Goal: Task Accomplishment & Management: Use online tool/utility

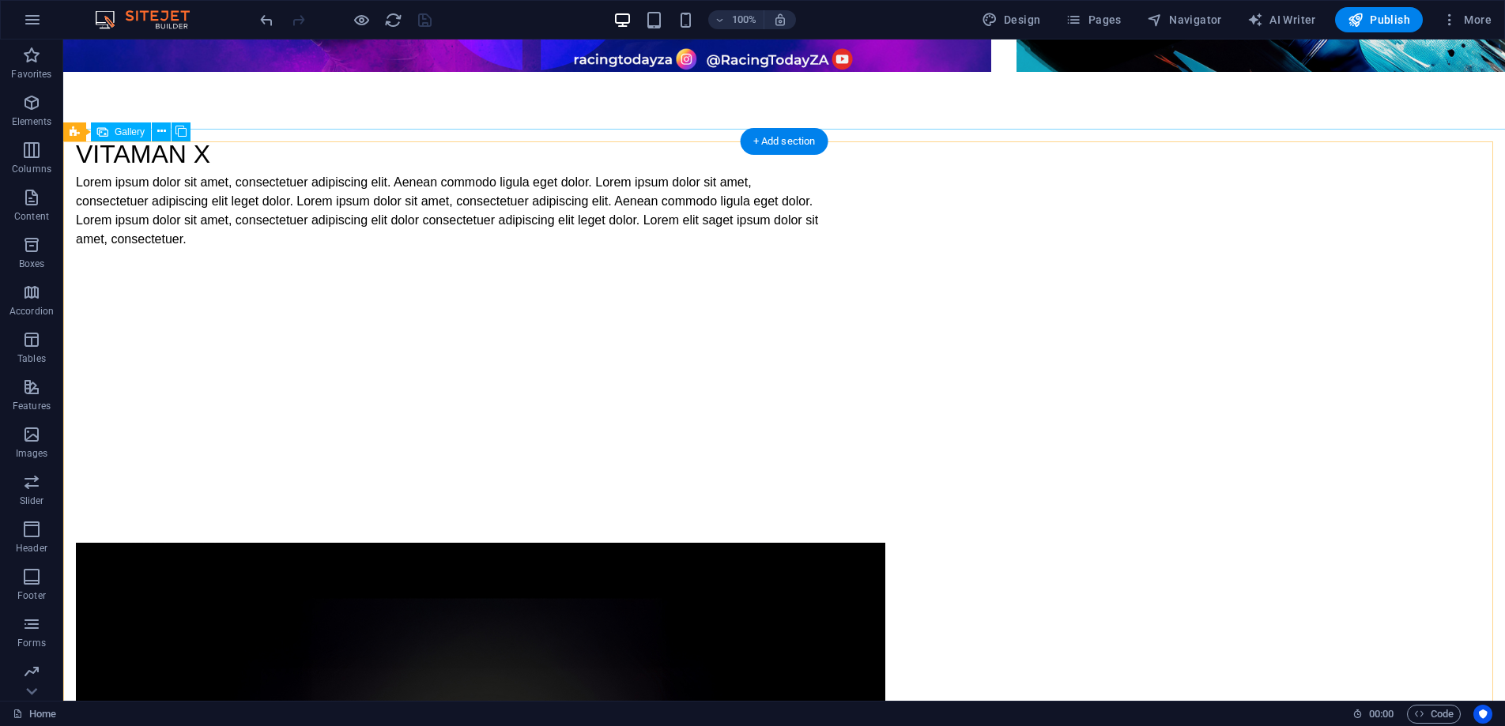
scroll to position [1691, 0]
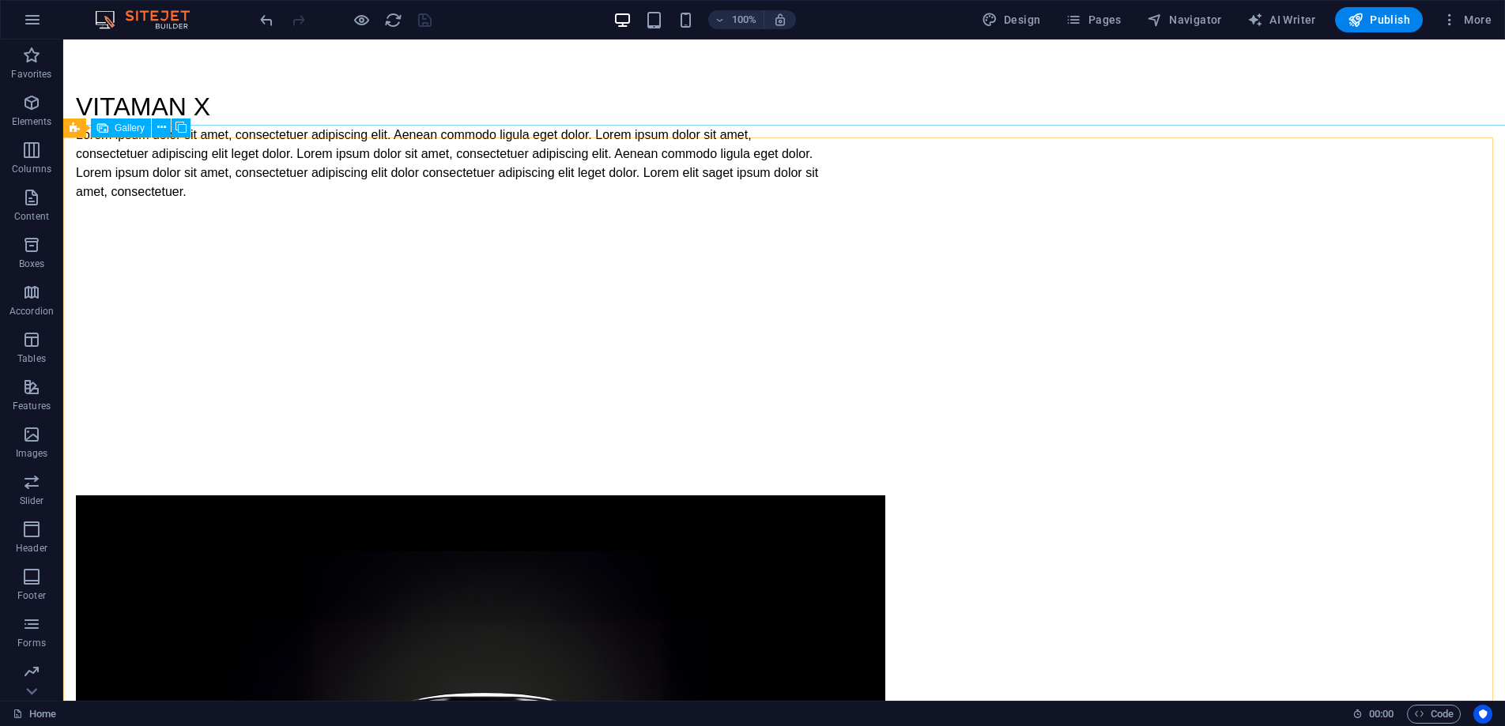
click at [124, 127] on span "Gallery" at bounding box center [130, 127] width 30 height 9
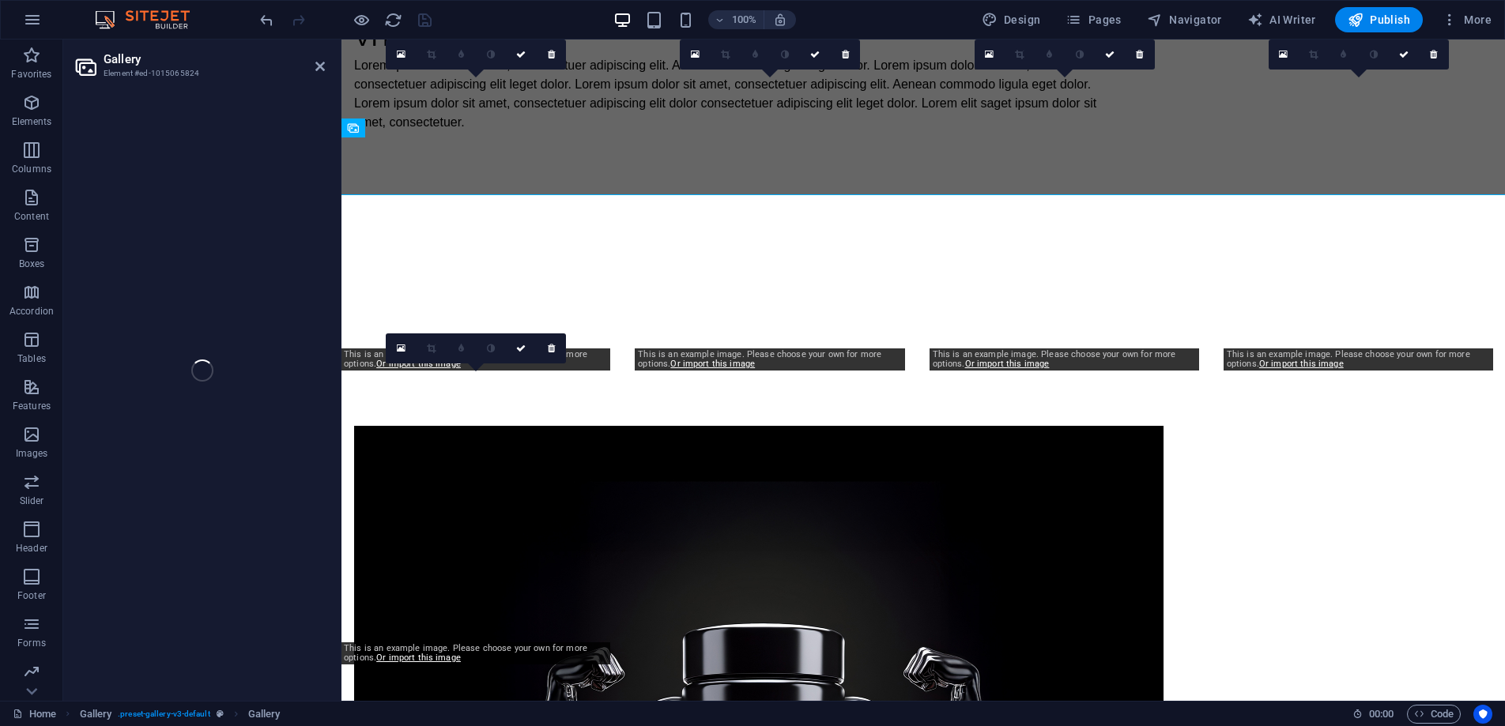
scroll to position [1621, 0]
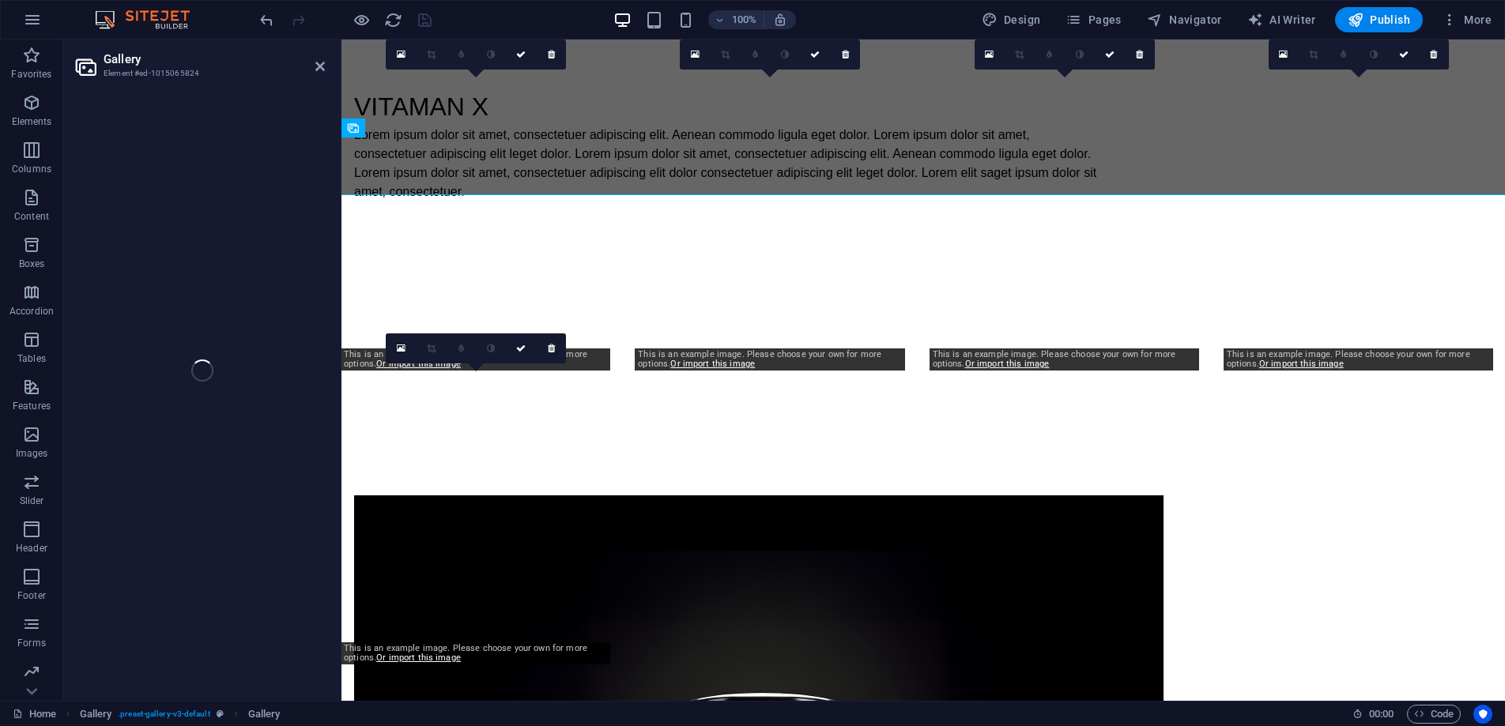
select select "4"
select select "px"
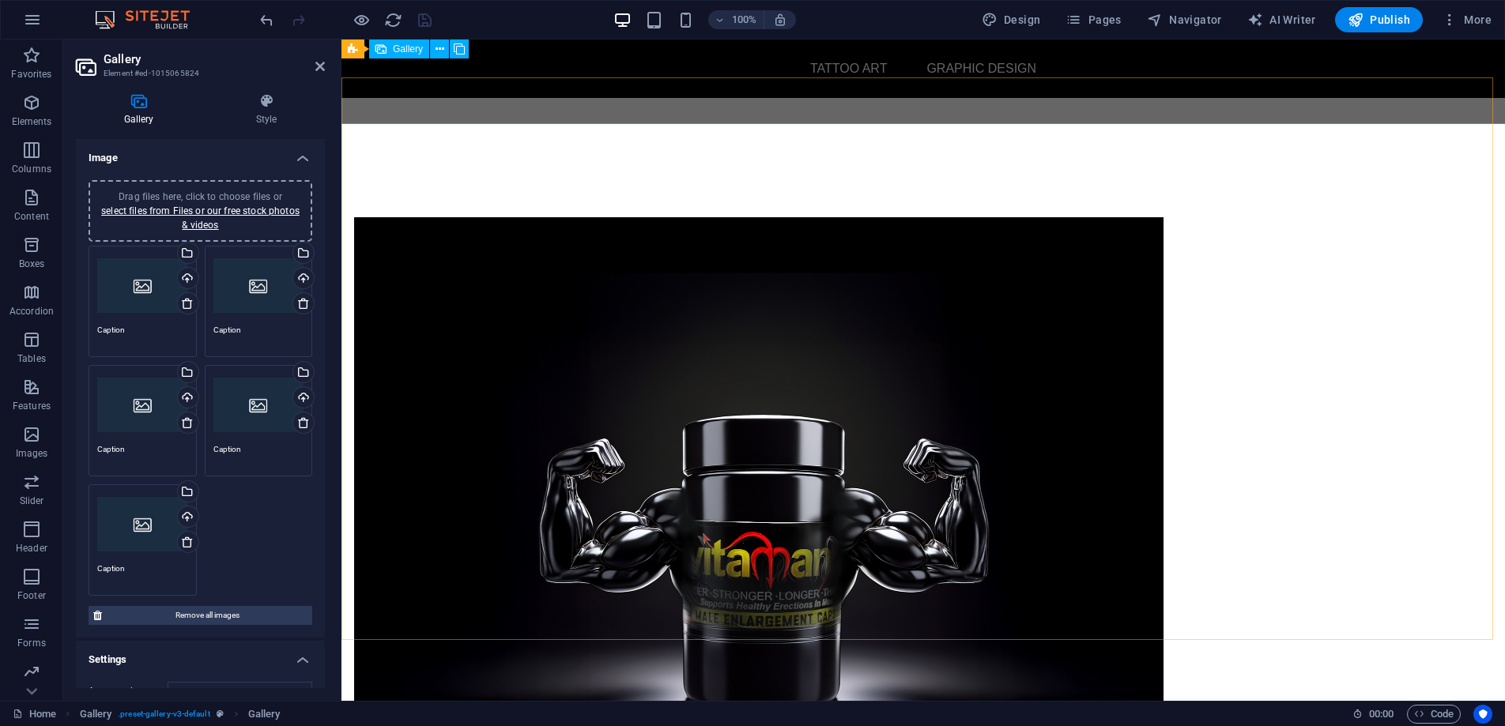
scroll to position [1620, 0]
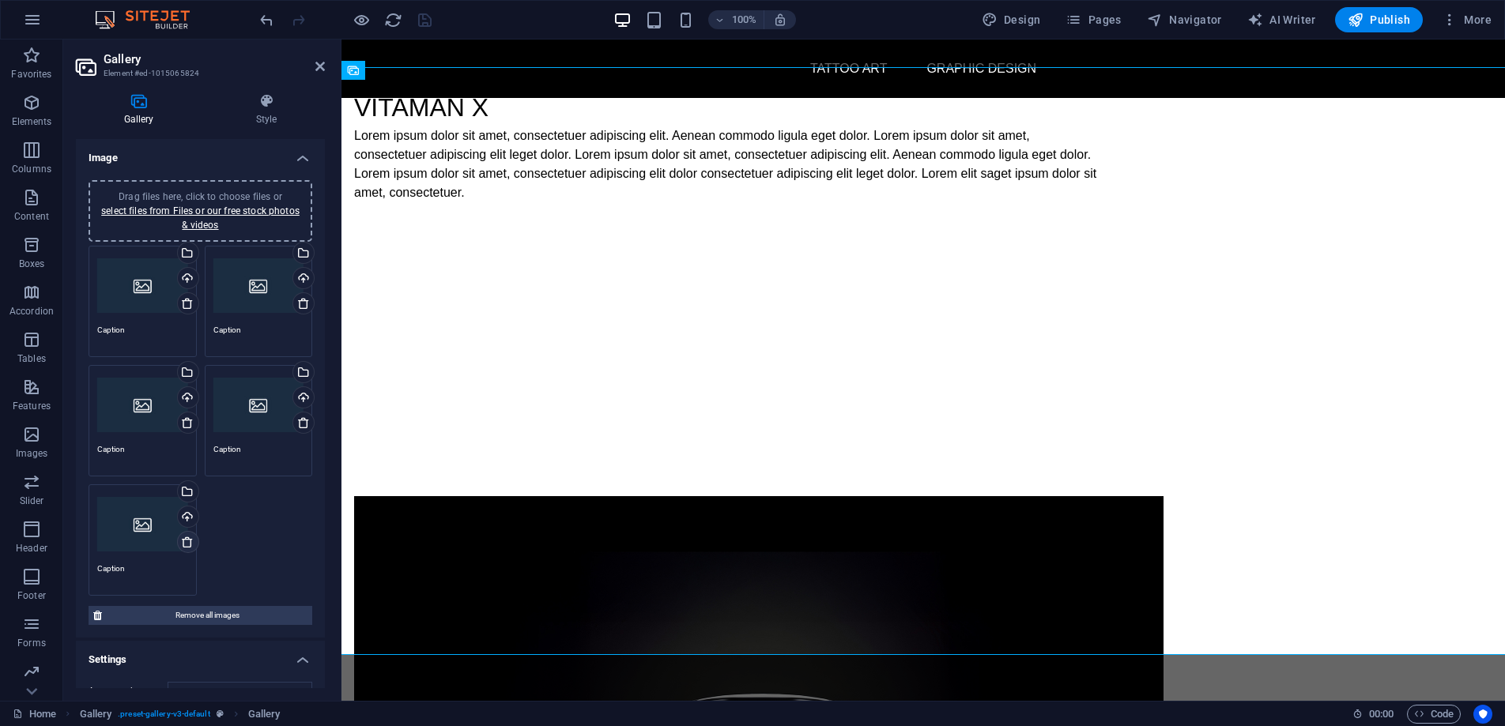
click at [186, 541] on icon at bounding box center [187, 542] width 13 height 13
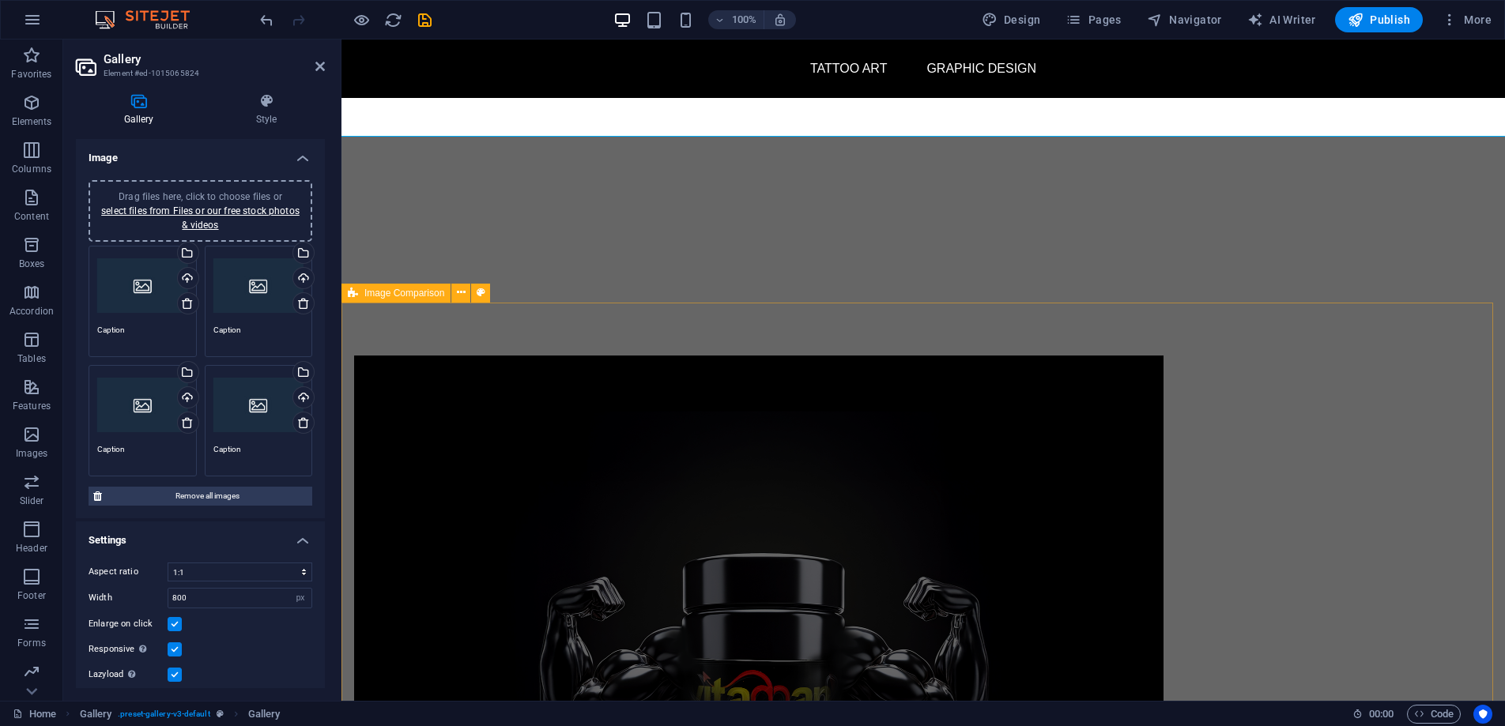
scroll to position [1584, 0]
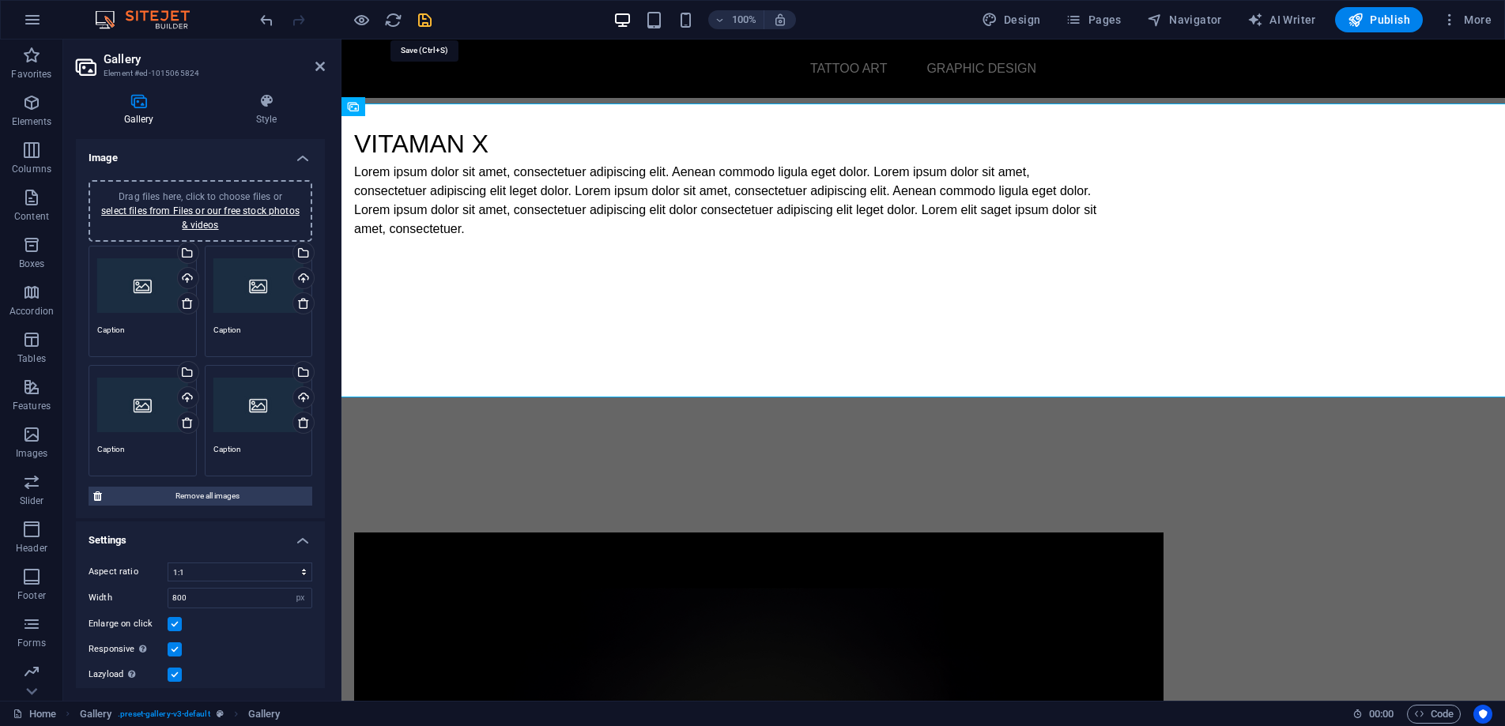
click at [420, 21] on icon "save" at bounding box center [425, 20] width 18 height 18
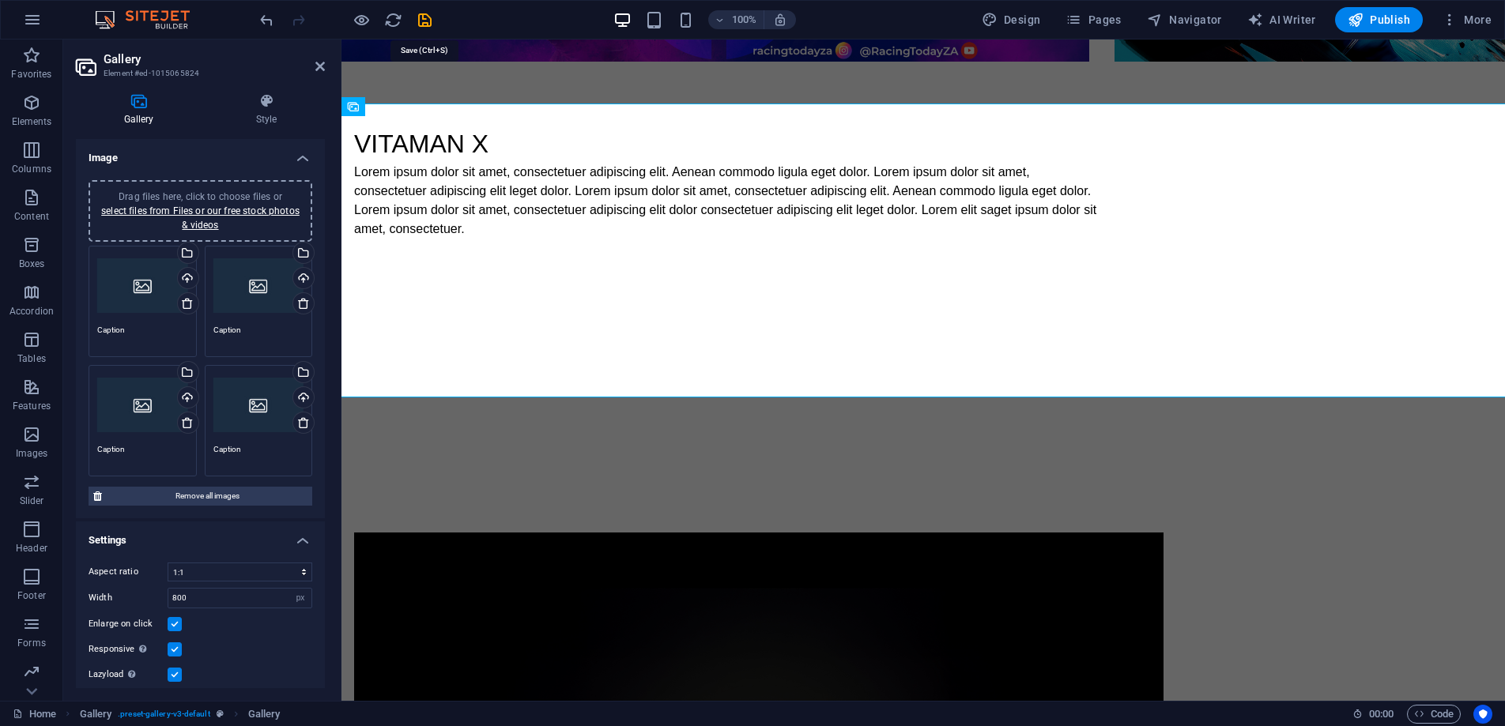
scroll to position [1653, 0]
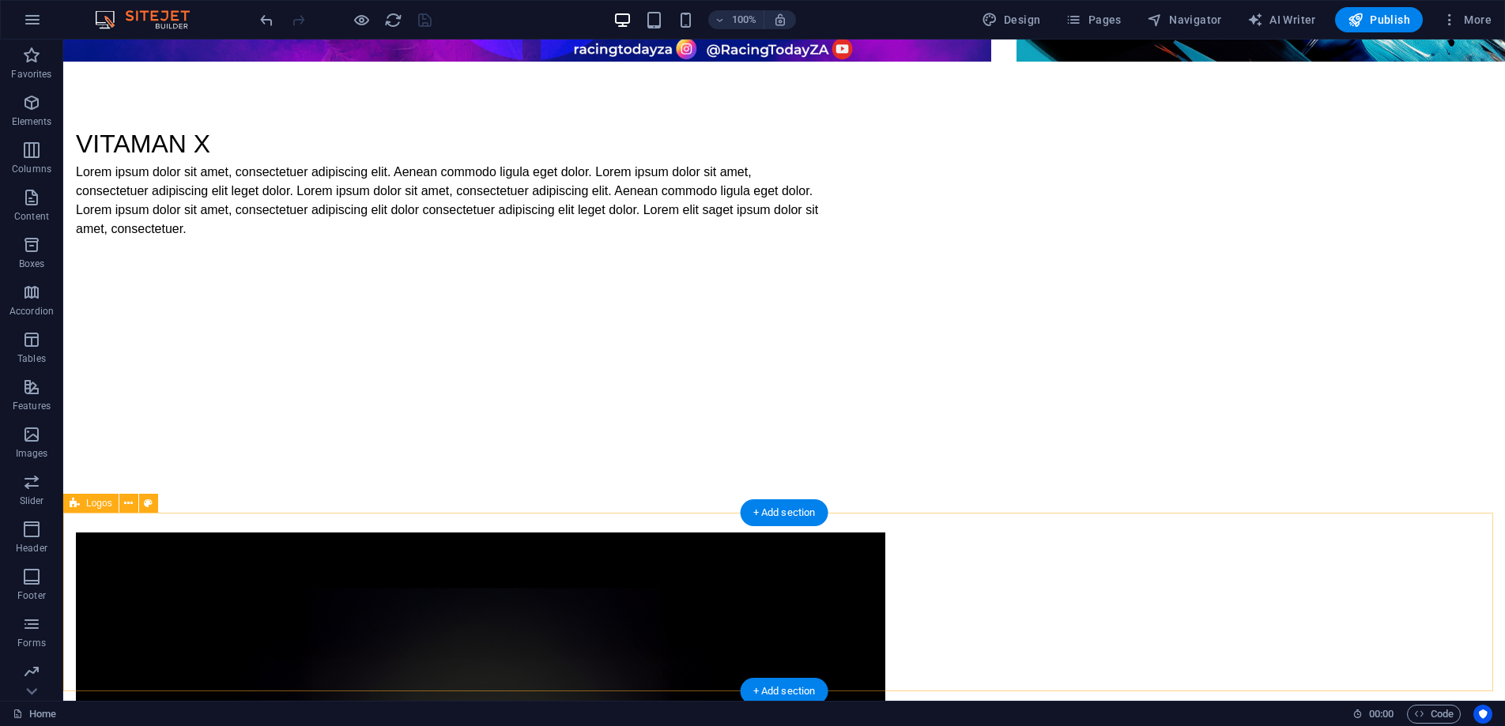
drag, startPoint x: 848, startPoint y: 548, endPoint x: 650, endPoint y: 551, distance: 198.4
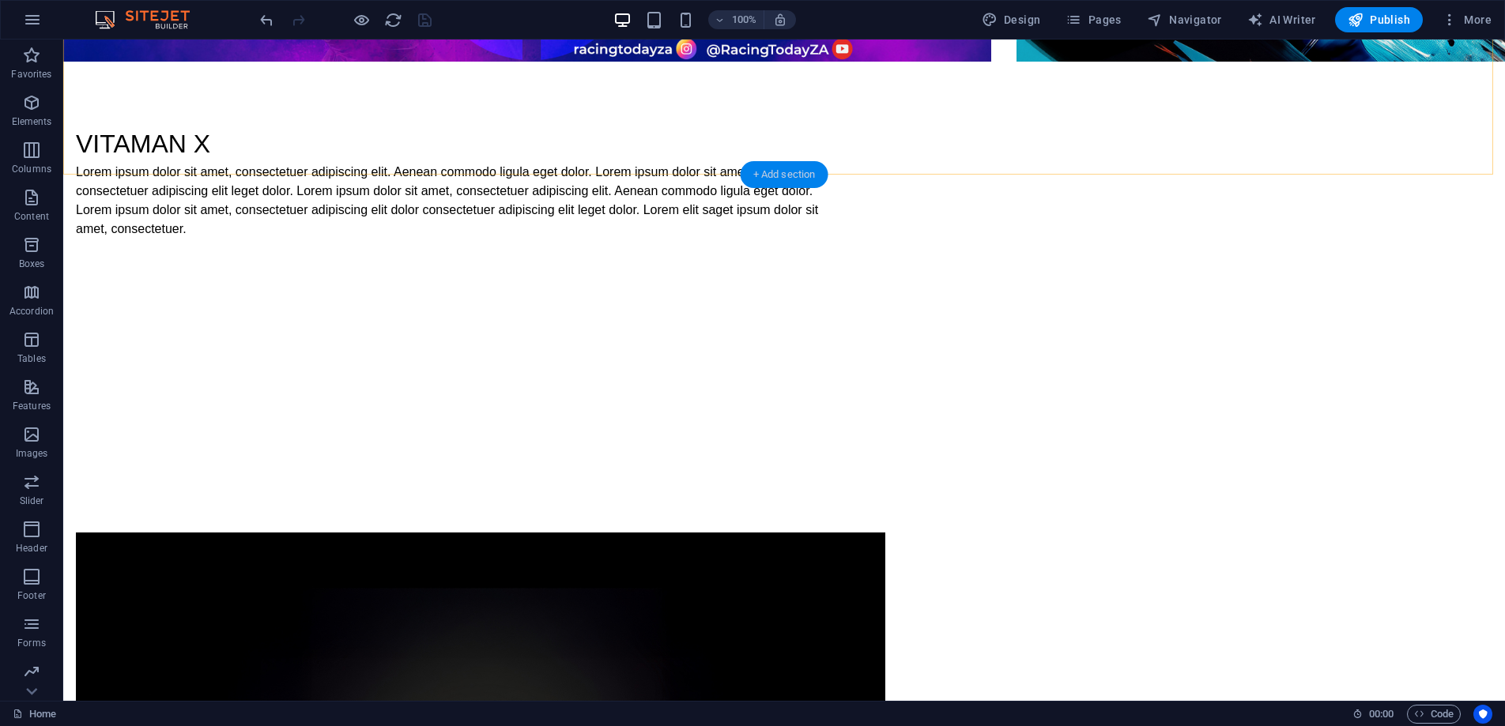
click at [780, 172] on div "+ Add section" at bounding box center [785, 174] width 88 height 27
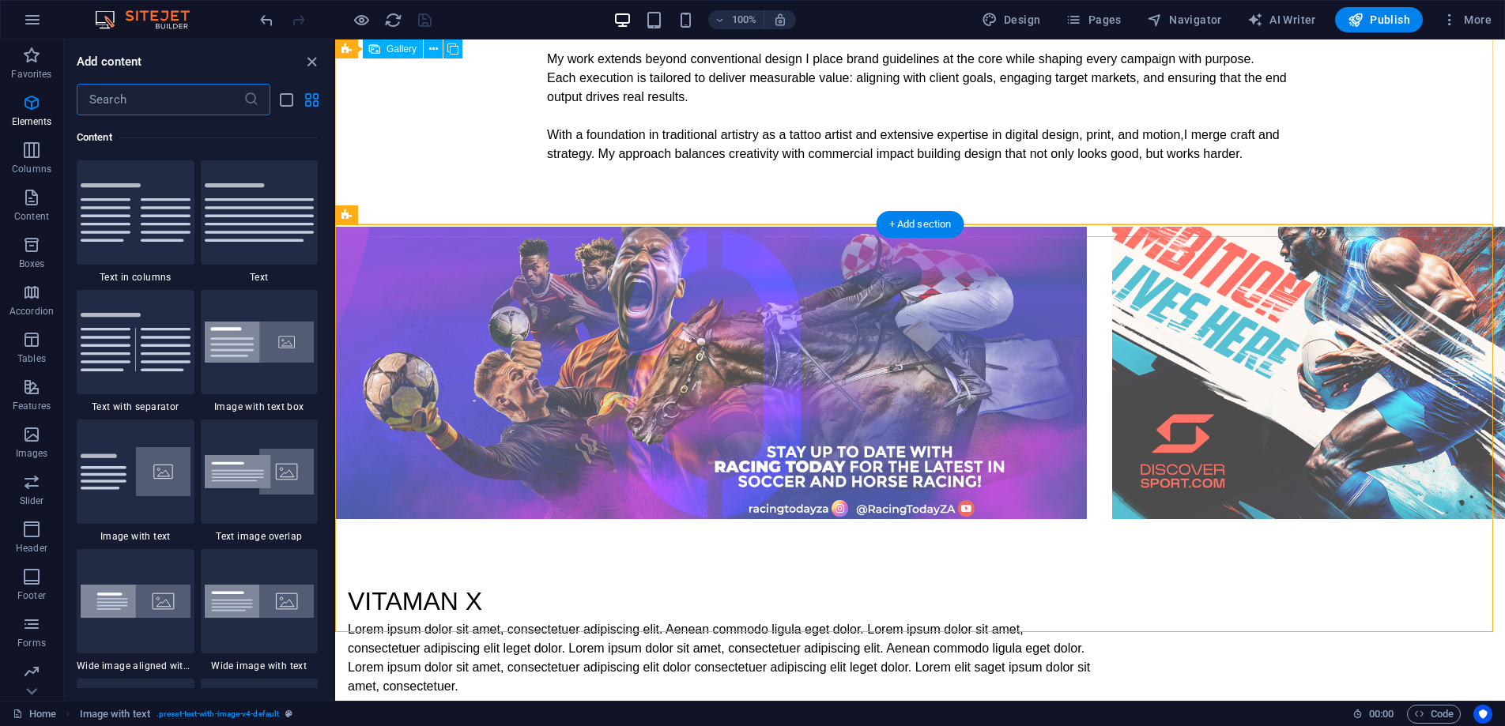
scroll to position [2765, 0]
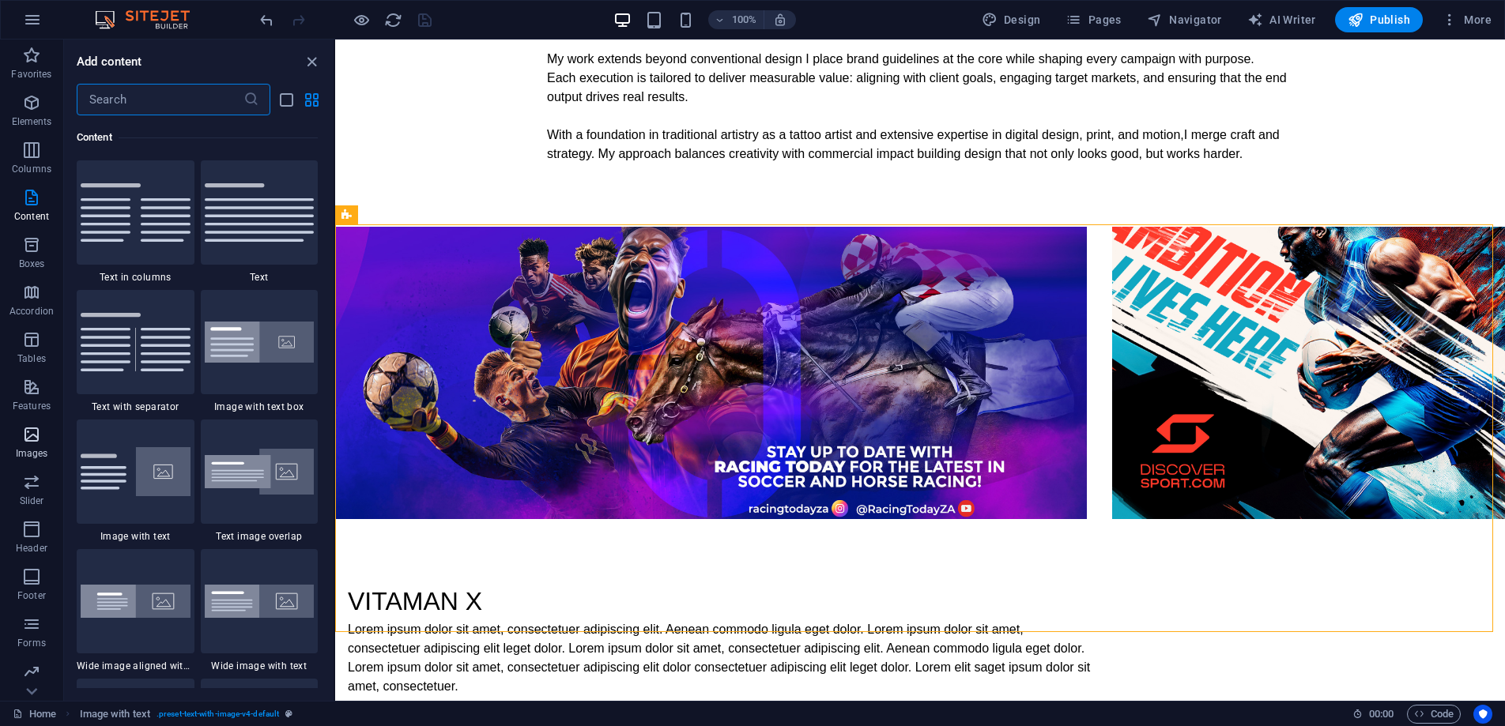
click at [34, 440] on icon "button" at bounding box center [31, 434] width 19 height 19
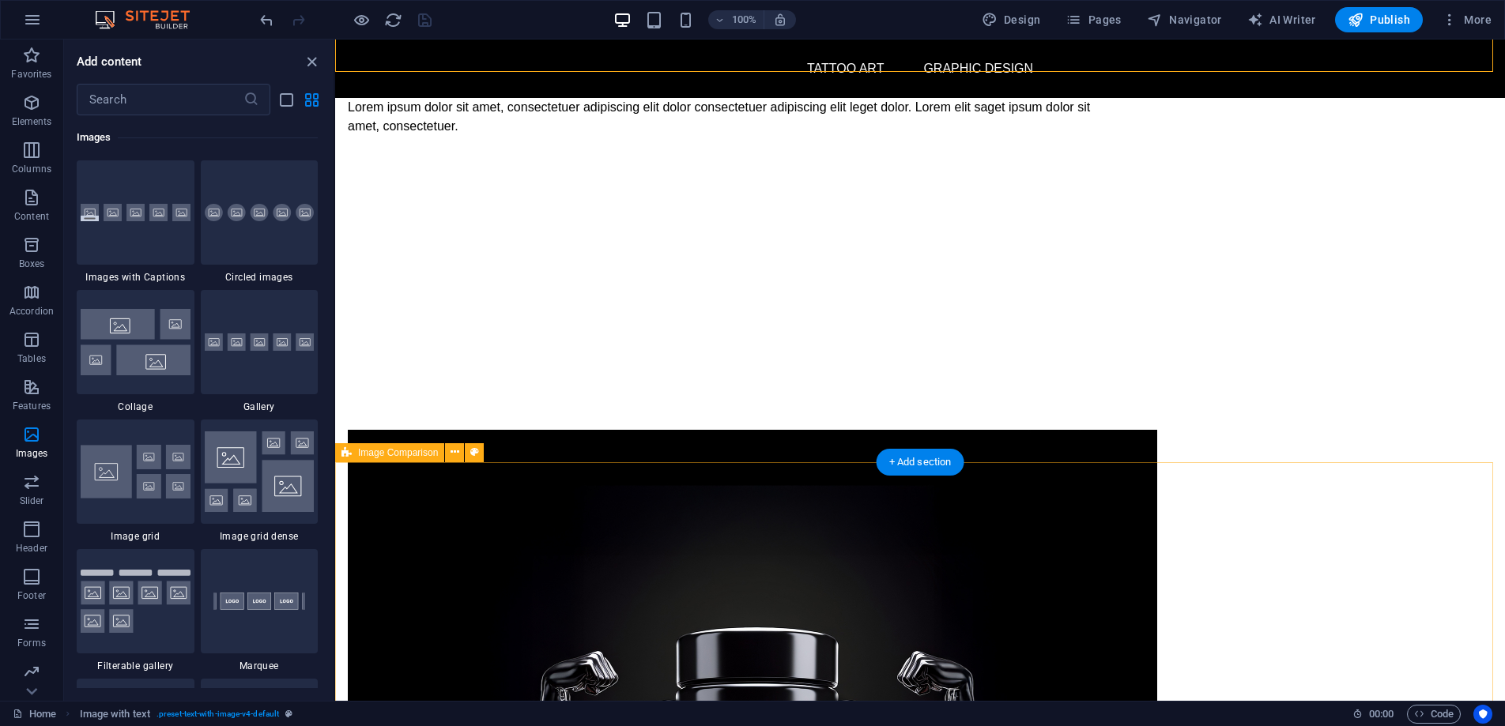
scroll to position [1337, 0]
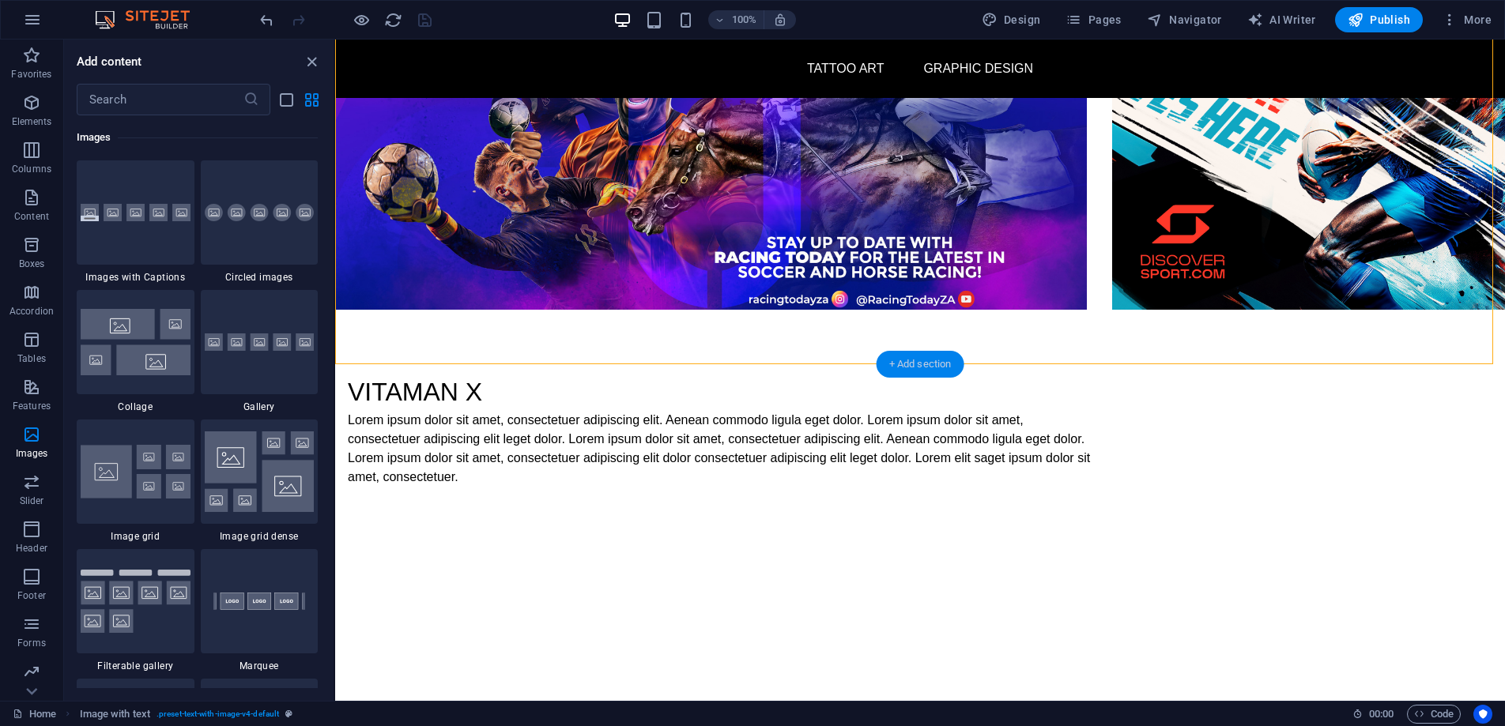
click at [922, 359] on div "+ Add section" at bounding box center [920, 364] width 88 height 27
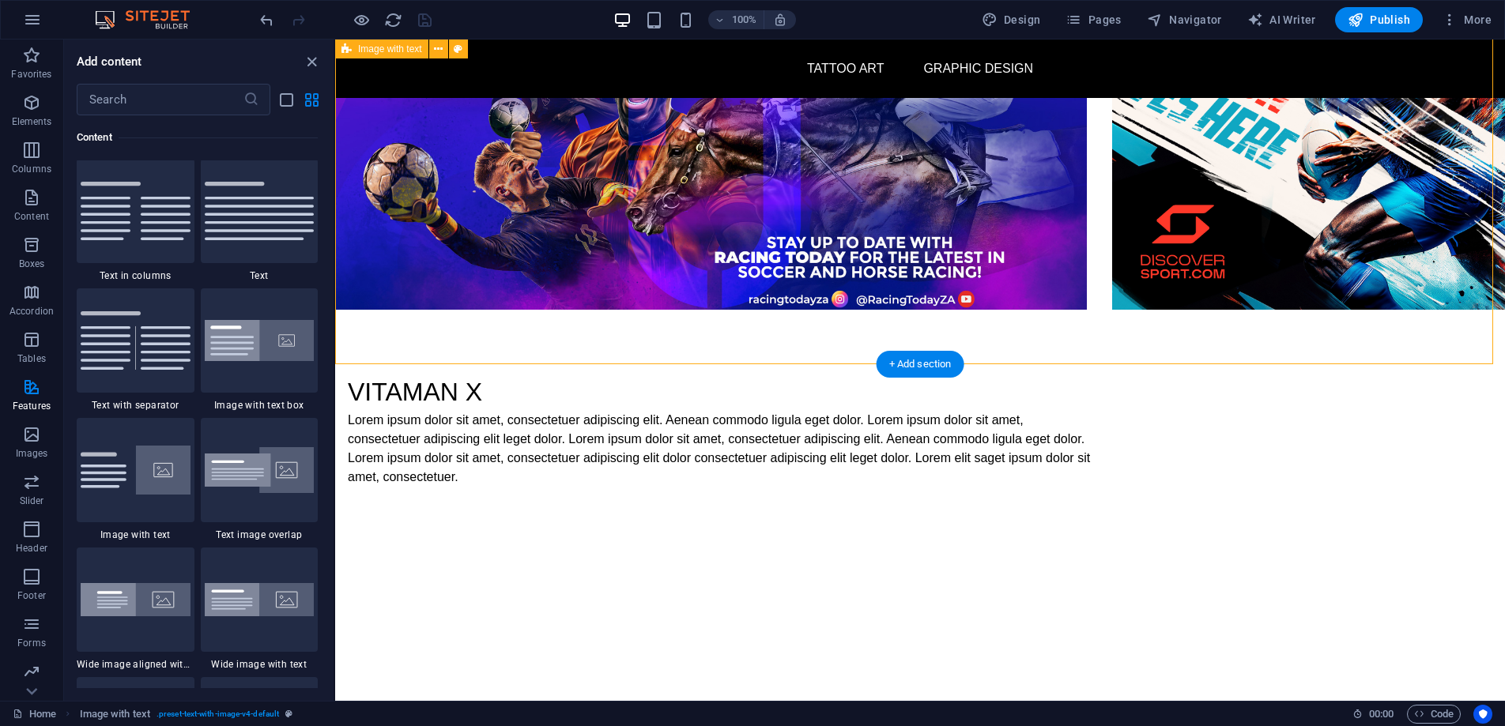
scroll to position [2765, 0]
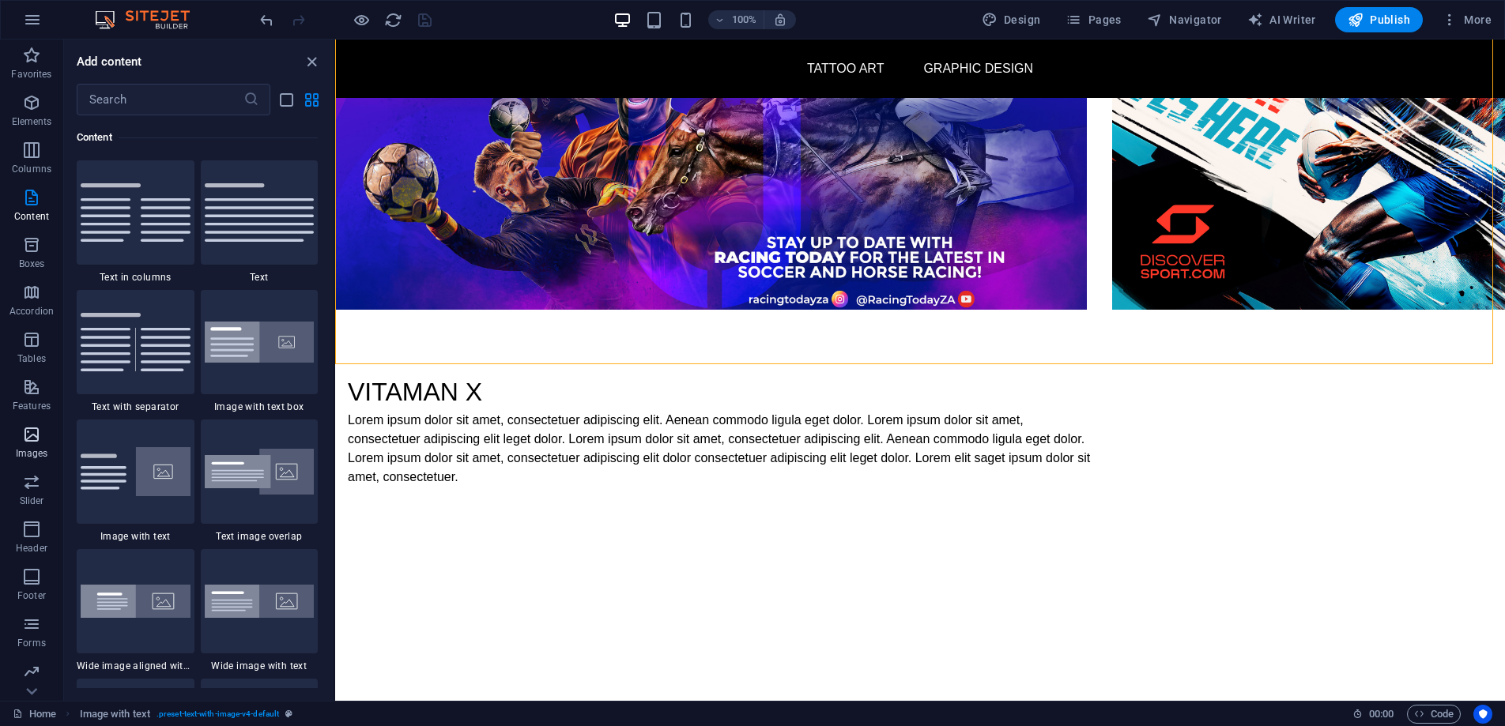
click at [38, 438] on icon "button" at bounding box center [31, 434] width 19 height 19
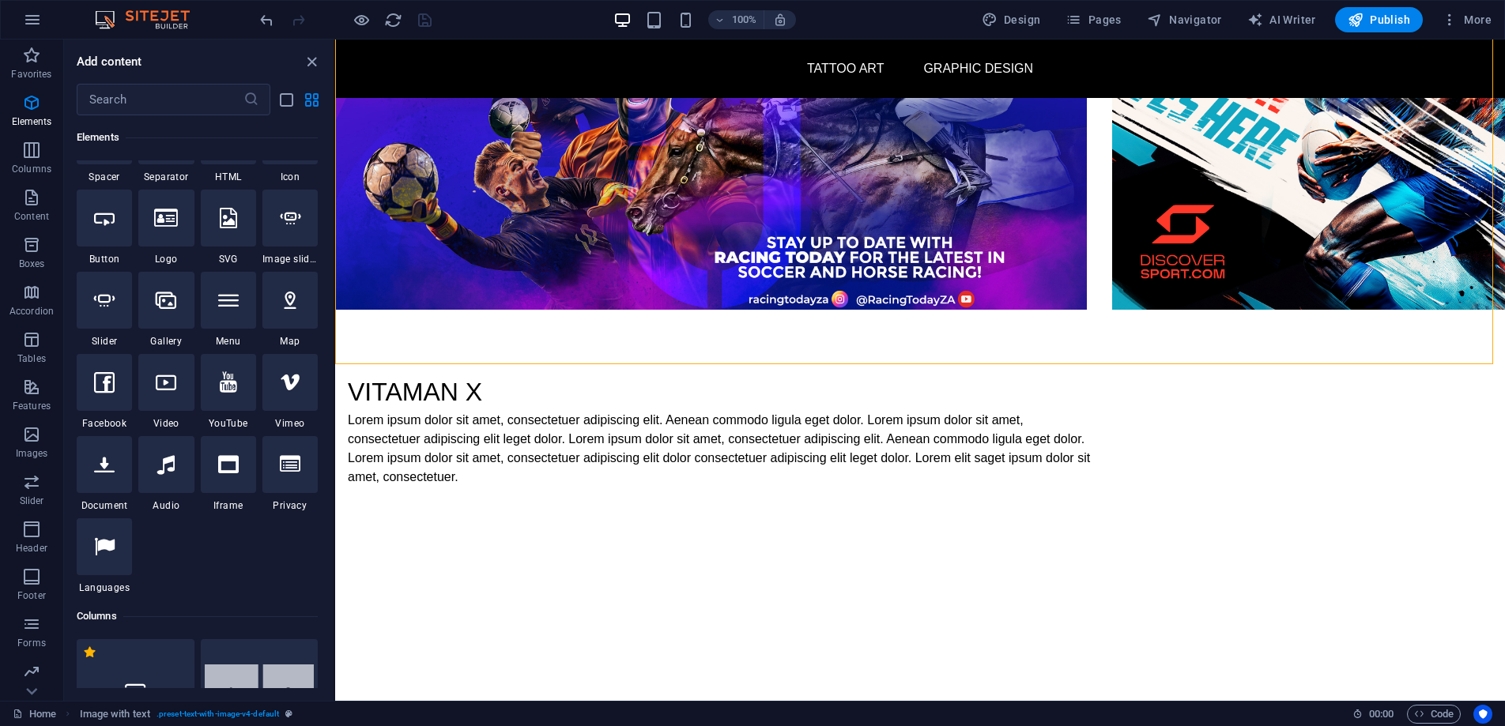
scroll to position [260, 0]
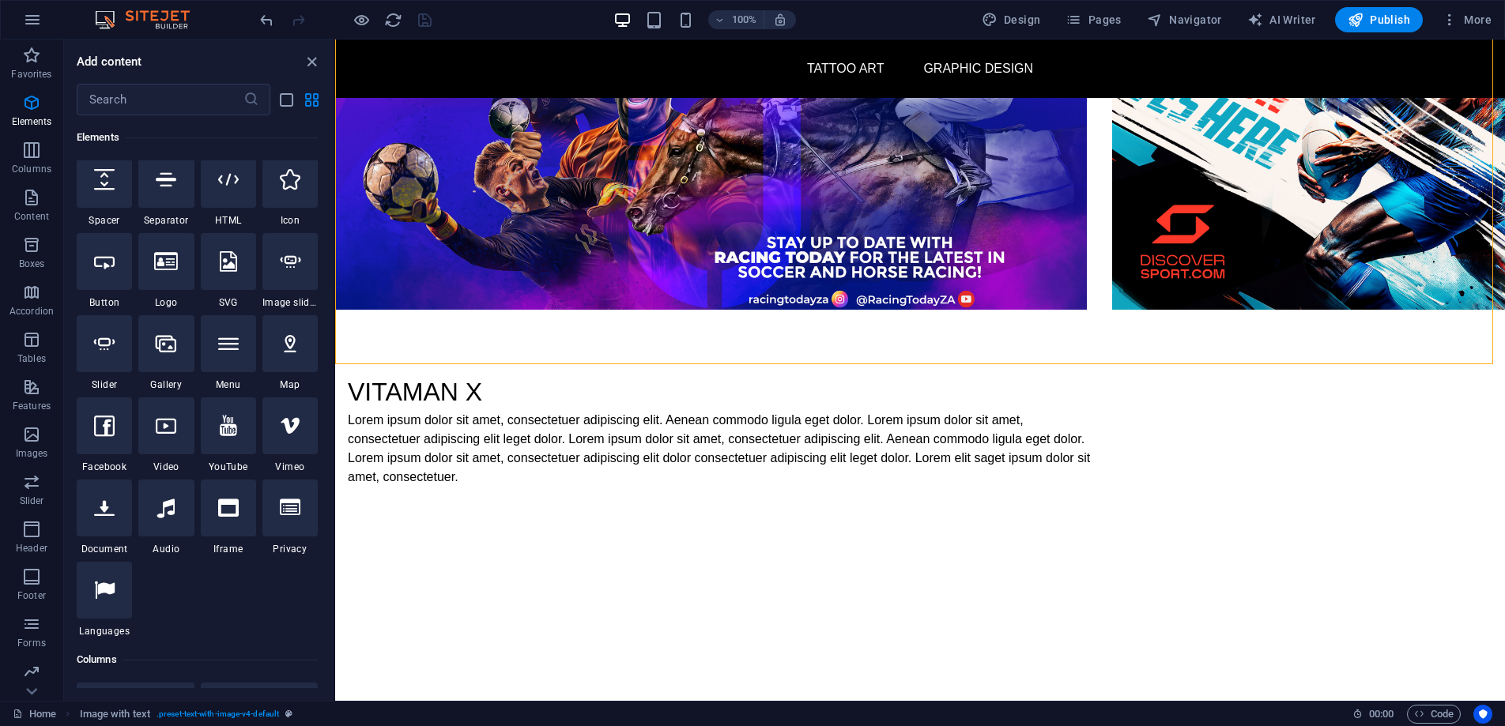
drag, startPoint x: 330, startPoint y: 414, endPoint x: 6, endPoint y: 92, distance: 456.6
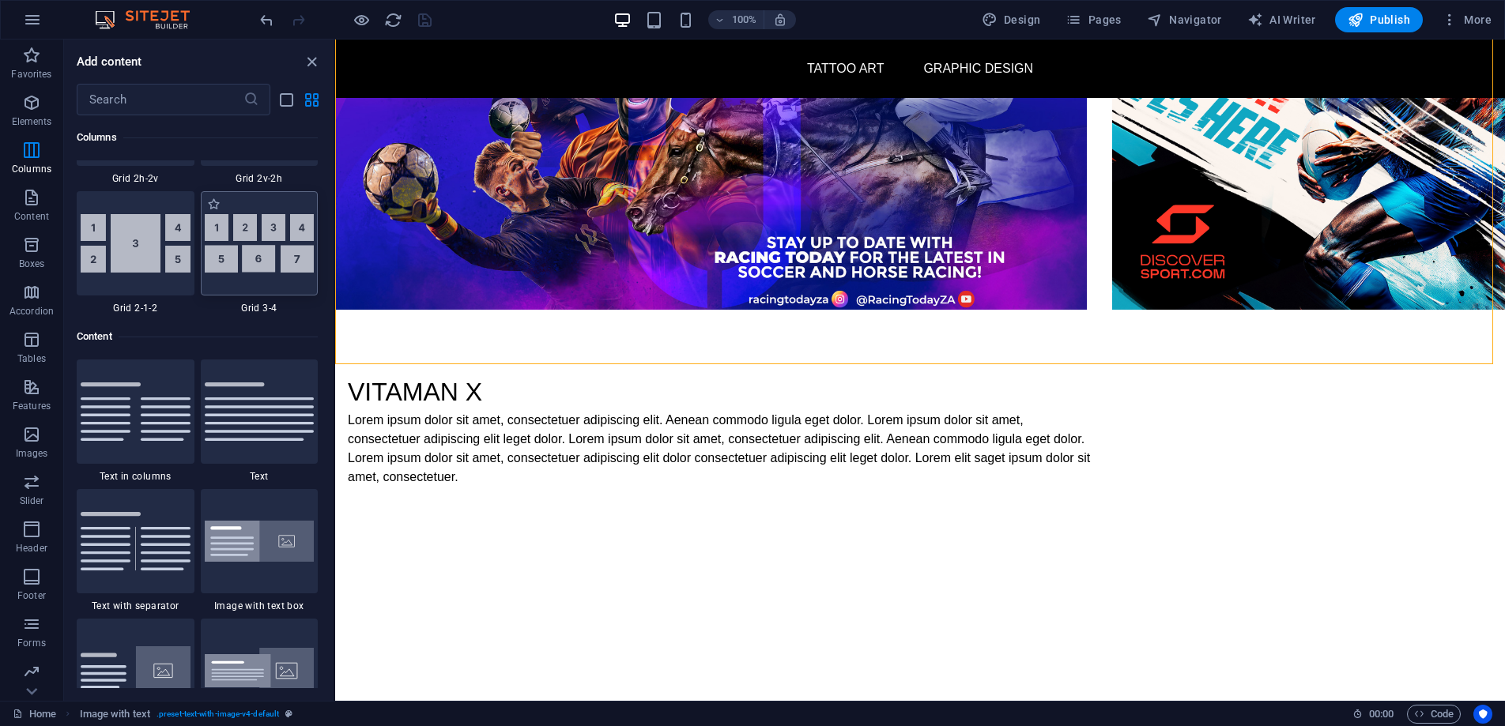
scroll to position [2573, 0]
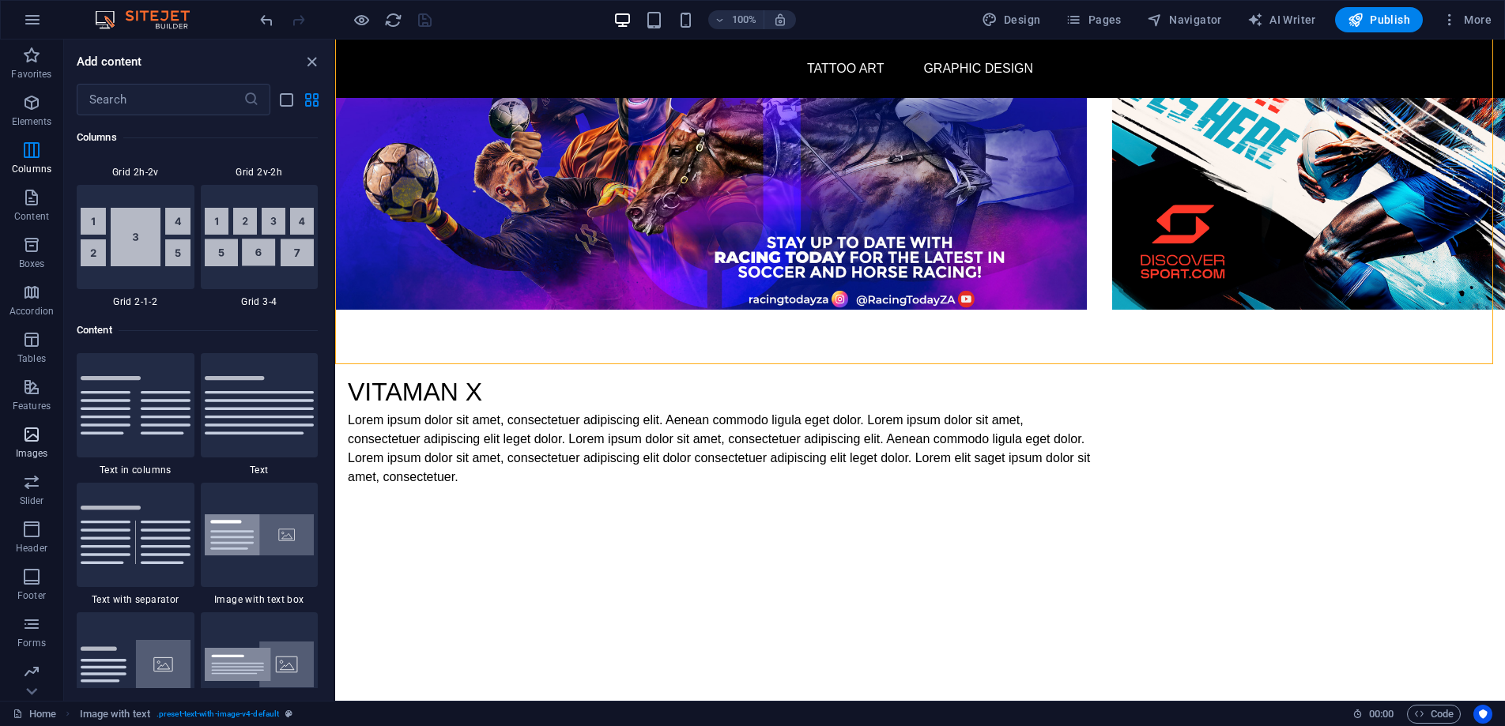
click at [28, 438] on icon "button" at bounding box center [31, 434] width 19 height 19
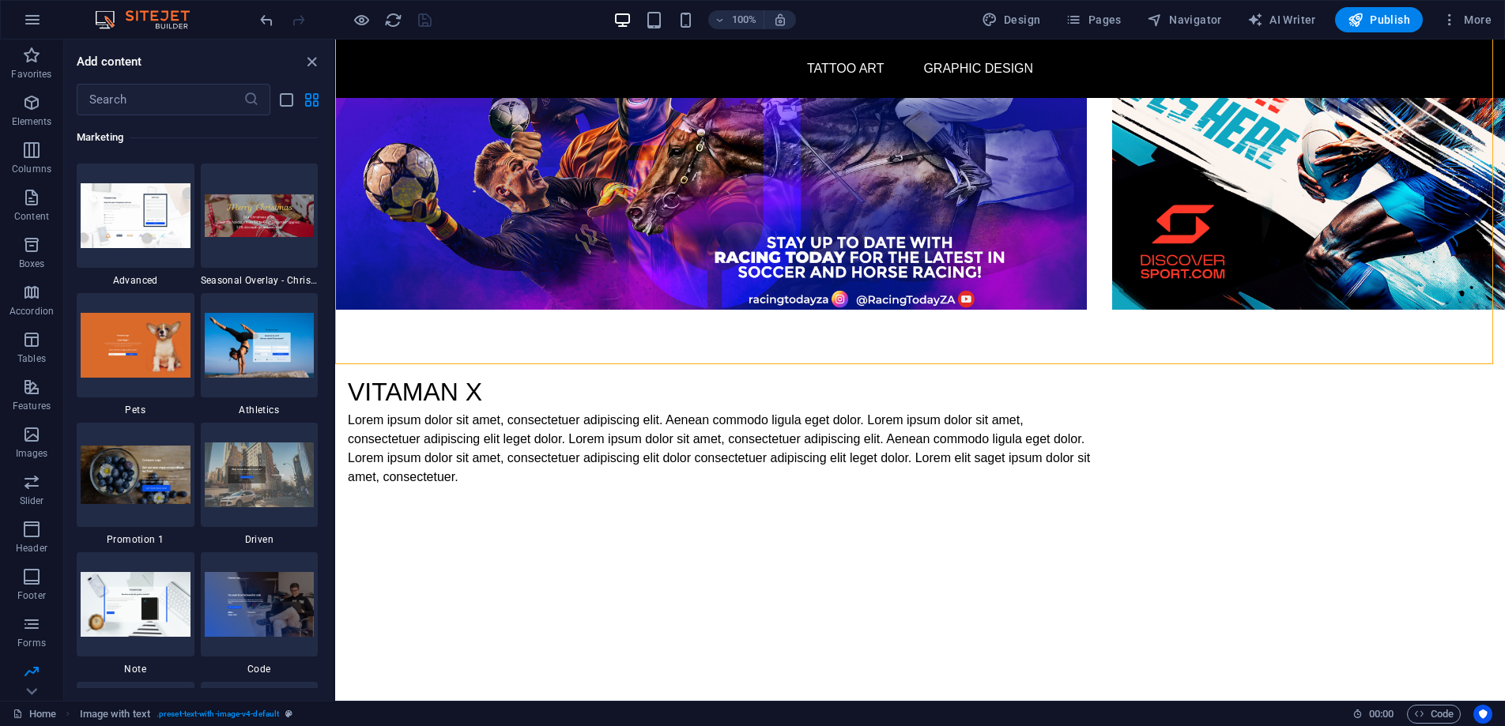
scroll to position [13854, 0]
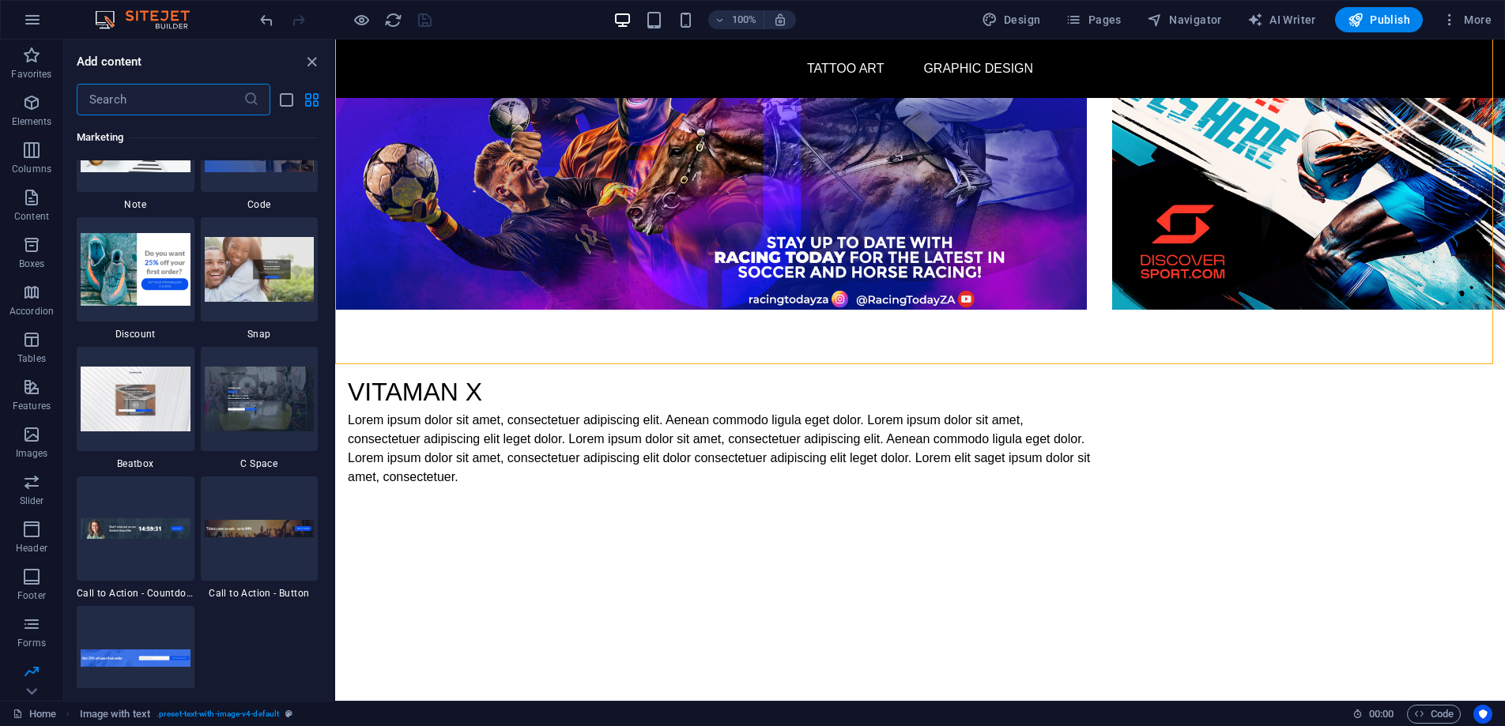
click at [145, 90] on input "text" at bounding box center [160, 100] width 167 height 32
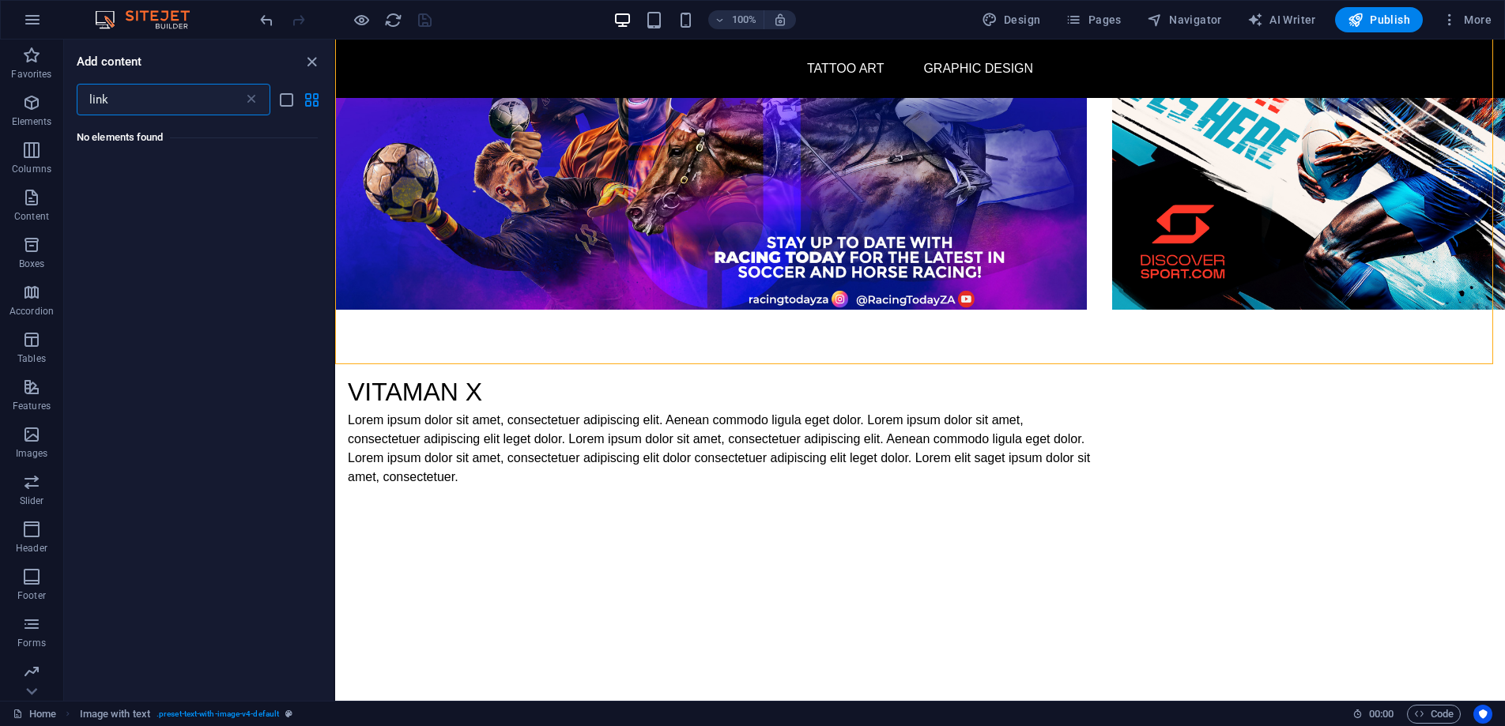
scroll to position [0, 0]
type input "link"
click at [257, 100] on icon at bounding box center [251, 100] width 16 height 16
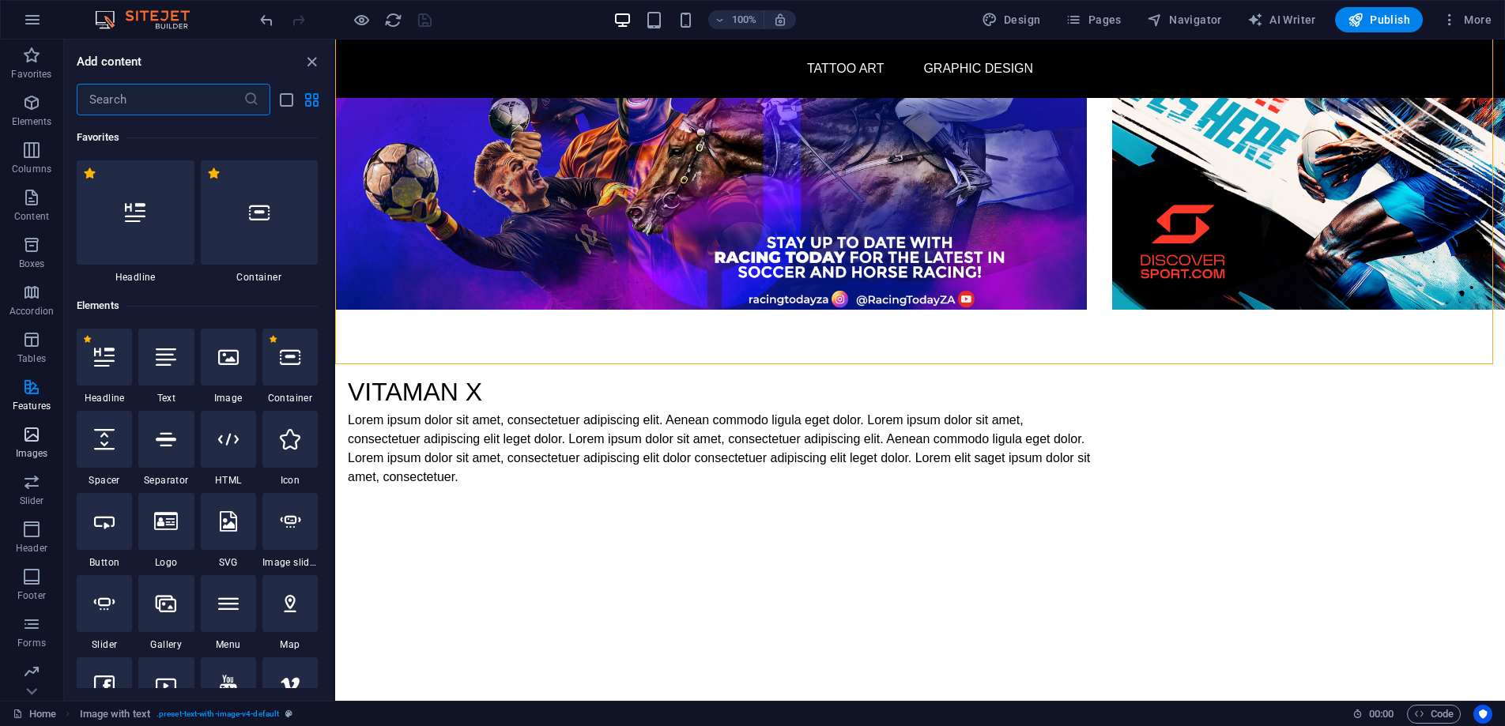
click at [31, 443] on icon "button" at bounding box center [31, 434] width 19 height 19
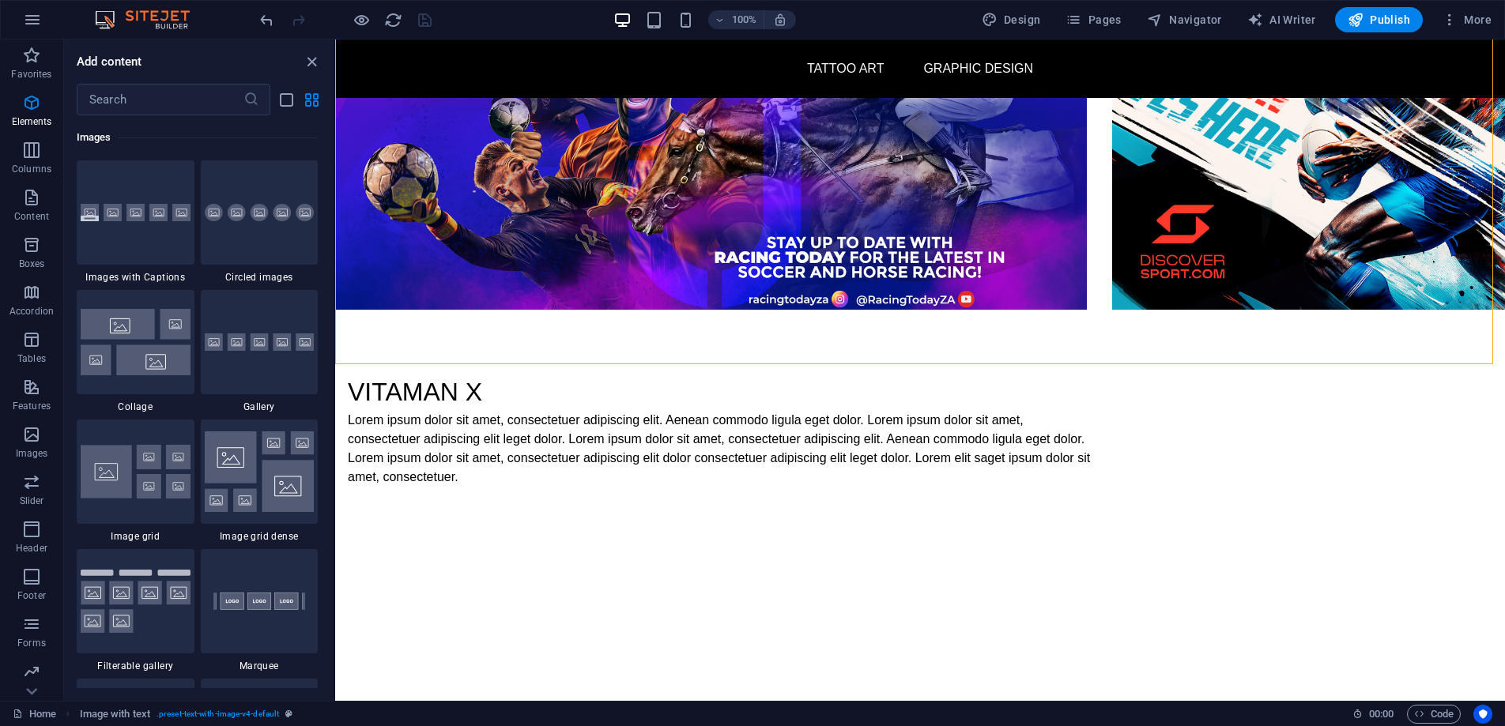
scroll to position [8014, 0]
drag, startPoint x: 913, startPoint y: 357, endPoint x: 912, endPoint y: 368, distance: 10.3
click at [914, 362] on div "+ Add section" at bounding box center [920, 364] width 88 height 27
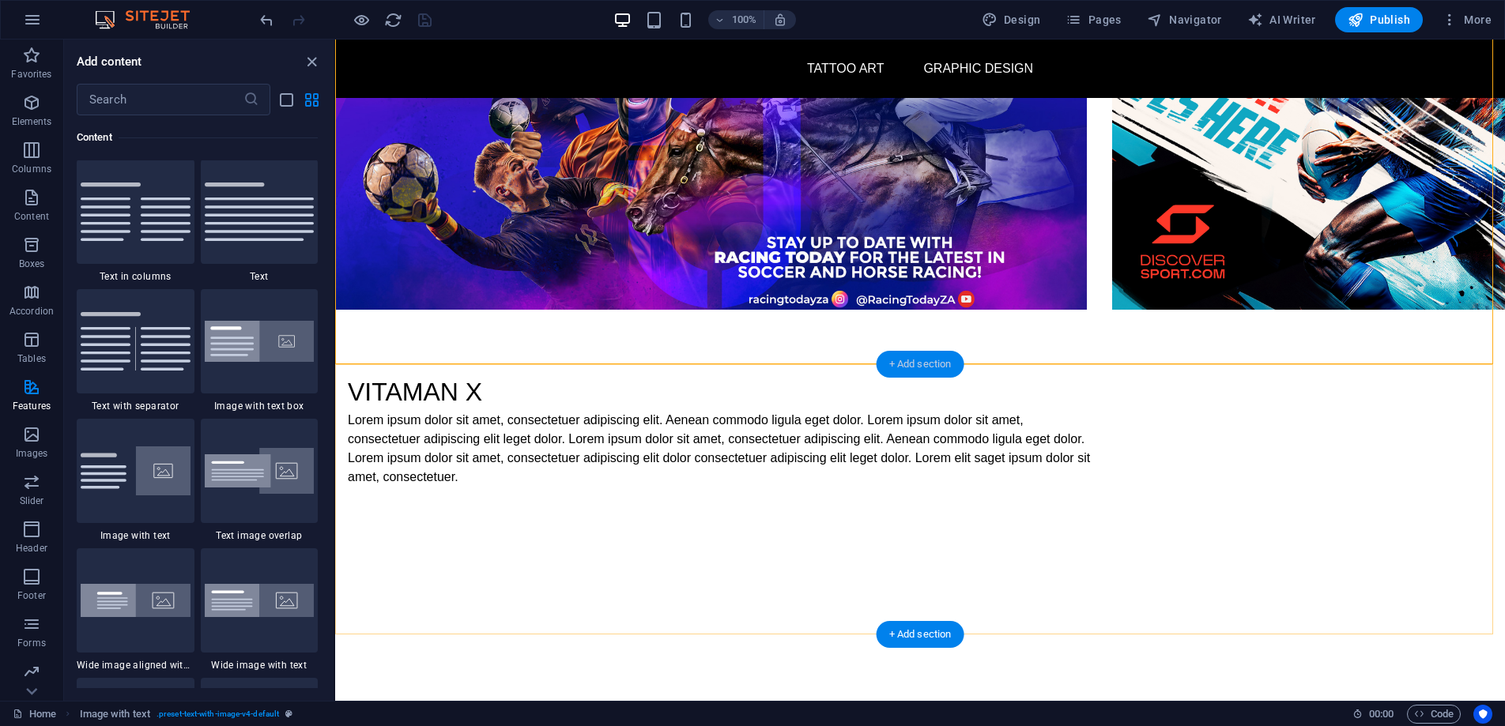
scroll to position [2765, 0]
click at [930, 359] on div "+ Add section" at bounding box center [920, 364] width 88 height 27
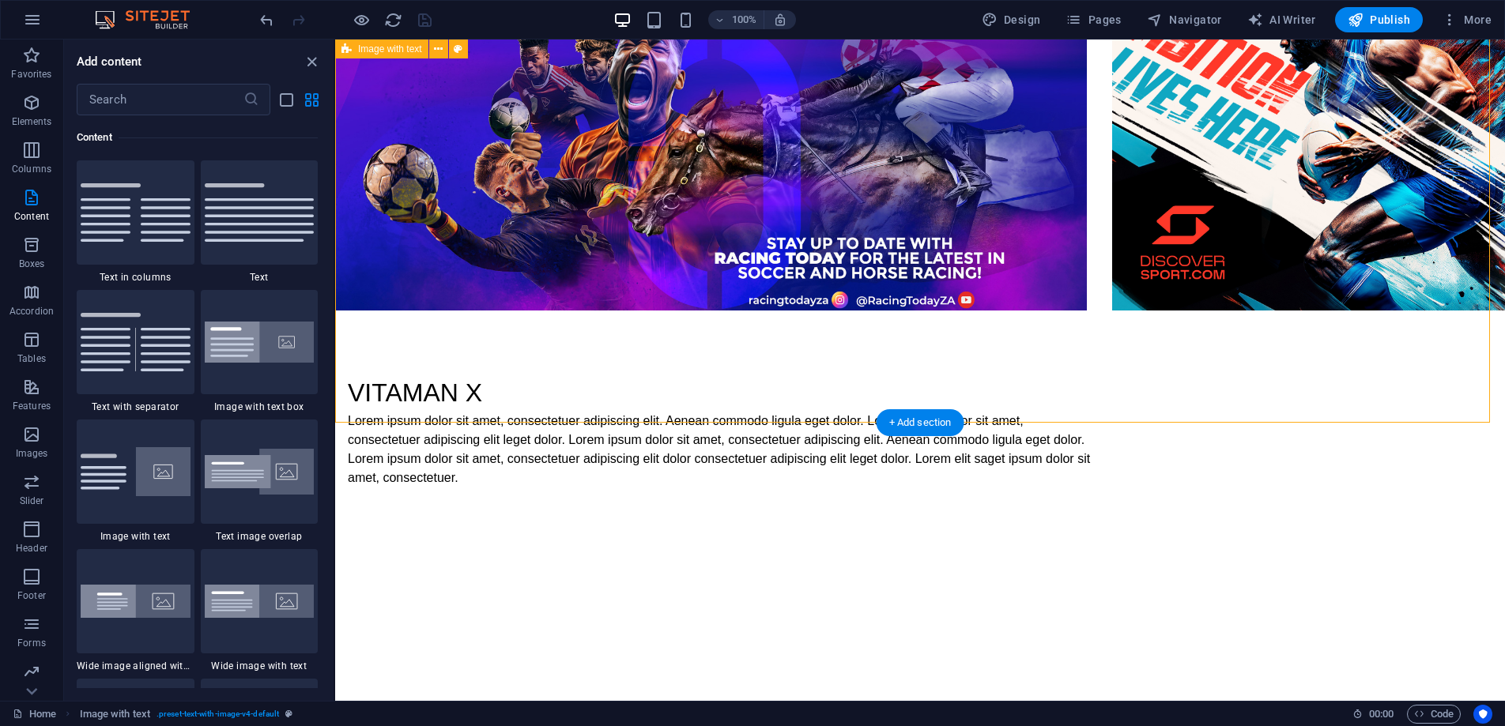
scroll to position [1337, 0]
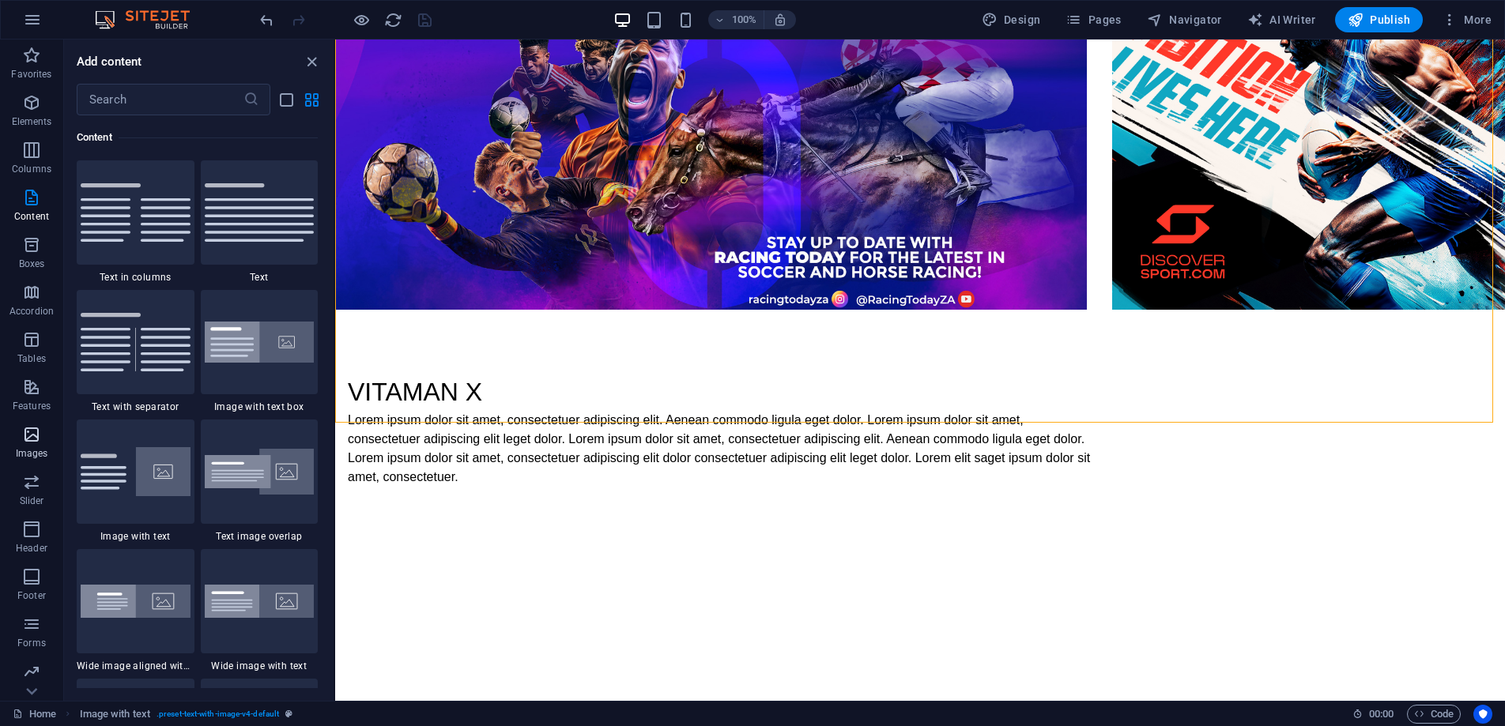
click at [23, 430] on icon "button" at bounding box center [31, 434] width 19 height 19
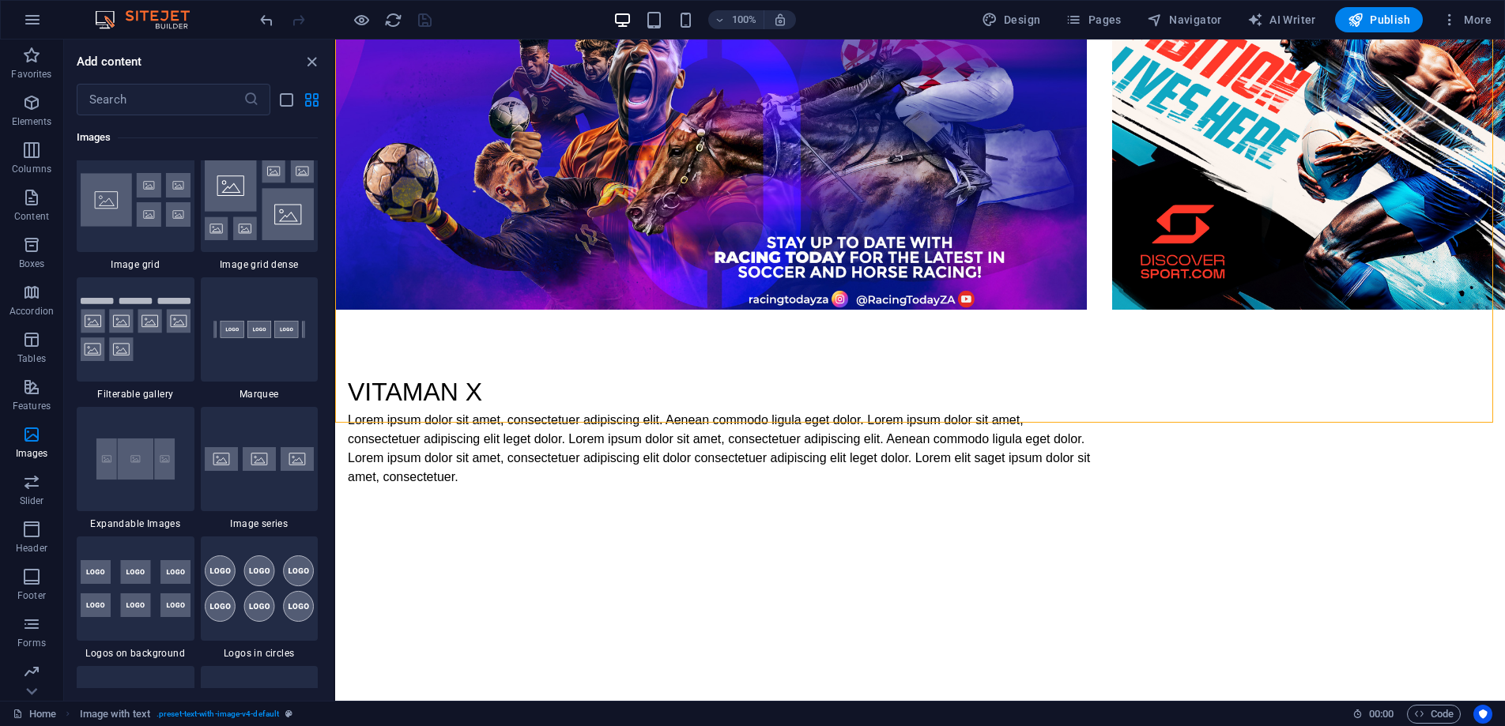
scroll to position [8095, 0]
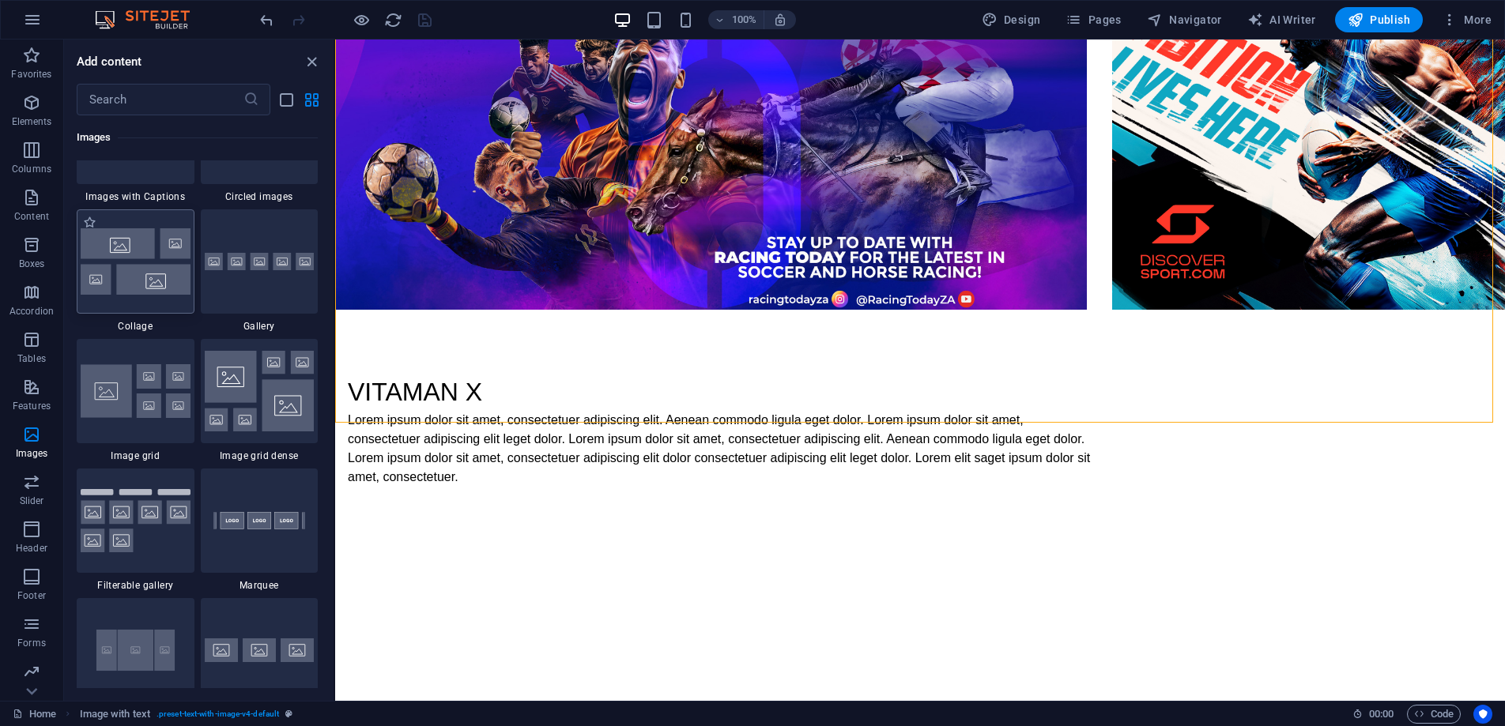
click at [142, 253] on img at bounding box center [136, 261] width 110 height 66
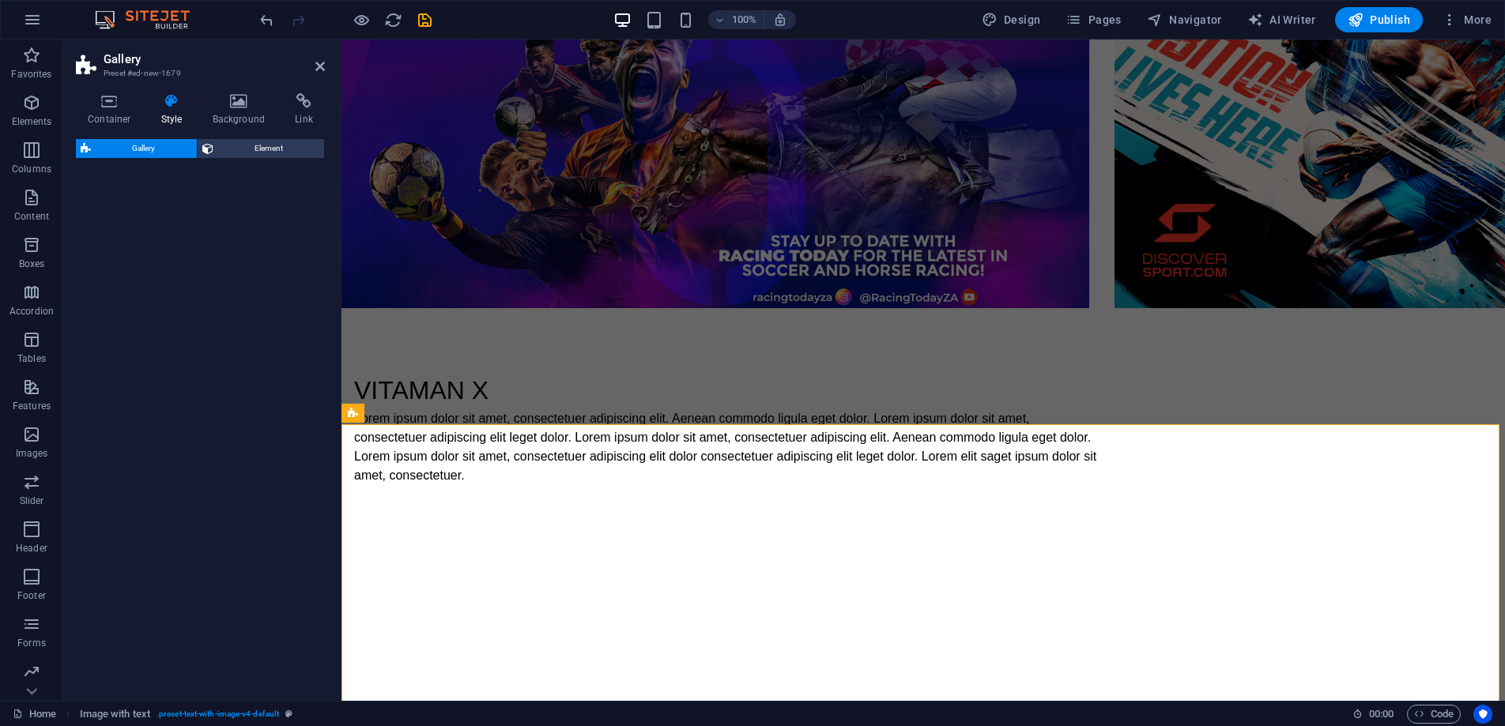
select select "rem"
select select "preset-gallery-v3-collage"
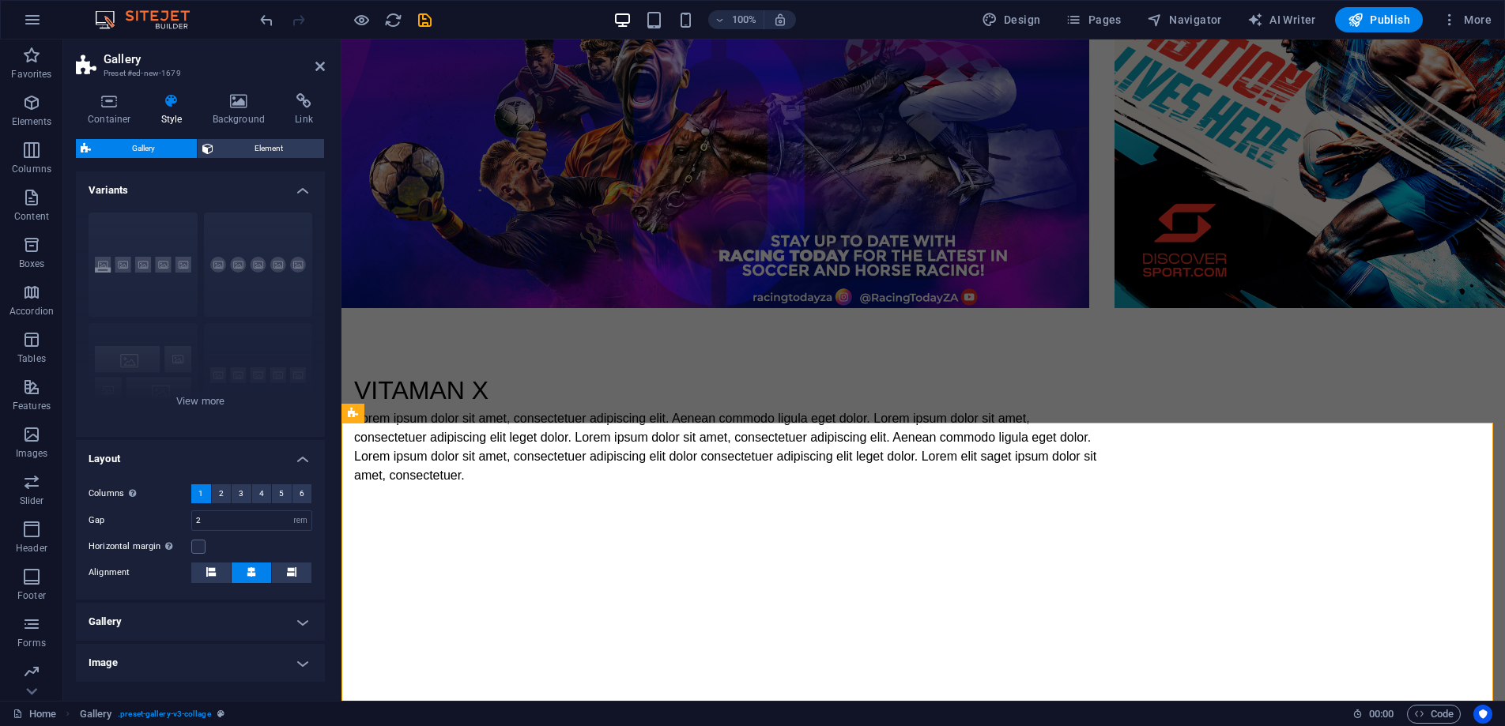
scroll to position [1336, 0]
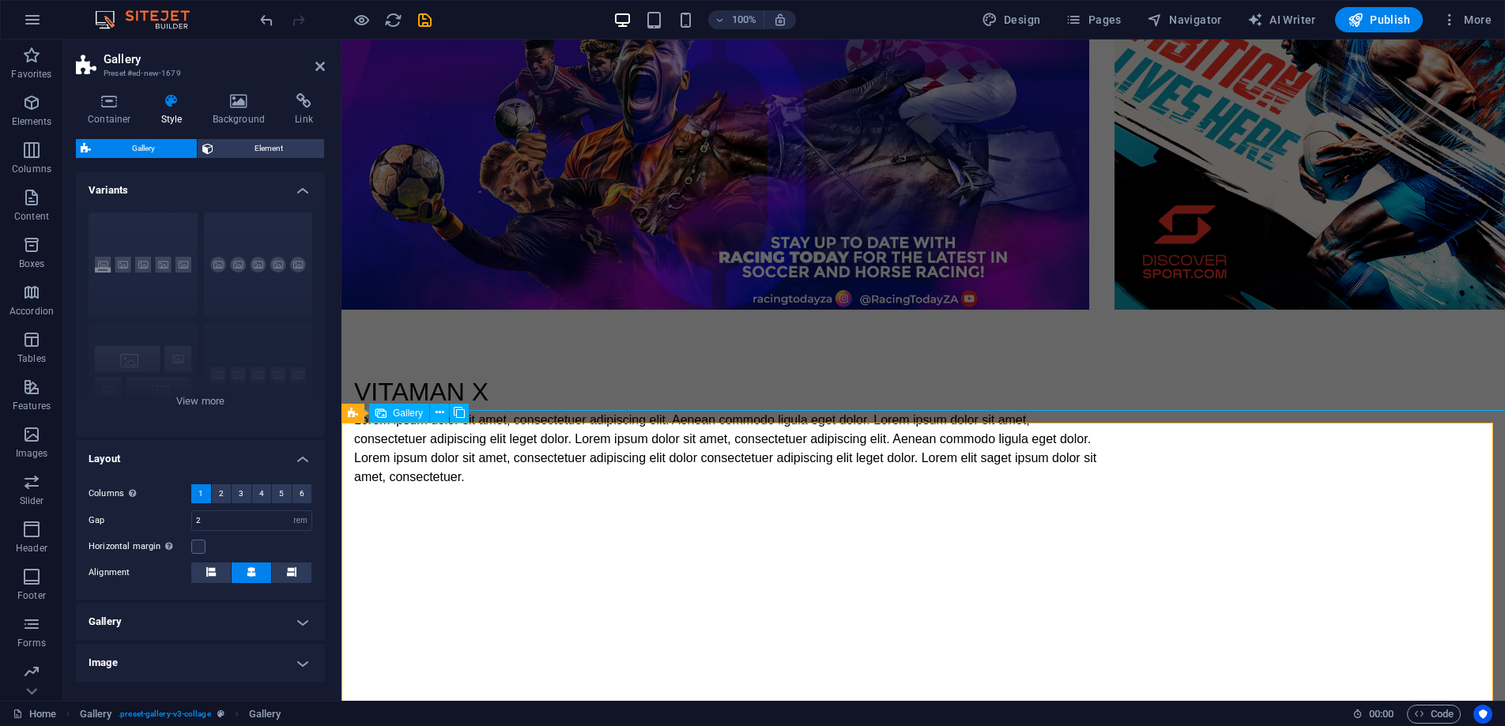
select select "4"
select select "px"
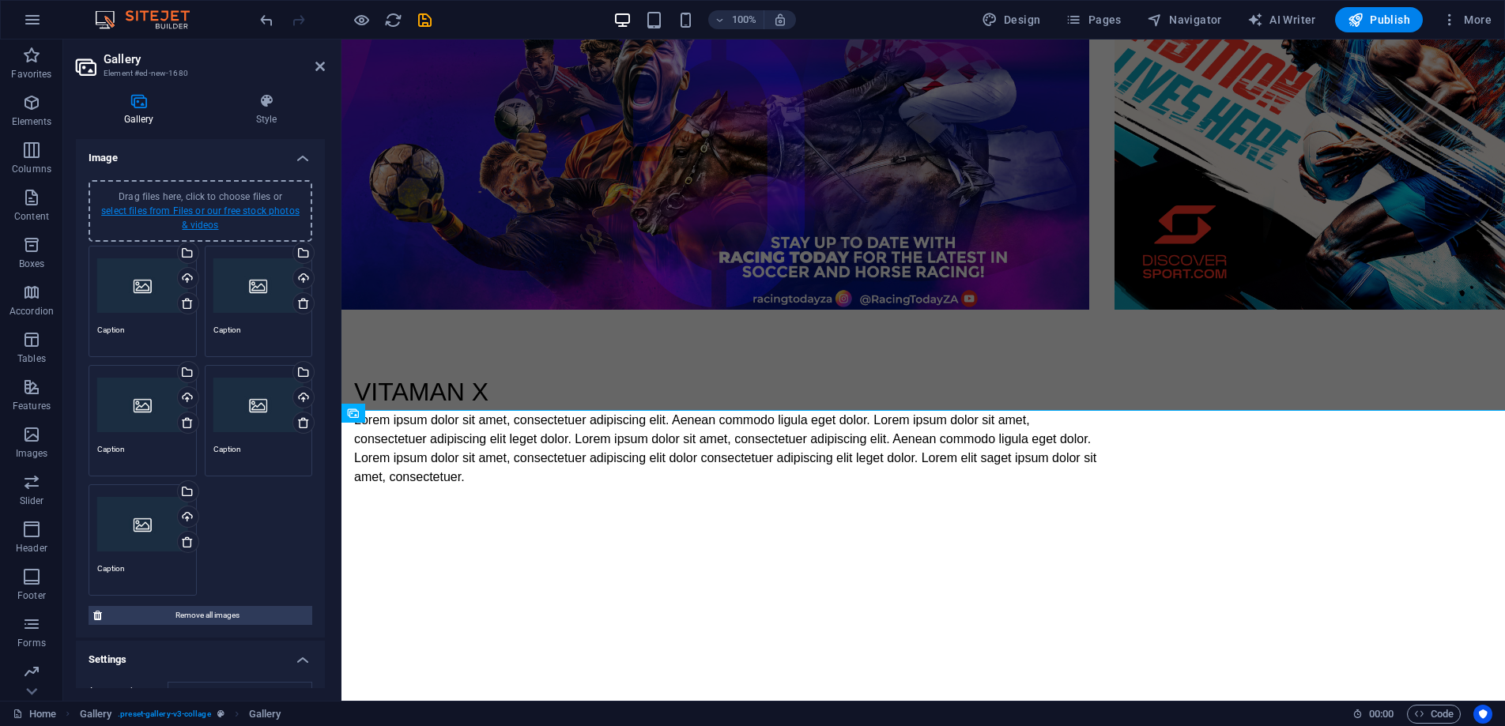
click at [190, 215] on link "select files from Files or our free stock photos & videos" at bounding box center [200, 217] width 198 height 25
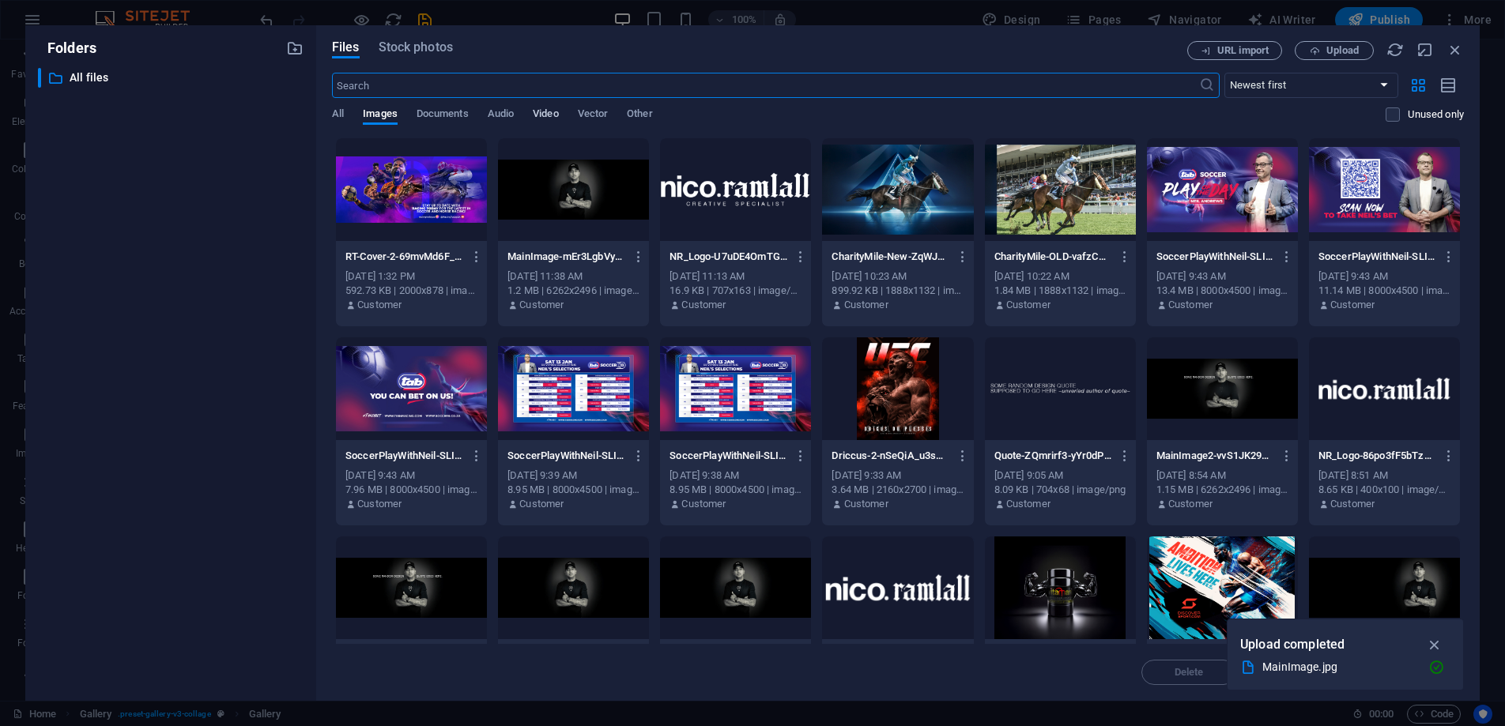
click at [557, 116] on span "Video" at bounding box center [545, 115] width 25 height 22
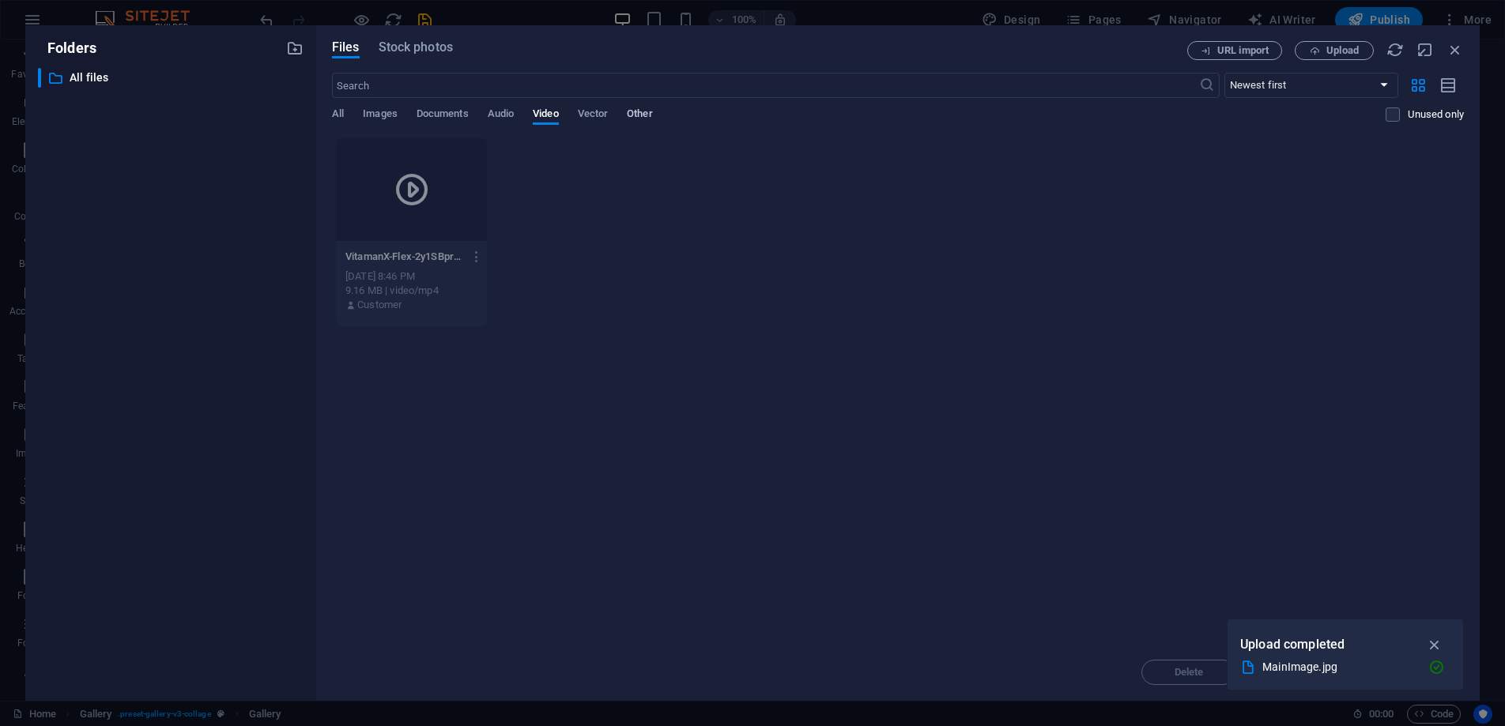
click at [652, 113] on span "Other" at bounding box center [639, 115] width 25 height 22
click at [340, 119] on span "All" at bounding box center [338, 115] width 12 height 22
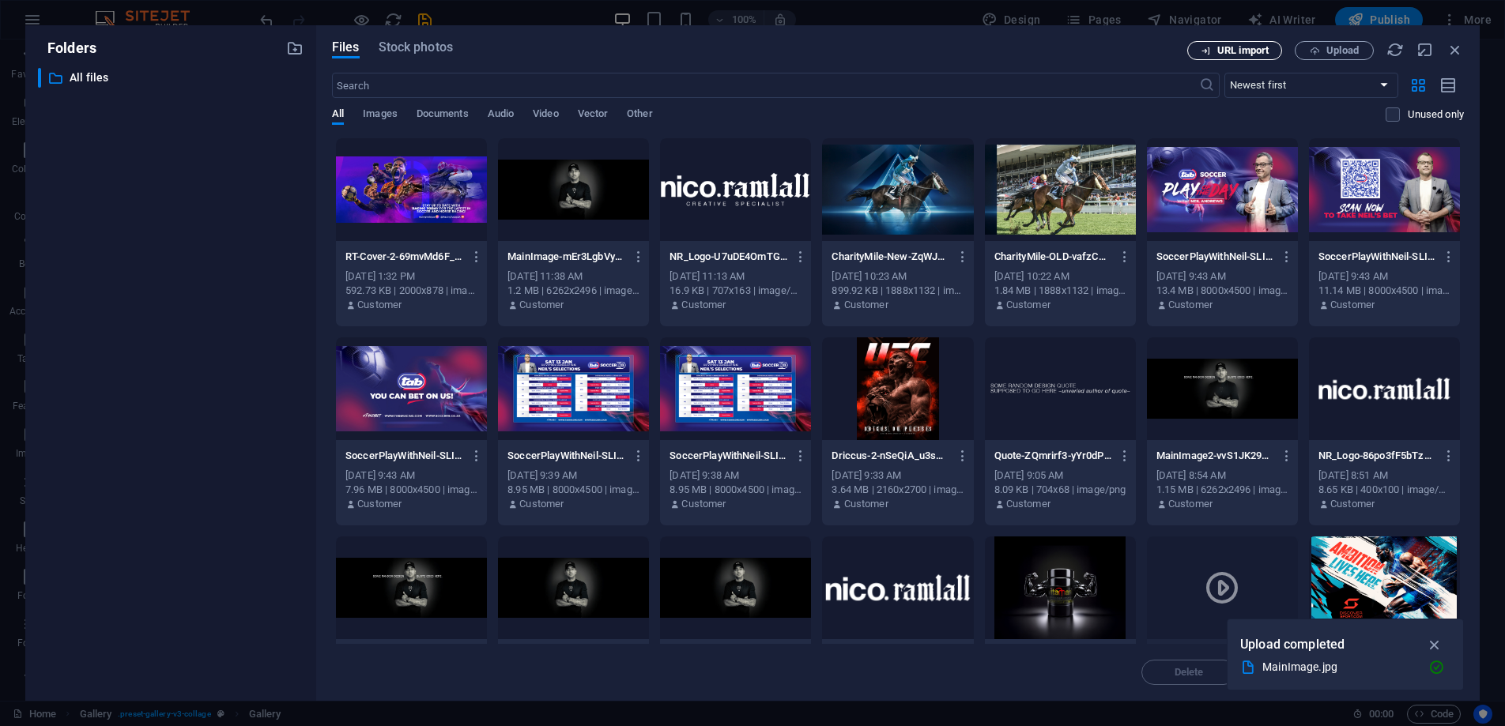
click at [1238, 49] on span "URL import" at bounding box center [1242, 50] width 51 height 9
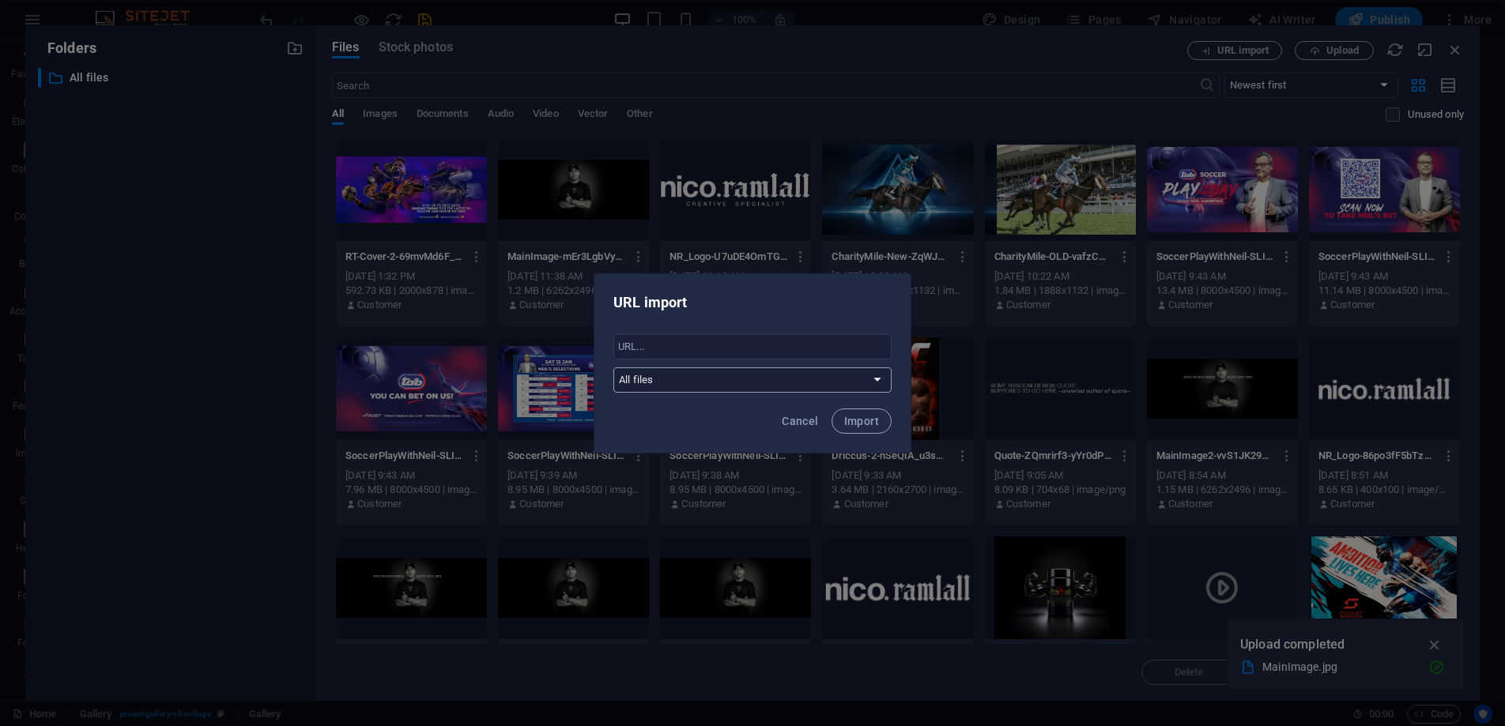
click at [744, 382] on select "All files" at bounding box center [752, 380] width 278 height 25
click at [613, 368] on select "All files" at bounding box center [752, 380] width 278 height 25
click at [699, 339] on input "text" at bounding box center [752, 346] width 278 height 25
paste input "[URL][DOMAIN_NAME]"
type input "[URL][DOMAIN_NAME]"
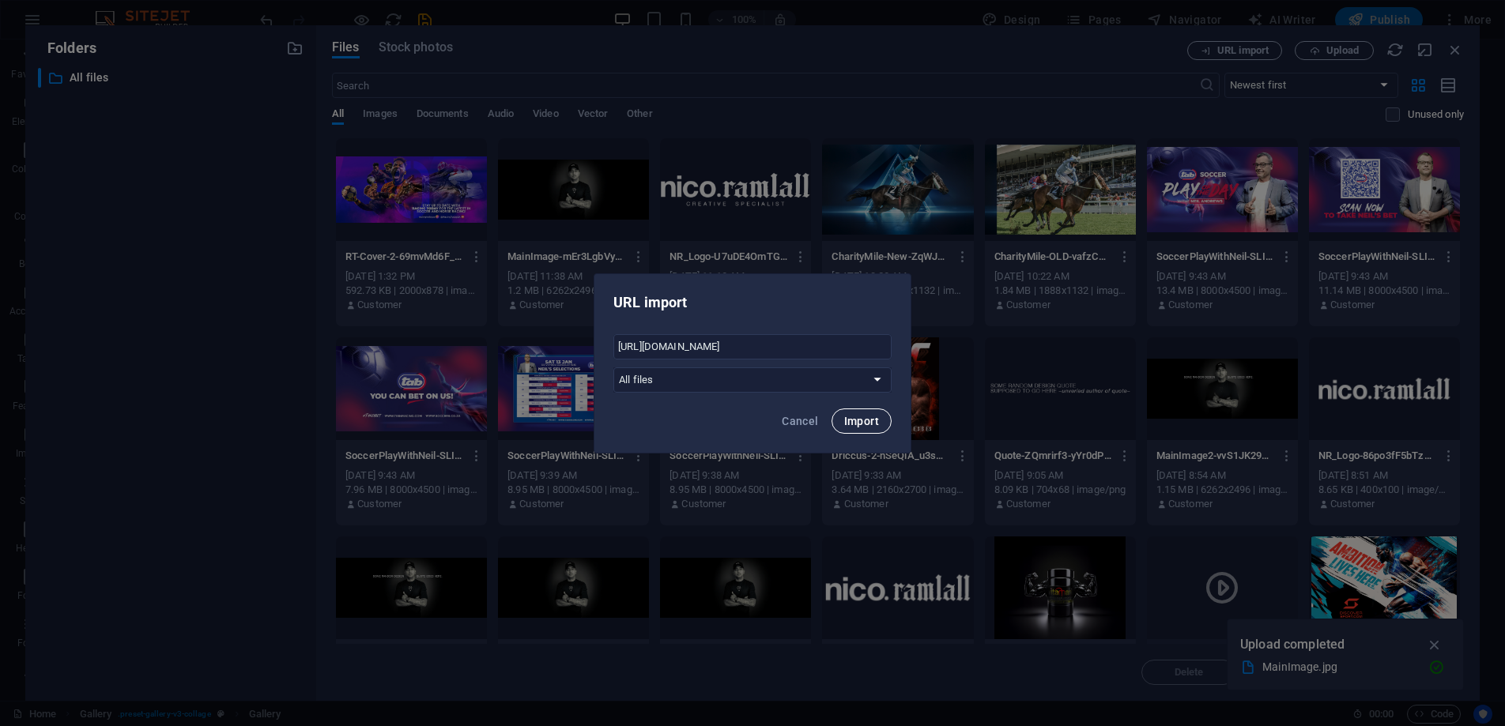
click at [862, 428] on button "Import" at bounding box center [861, 421] width 60 height 25
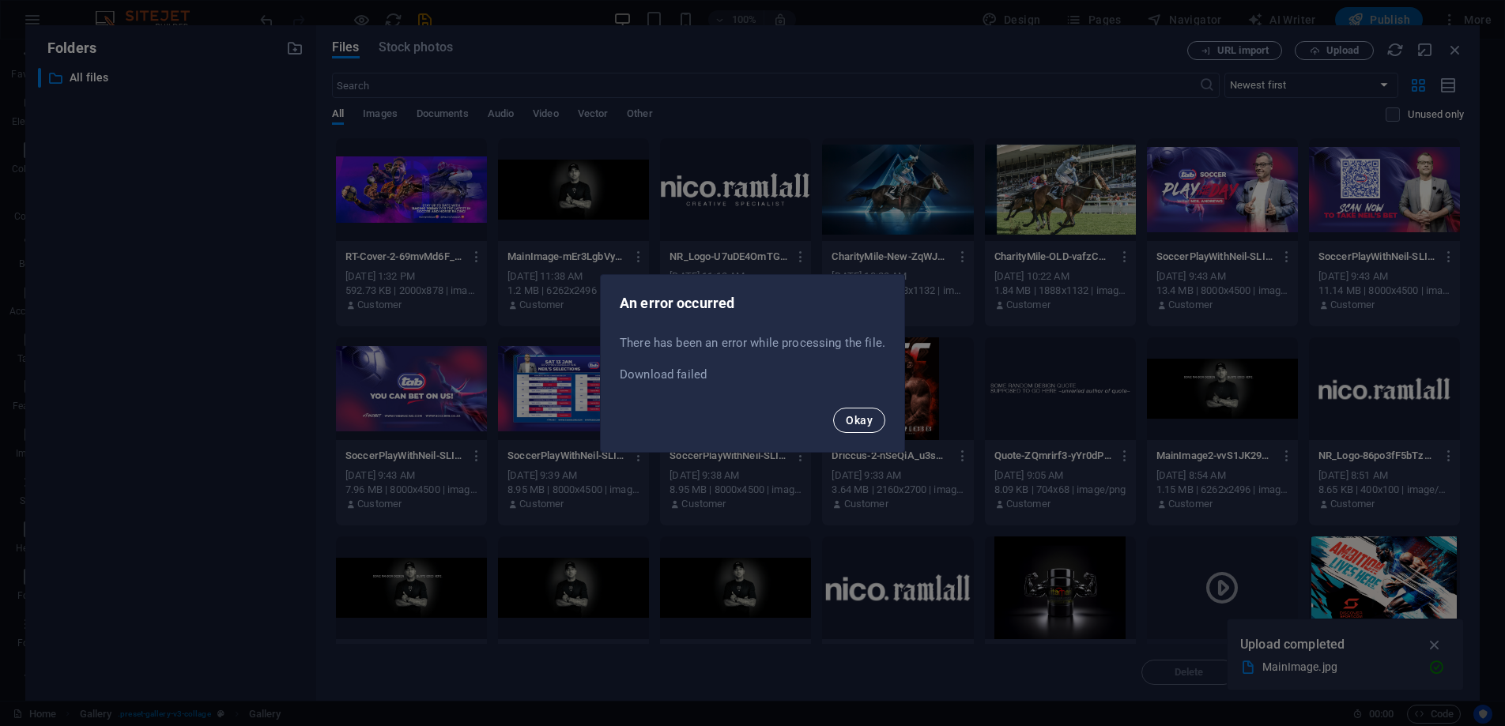
click at [870, 418] on span "Okay" at bounding box center [859, 420] width 27 height 13
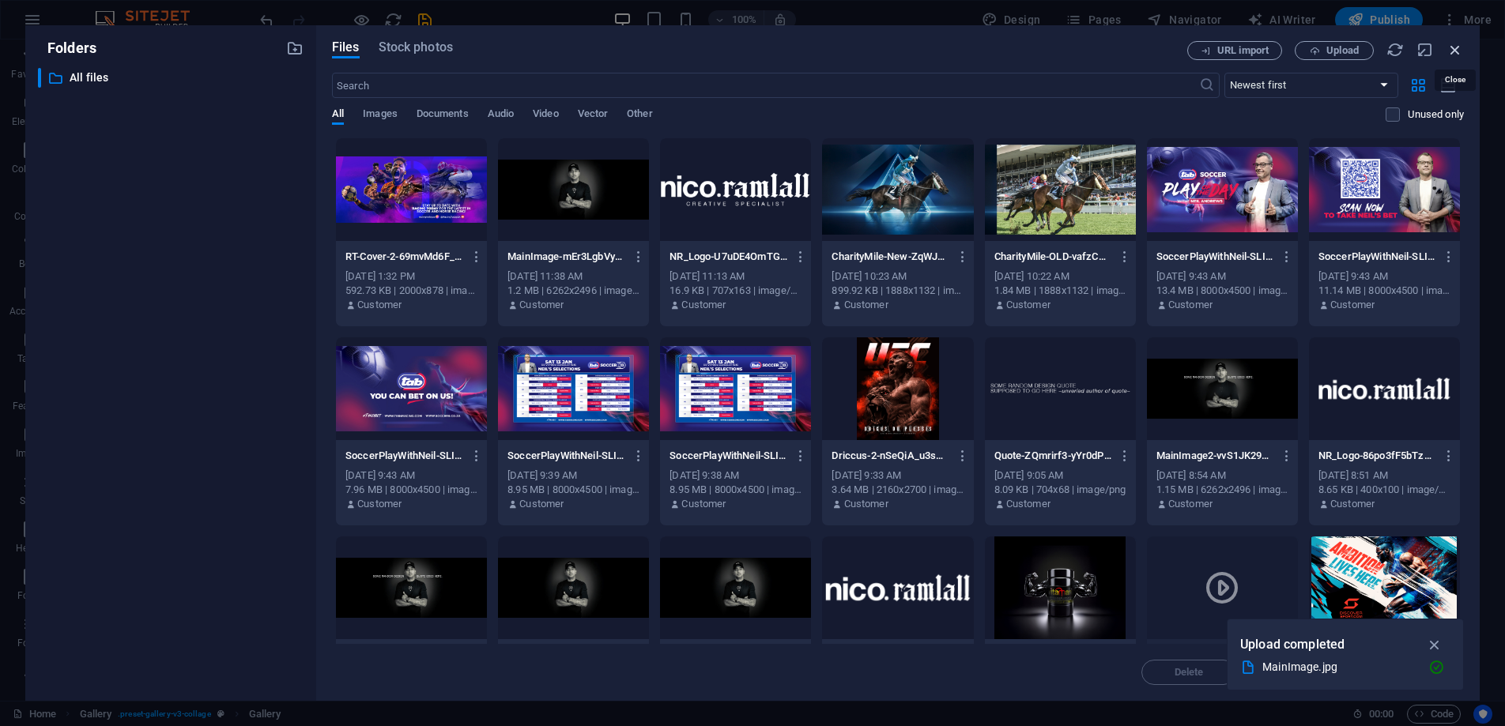
click at [1453, 47] on icon "button" at bounding box center [1454, 49] width 17 height 17
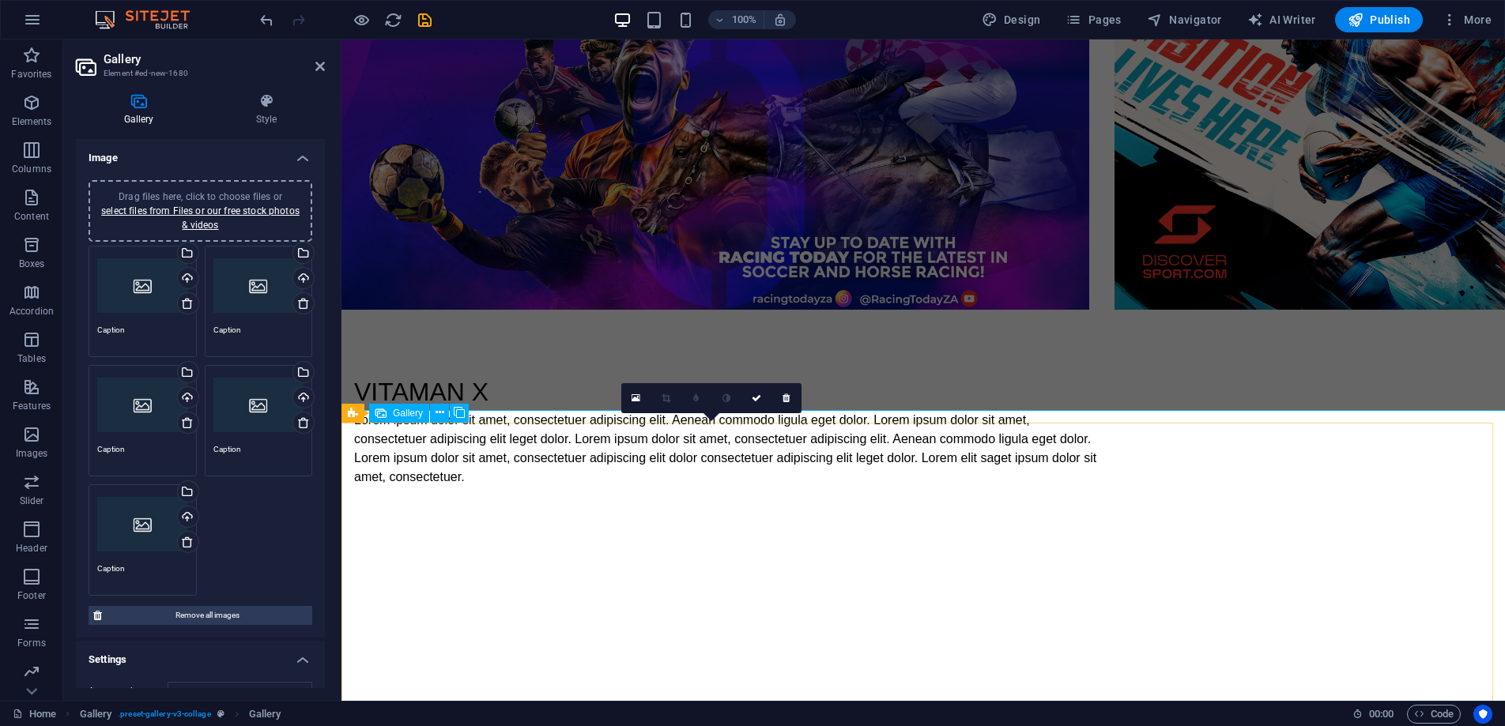
click at [126, 307] on div "Drag files here, click to choose files or select files from Files or our free s…" at bounding box center [142, 285] width 91 height 63
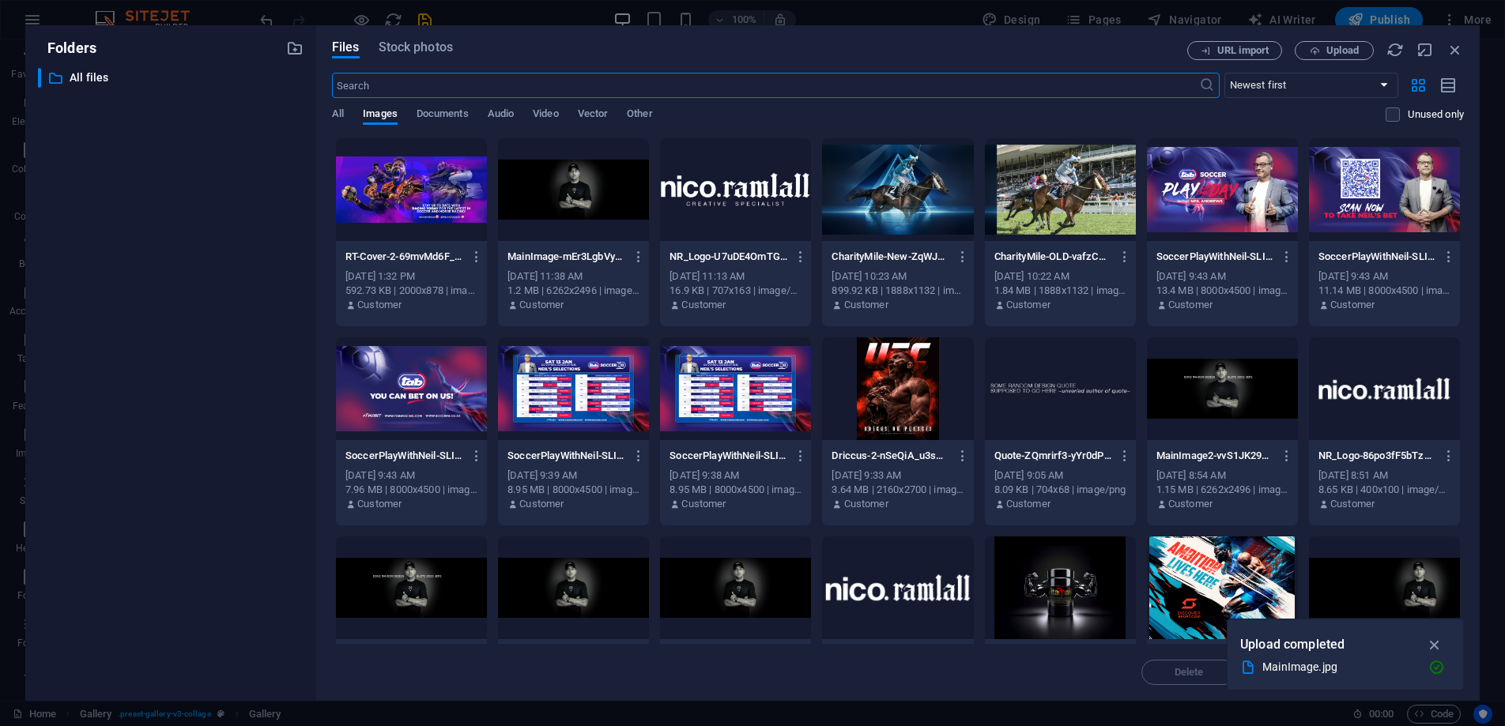
scroll to position [1239, 0]
click at [1435, 643] on icon "button" at bounding box center [1435, 644] width 18 height 17
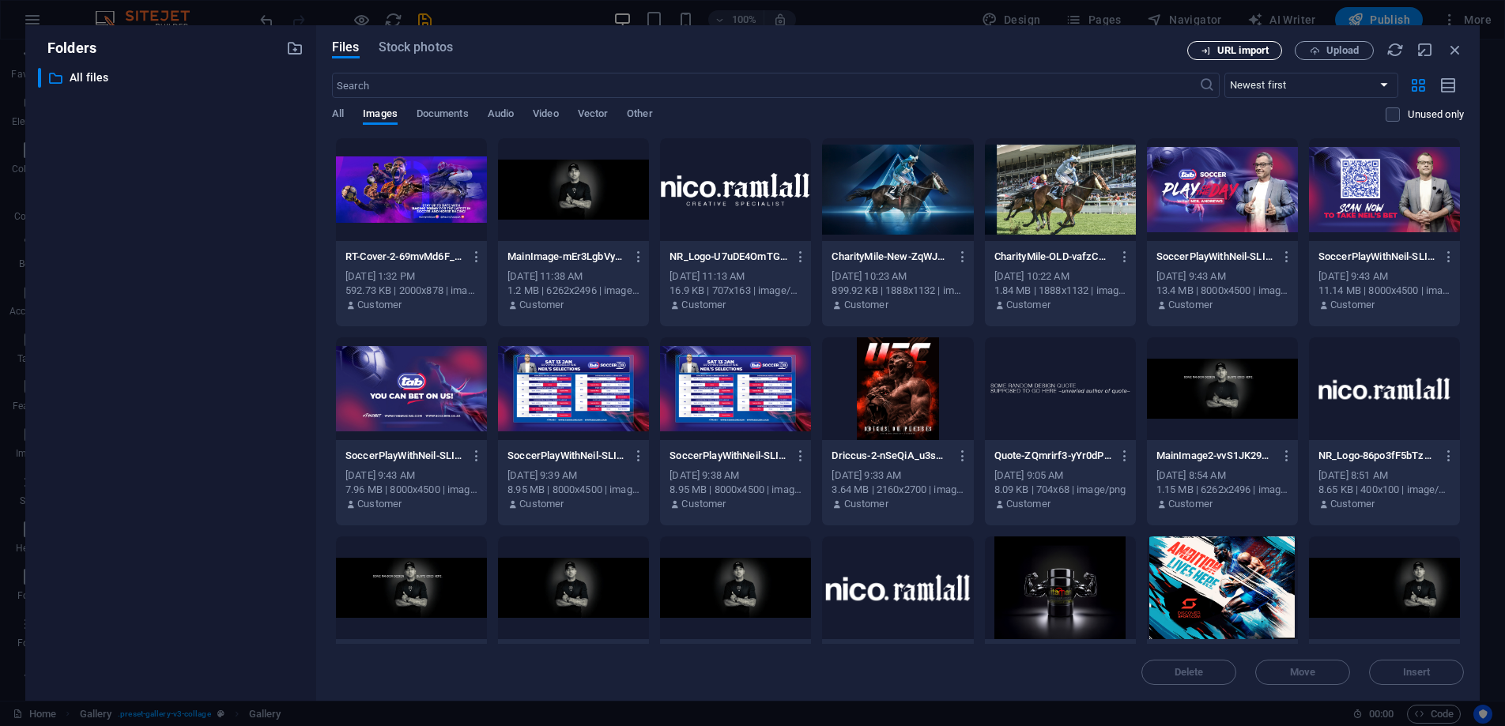
click at [1254, 54] on span "URL import" at bounding box center [1242, 50] width 51 height 9
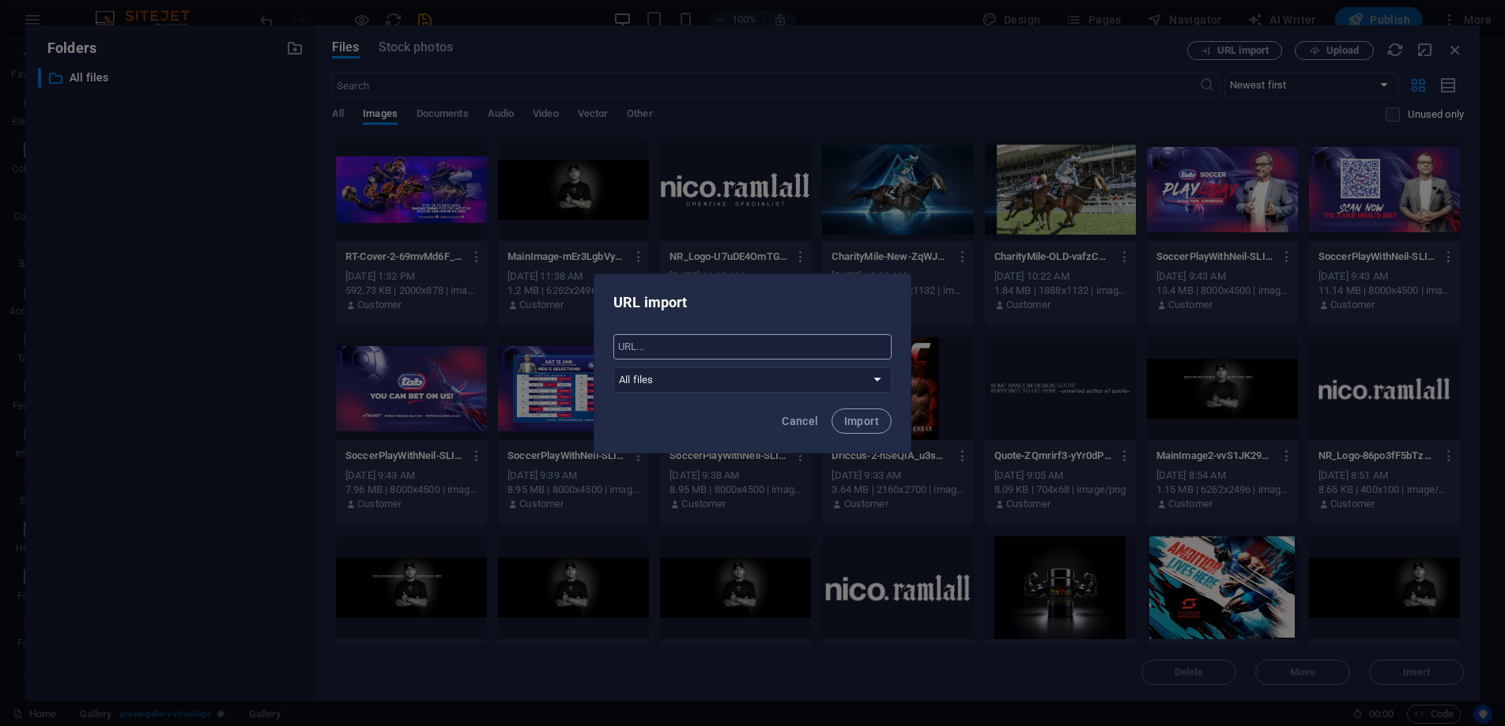
click at [680, 343] on input "text" at bounding box center [752, 346] width 278 height 25
paste input "[URL][DOMAIN_NAME]"
type input "[URL][DOMAIN_NAME]"
click at [872, 424] on span "Import" at bounding box center [861, 421] width 35 height 13
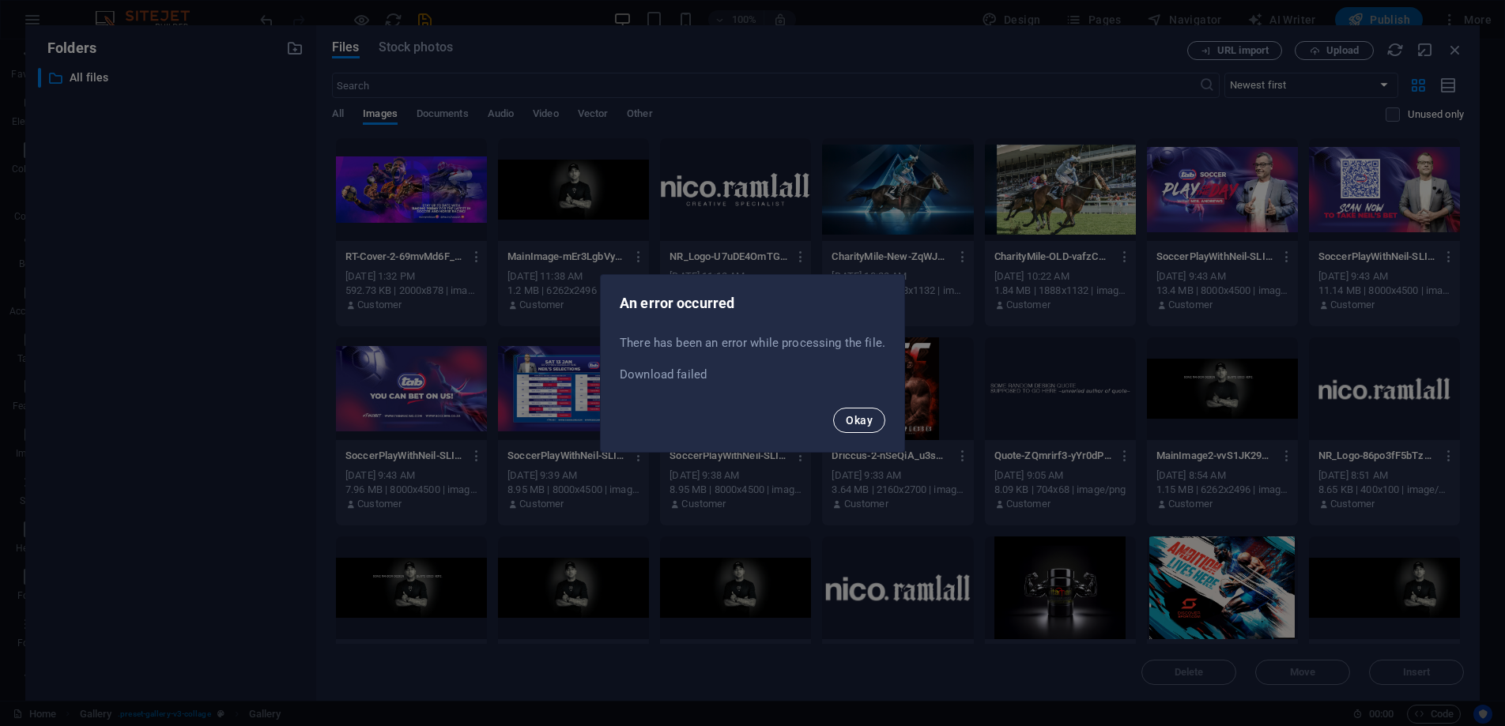
click at [873, 423] on button "Okay" at bounding box center [859, 420] width 52 height 25
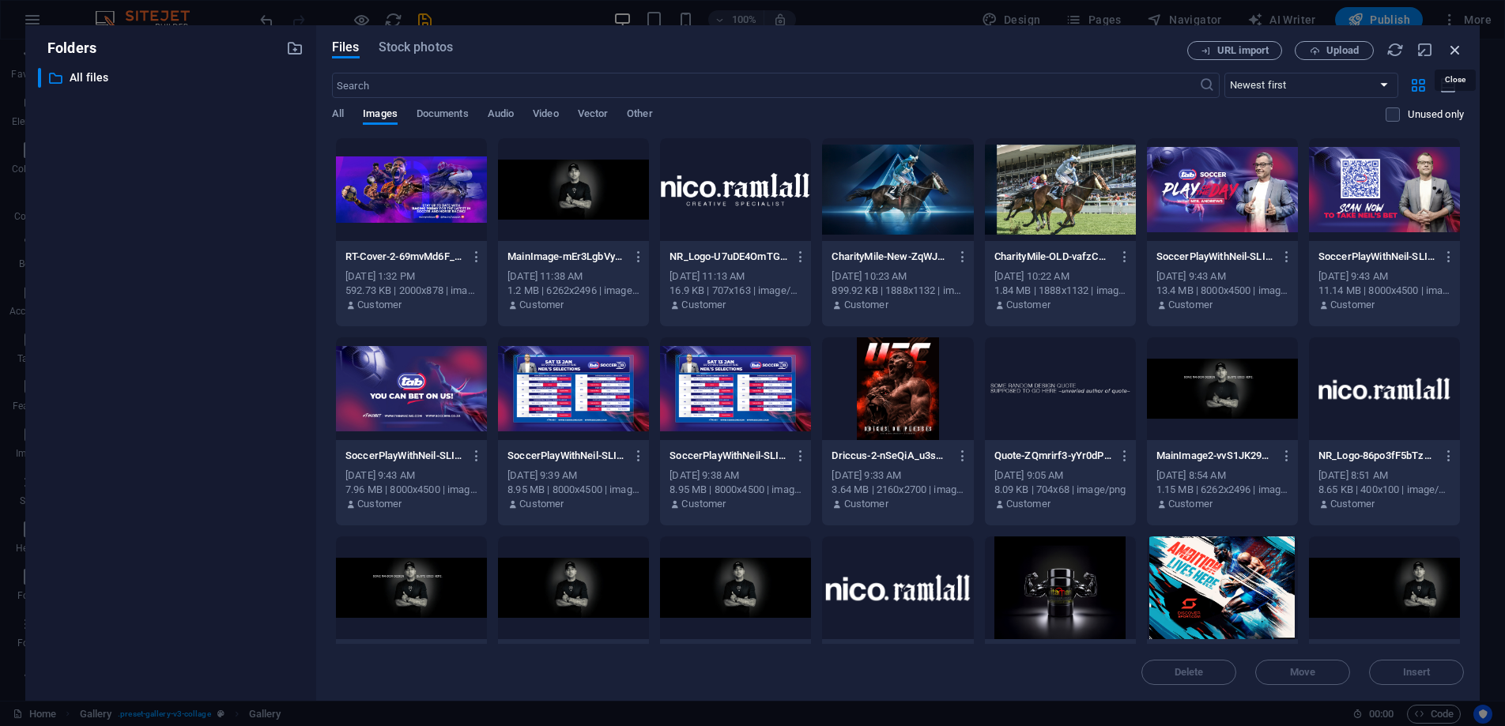
click at [1455, 49] on icon "button" at bounding box center [1454, 49] width 17 height 17
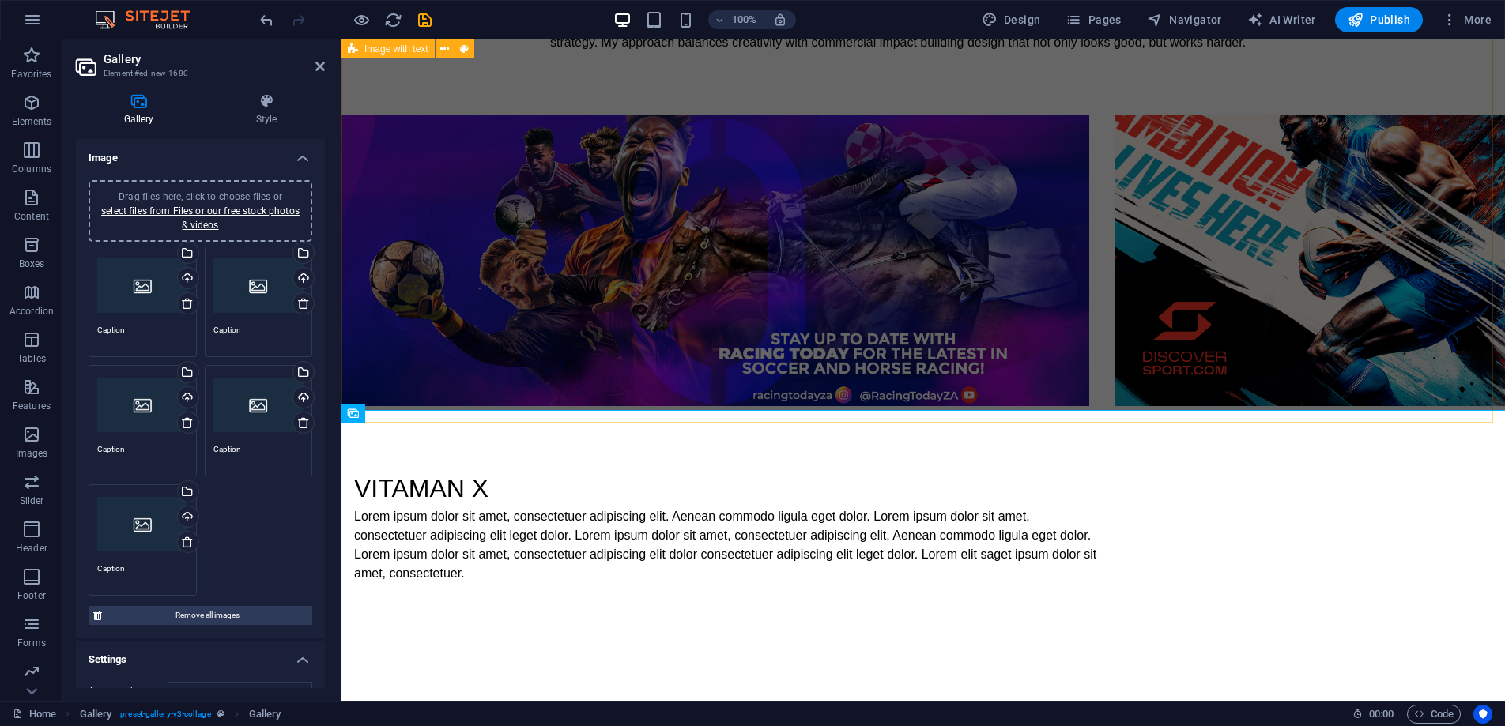
scroll to position [1336, 0]
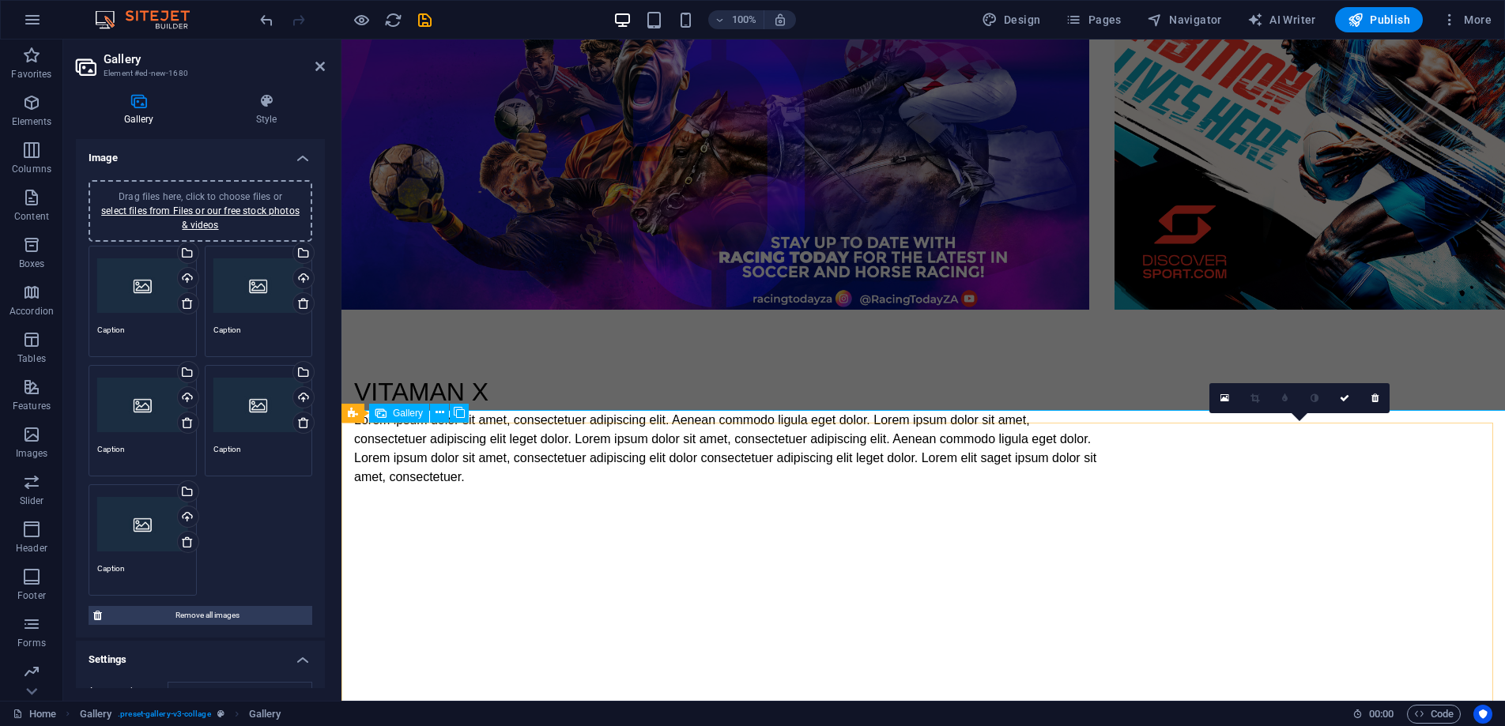
drag, startPoint x: 1212, startPoint y: 481, endPoint x: 759, endPoint y: 442, distance: 454.5
click at [300, 303] on icon at bounding box center [303, 303] width 13 height 13
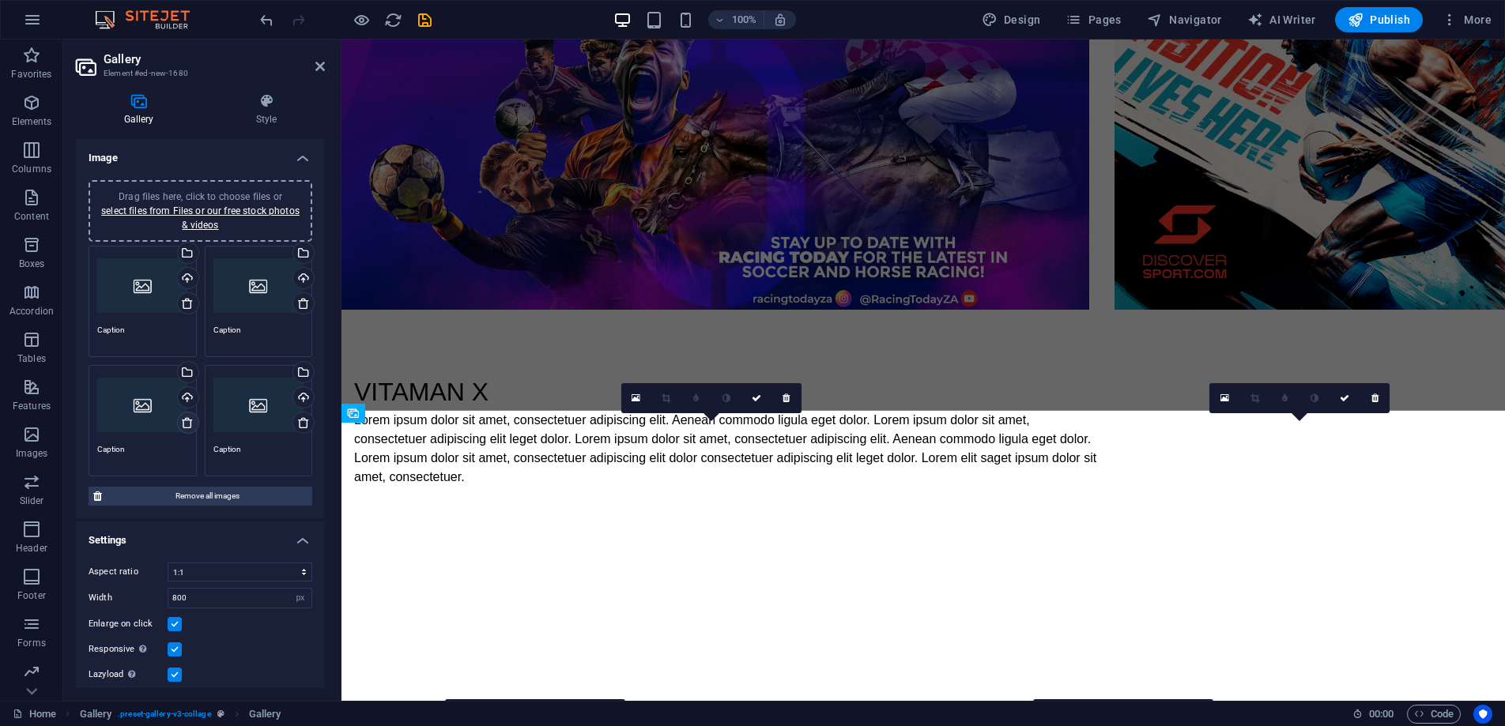
click at [181, 421] on icon at bounding box center [187, 423] width 13 height 13
click at [188, 423] on icon at bounding box center [187, 423] width 13 height 13
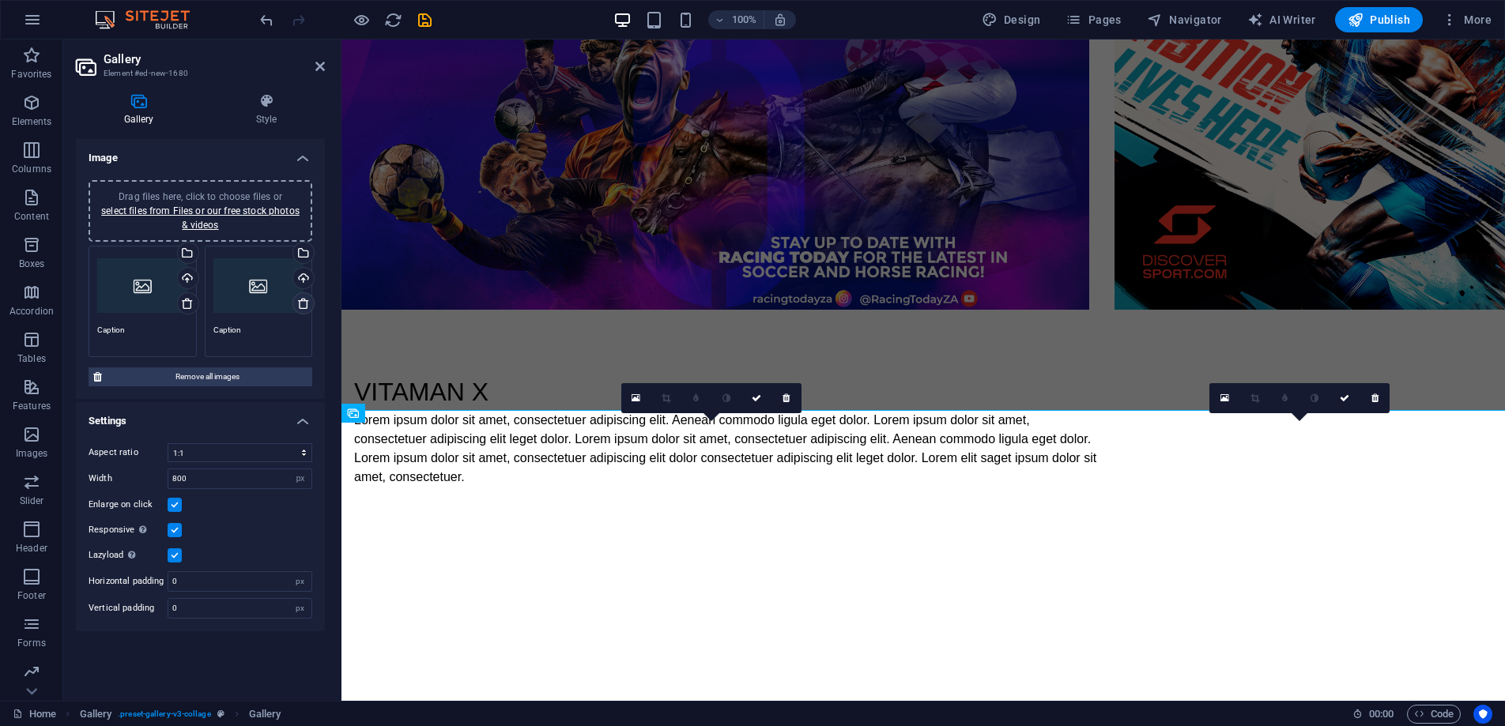
click at [303, 304] on icon at bounding box center [303, 303] width 13 height 13
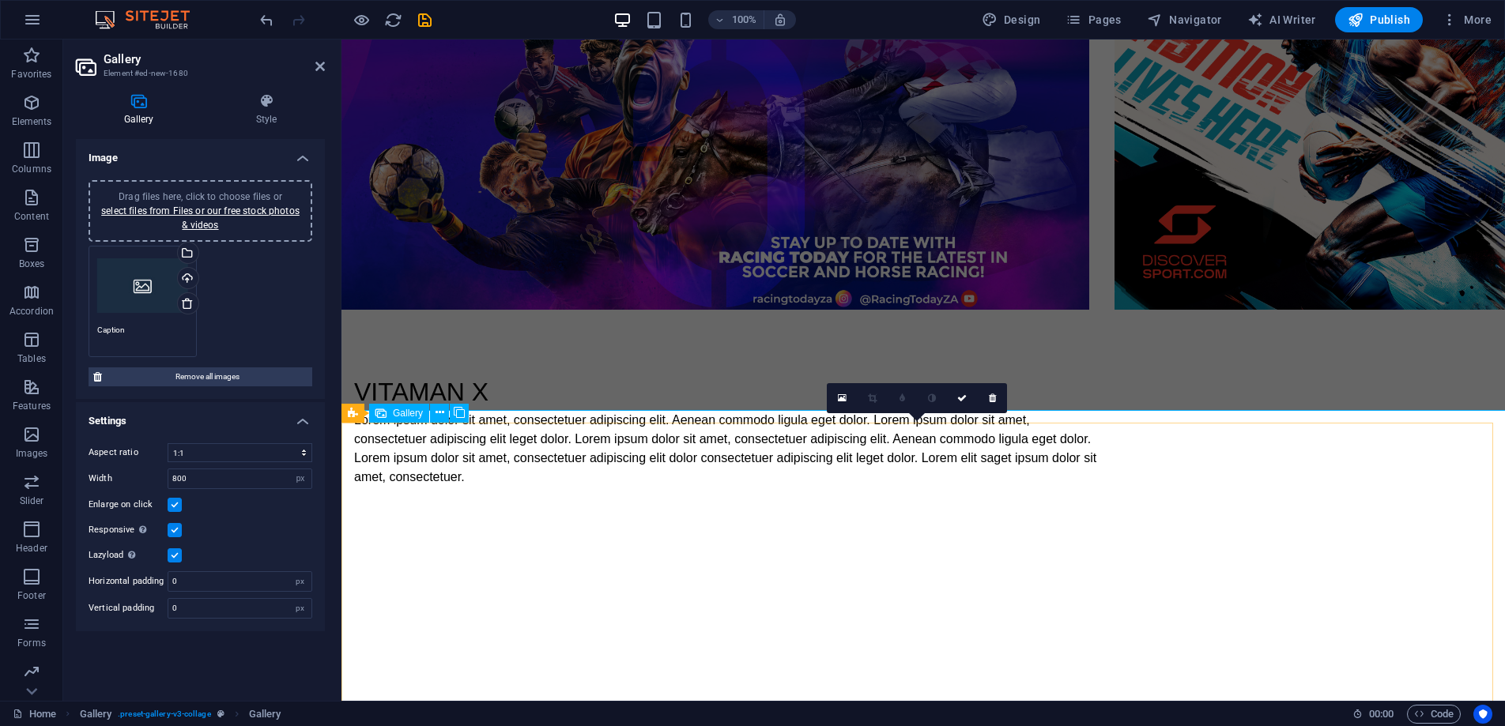
click at [266, 291] on div "Drag files here, click to choose files or select files from Files or our free s…" at bounding box center [201, 301] width 232 height 119
click at [302, 158] on h4 "Image" at bounding box center [200, 153] width 249 height 28
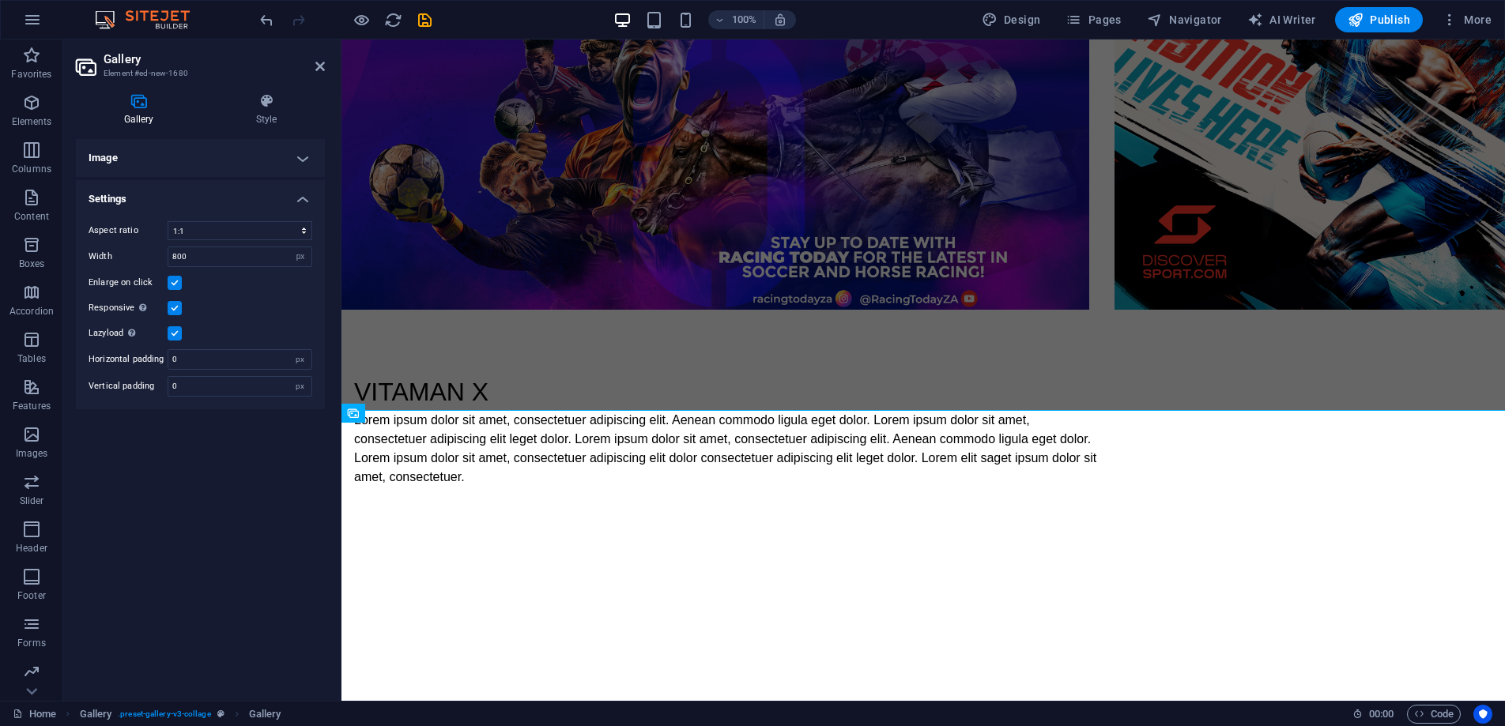
click at [300, 159] on h4 "Image" at bounding box center [200, 158] width 249 height 38
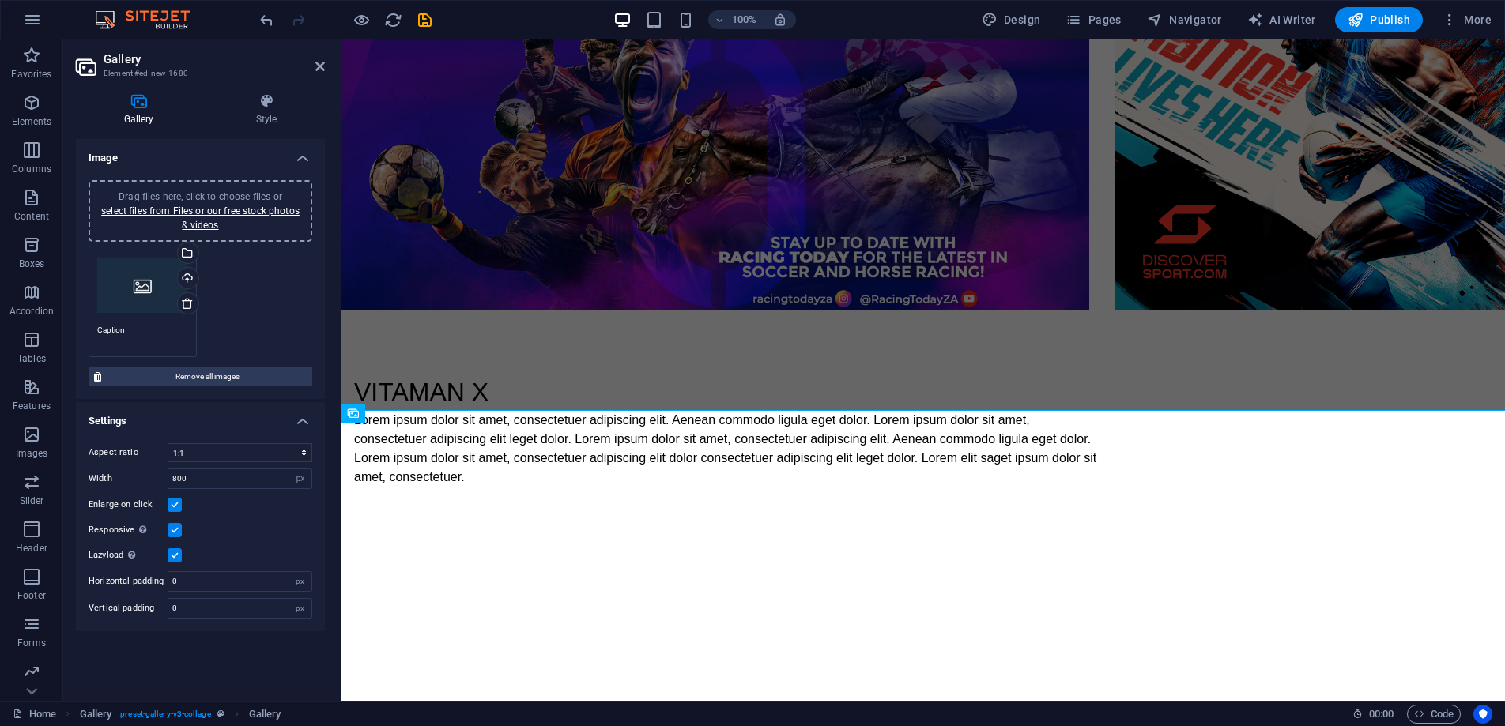
click at [296, 273] on div "Drag files here, click to choose files or select files from Files or our free s…" at bounding box center [201, 301] width 232 height 119
click at [210, 226] on link "select files from Files or our free stock photos & videos" at bounding box center [200, 217] width 198 height 25
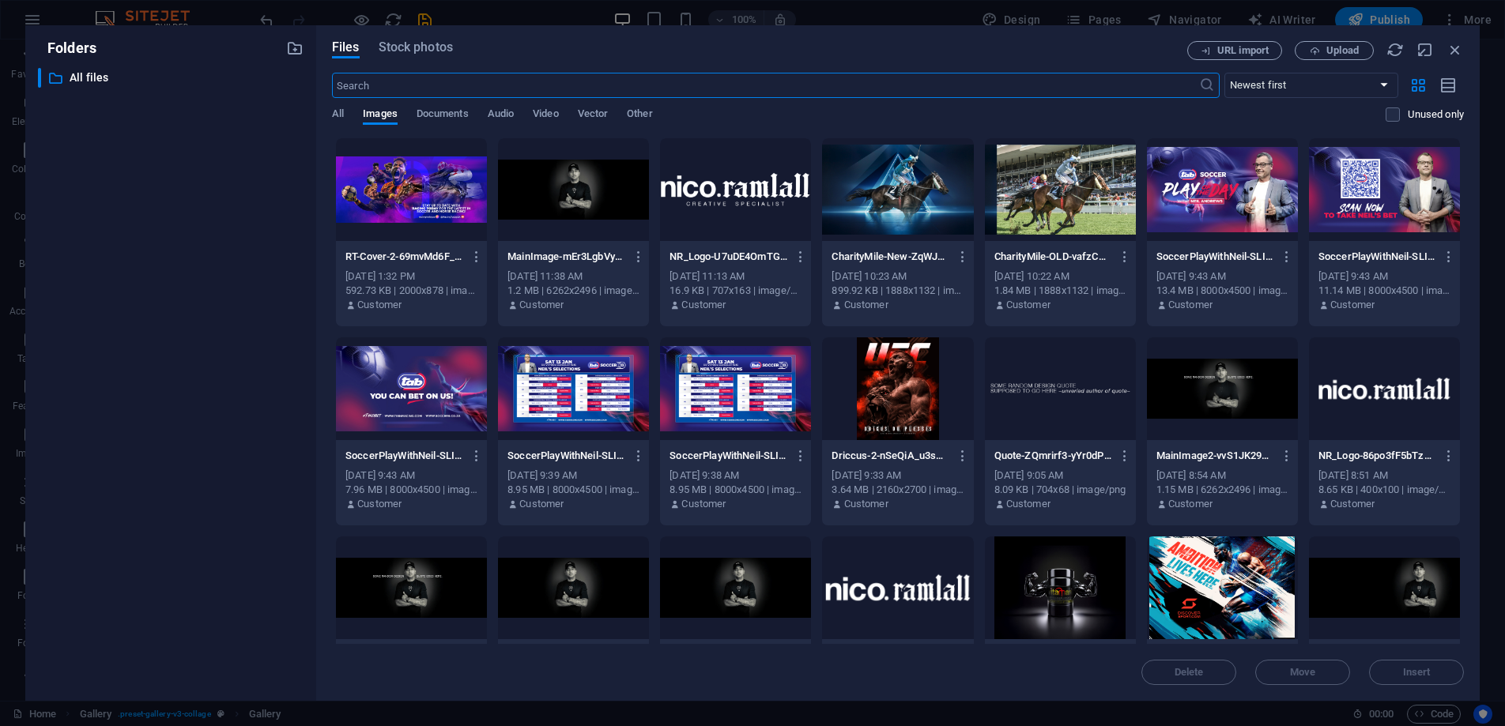
scroll to position [1239, 0]
click at [547, 115] on span "Video" at bounding box center [545, 115] width 25 height 22
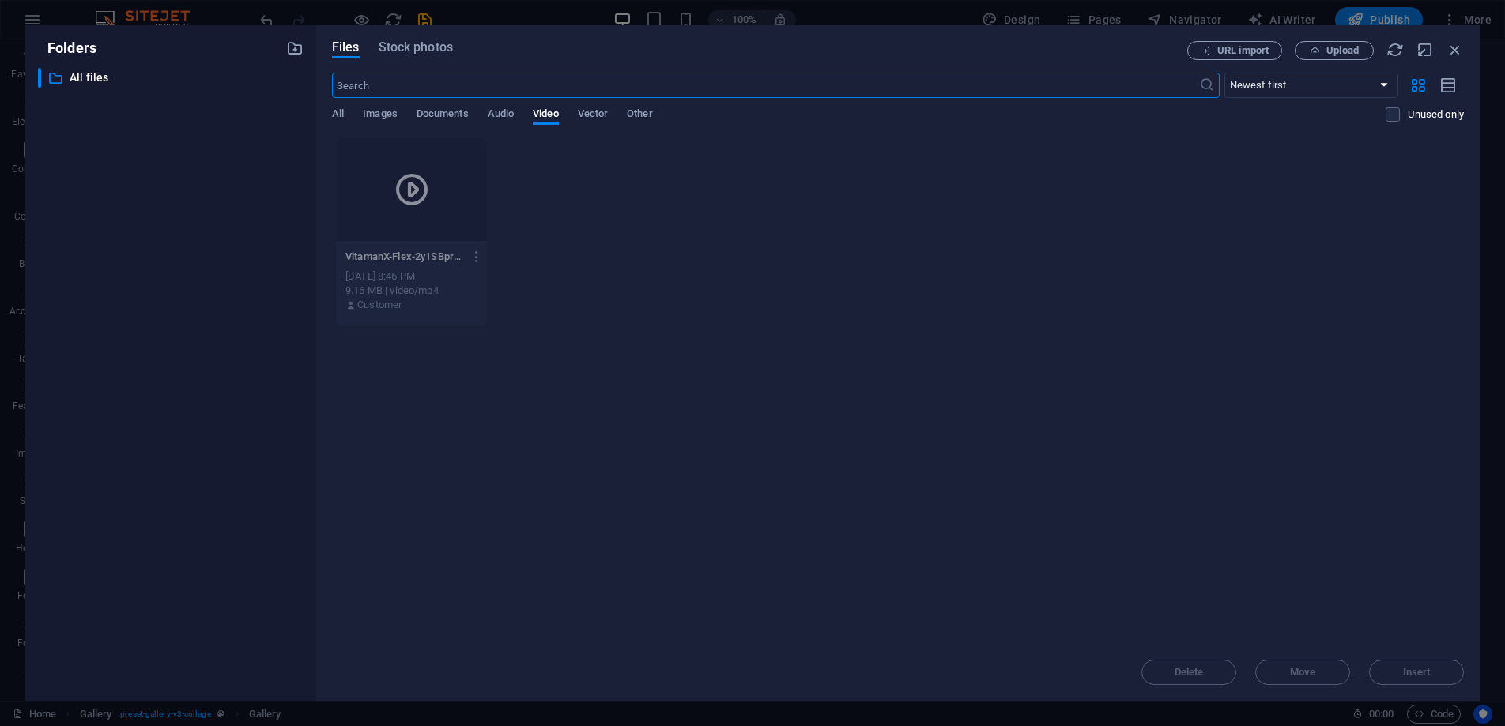
click at [594, 86] on input "text" at bounding box center [765, 85] width 867 height 25
paste input "[URL][DOMAIN_NAME]"
type input "[URL][DOMAIN_NAME]"
click at [1246, 46] on span "URL import" at bounding box center [1242, 50] width 51 height 9
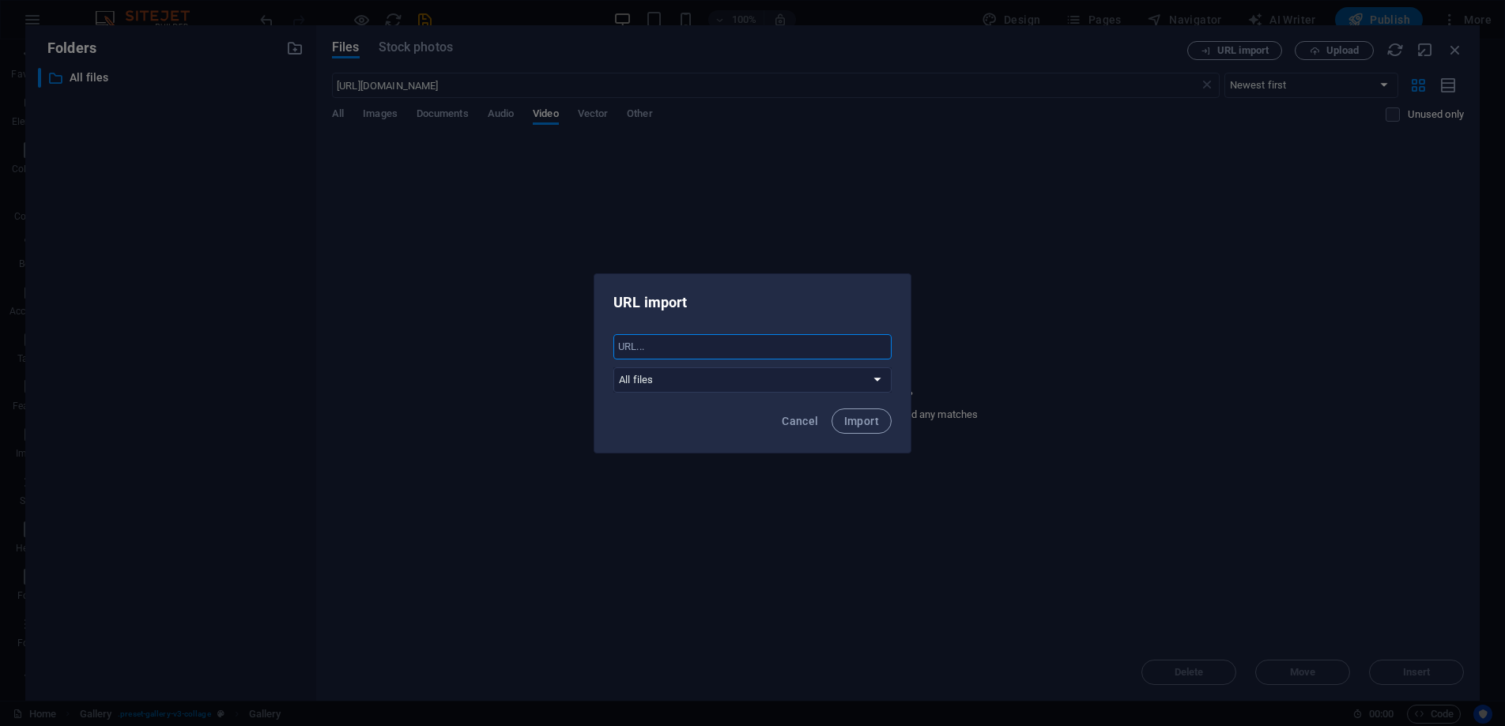
click at [724, 339] on input "text" at bounding box center [752, 346] width 278 height 25
paste input "[URL][DOMAIN_NAME]"
type input "[URL][DOMAIN_NAME]"
click at [873, 418] on span "Import" at bounding box center [861, 421] width 35 height 13
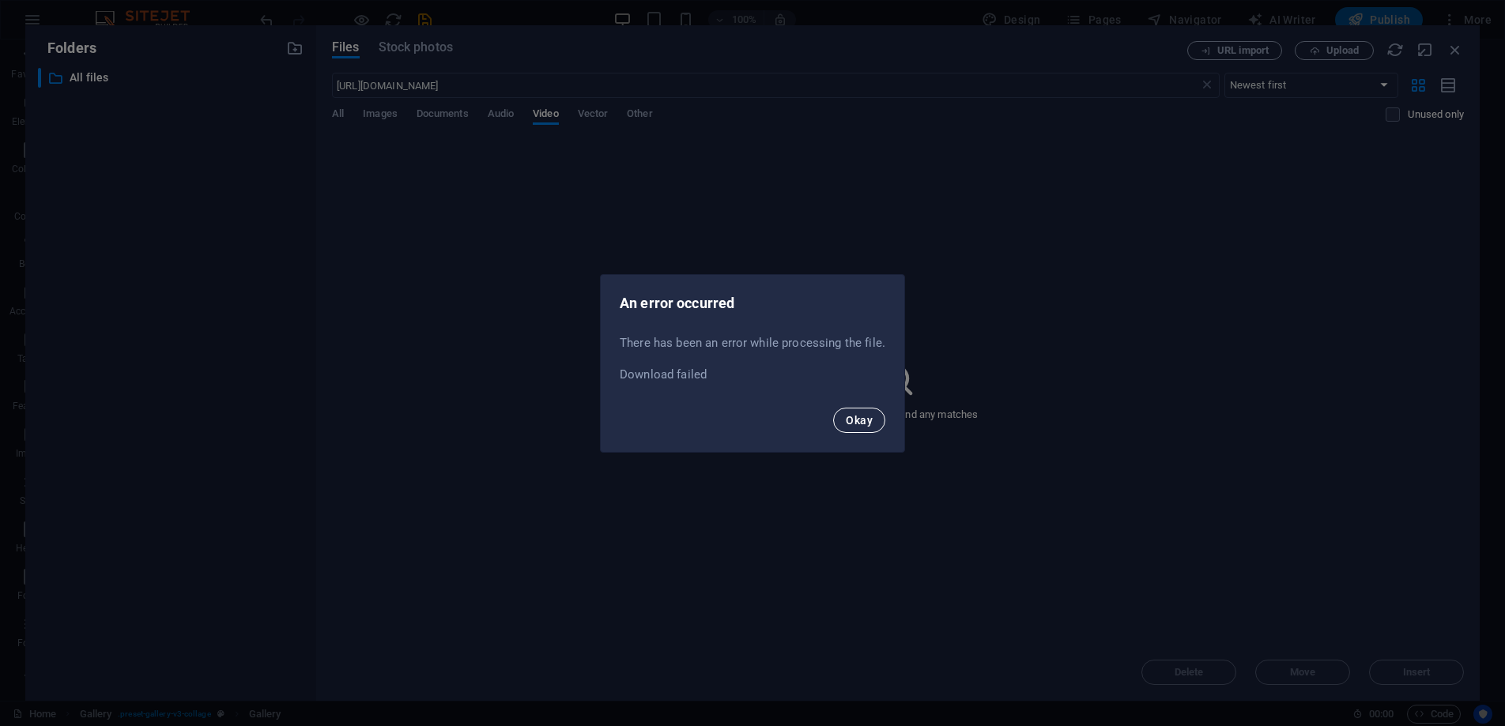
click at [869, 421] on span "Okay" at bounding box center [859, 420] width 27 height 13
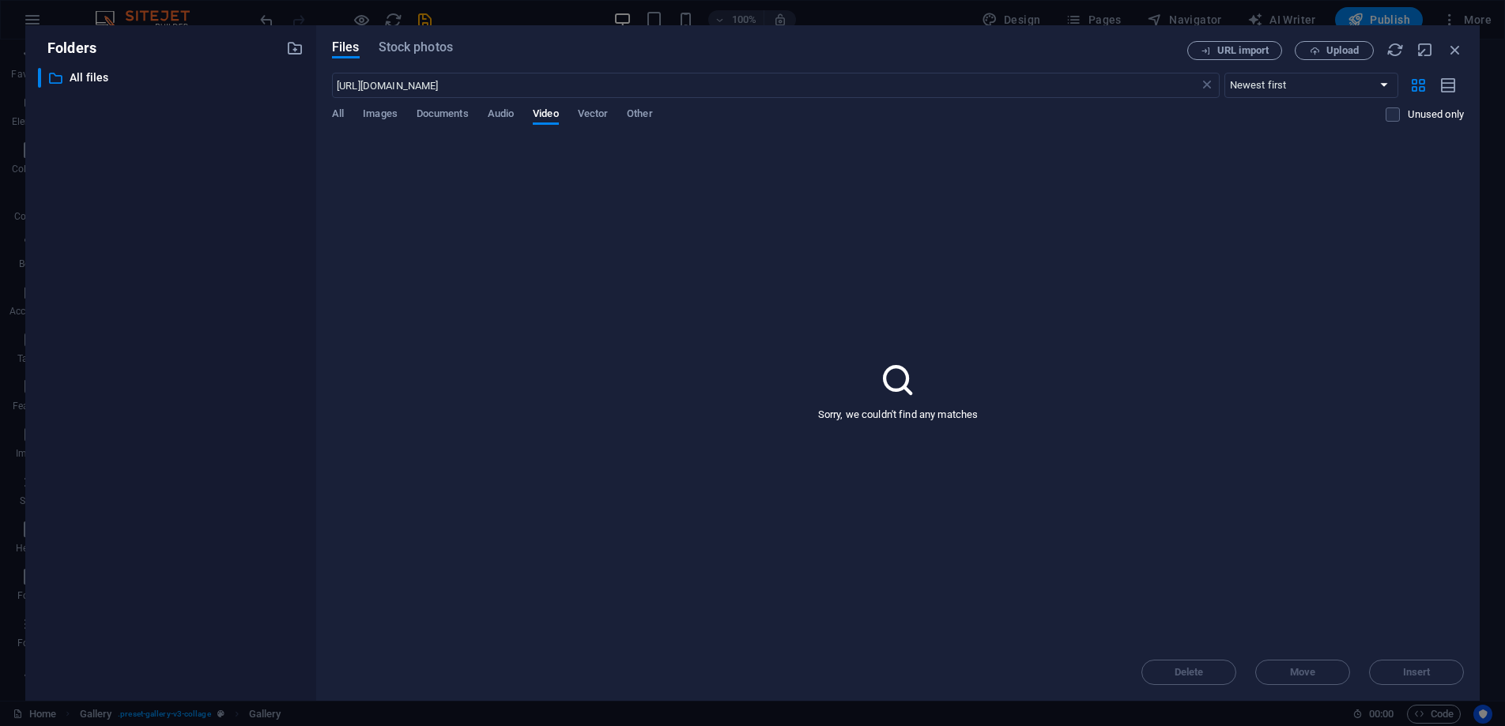
click at [1070, 368] on div "Sorry, we couldn't find any matches" at bounding box center [898, 391] width 1132 height 507
click at [1455, 46] on icon "button" at bounding box center [1454, 49] width 17 height 17
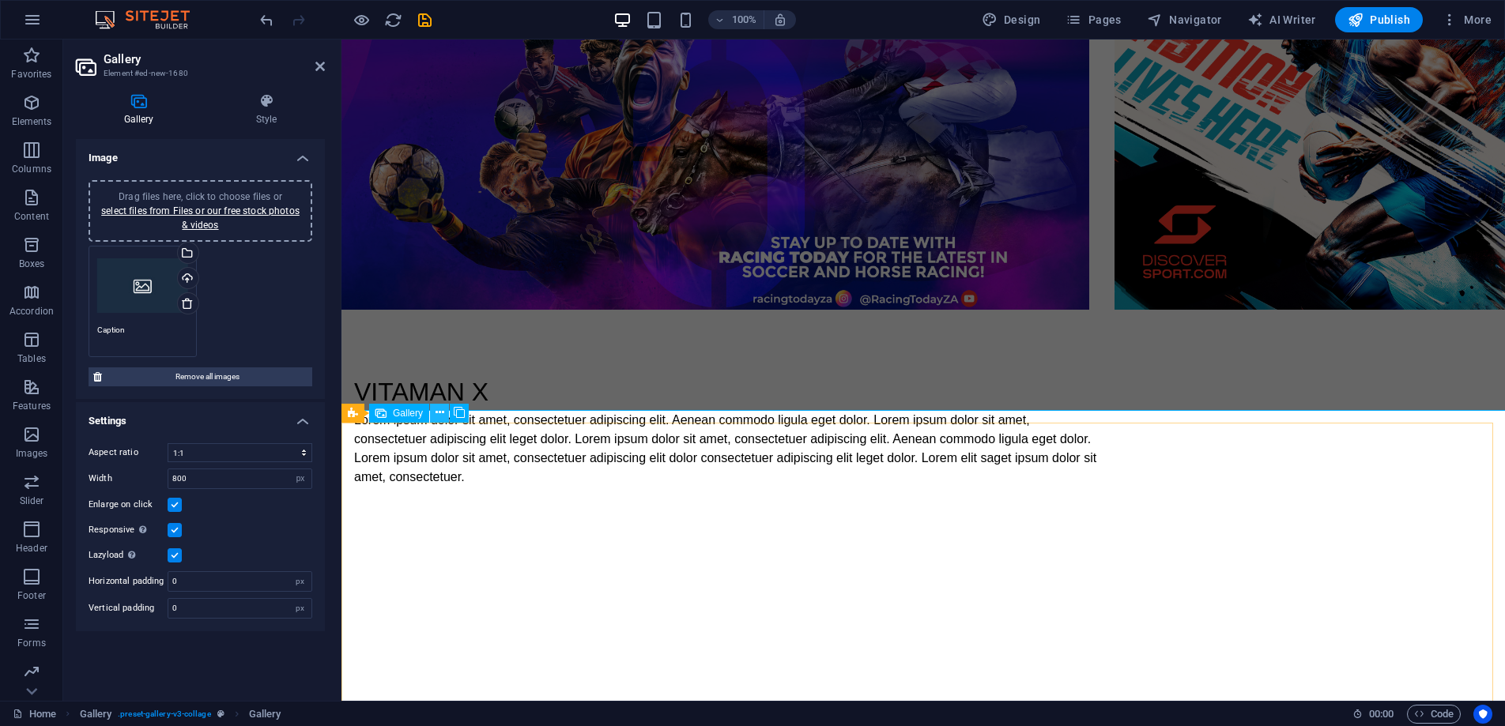
click at [442, 417] on icon at bounding box center [439, 413] width 9 height 17
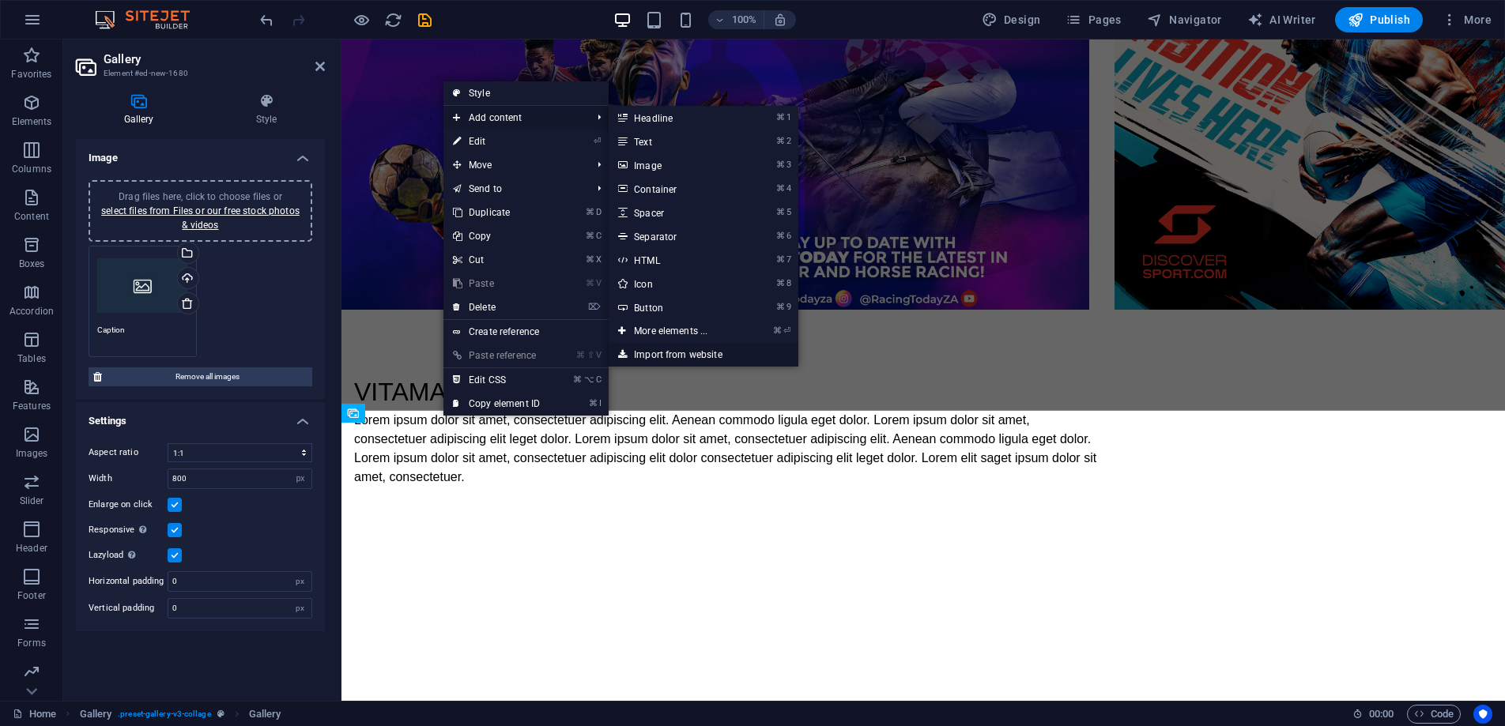
click at [694, 356] on link "Import from website" at bounding box center [704, 355] width 190 height 24
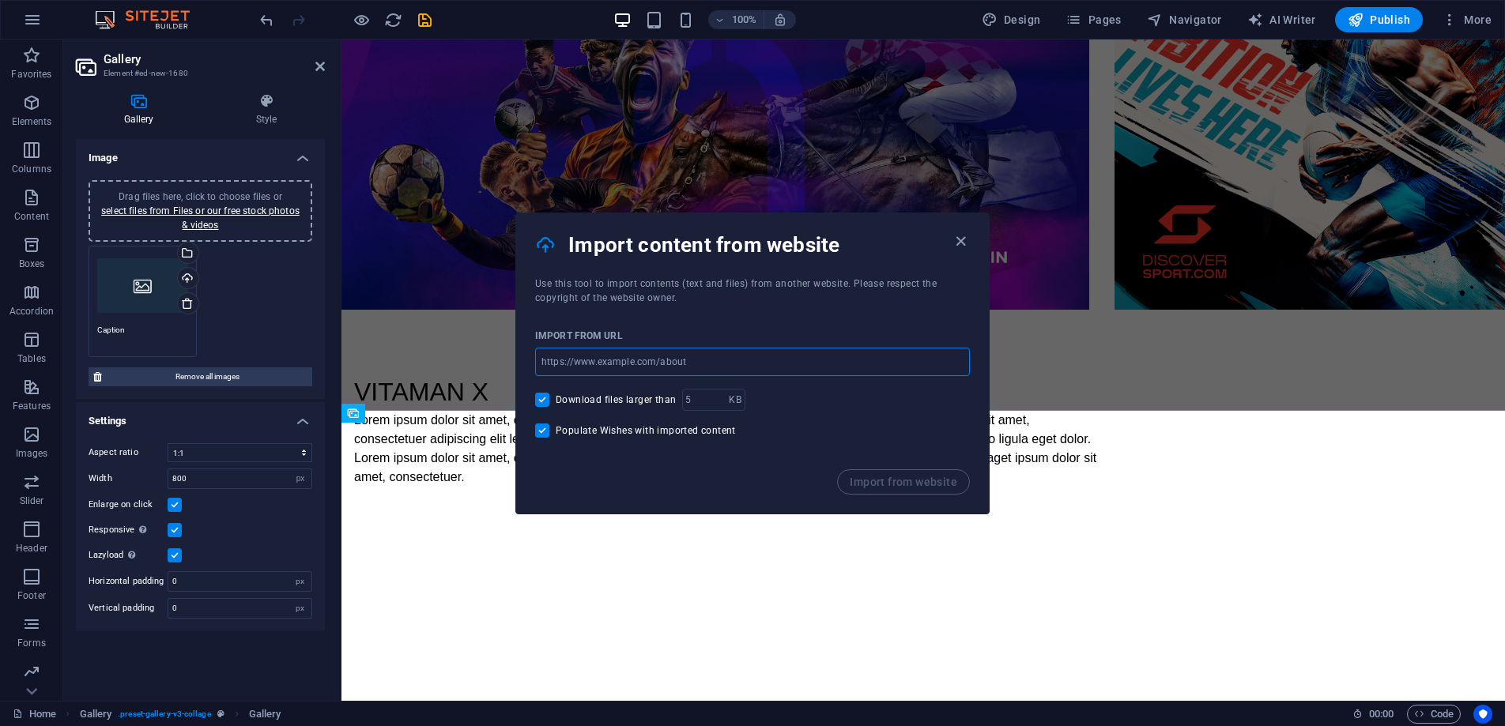
click at [717, 360] on input "url" at bounding box center [752, 362] width 435 height 28
paste input "[URL][DOMAIN_NAME]"
type input "[URL][DOMAIN_NAME]"
click at [910, 477] on span "Import from website" at bounding box center [903, 482] width 107 height 13
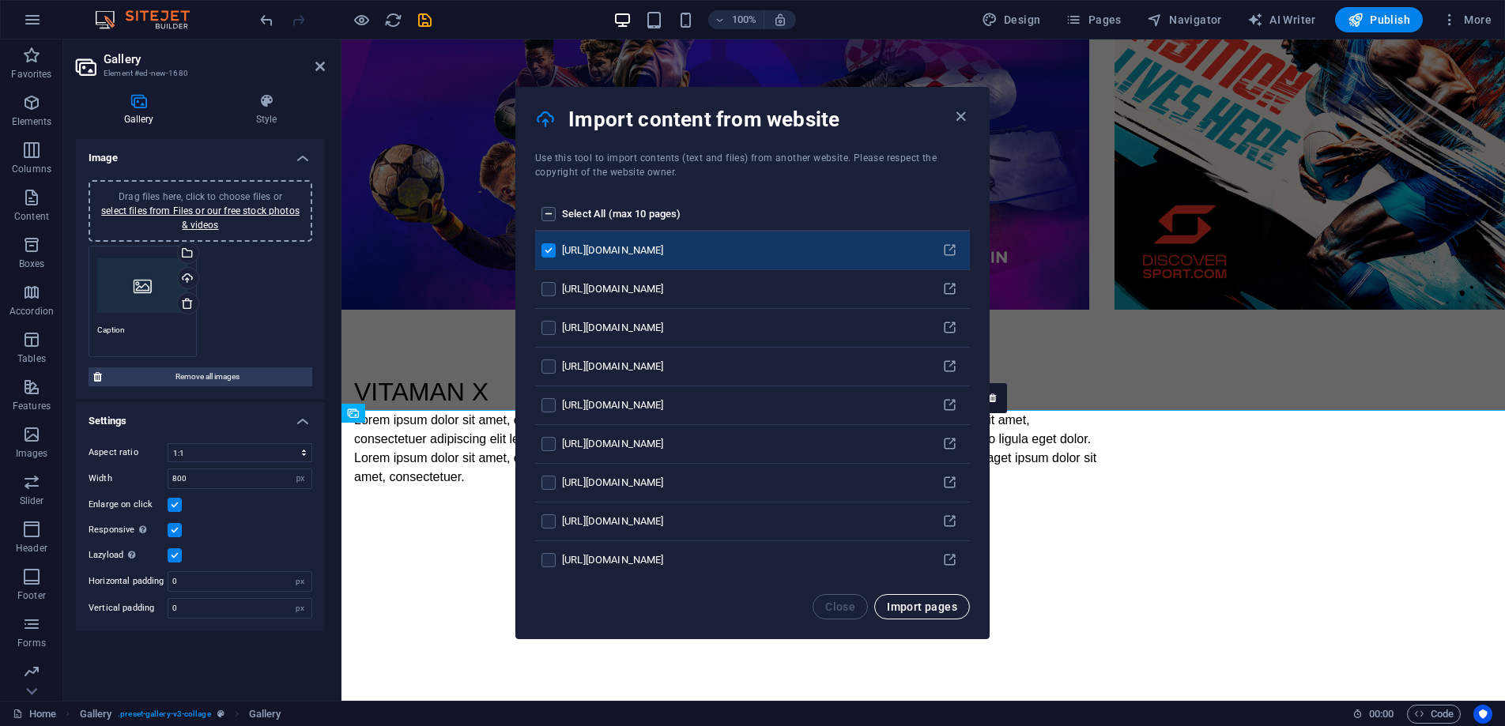
click at [938, 604] on span "Import pages" at bounding box center [922, 607] width 70 height 13
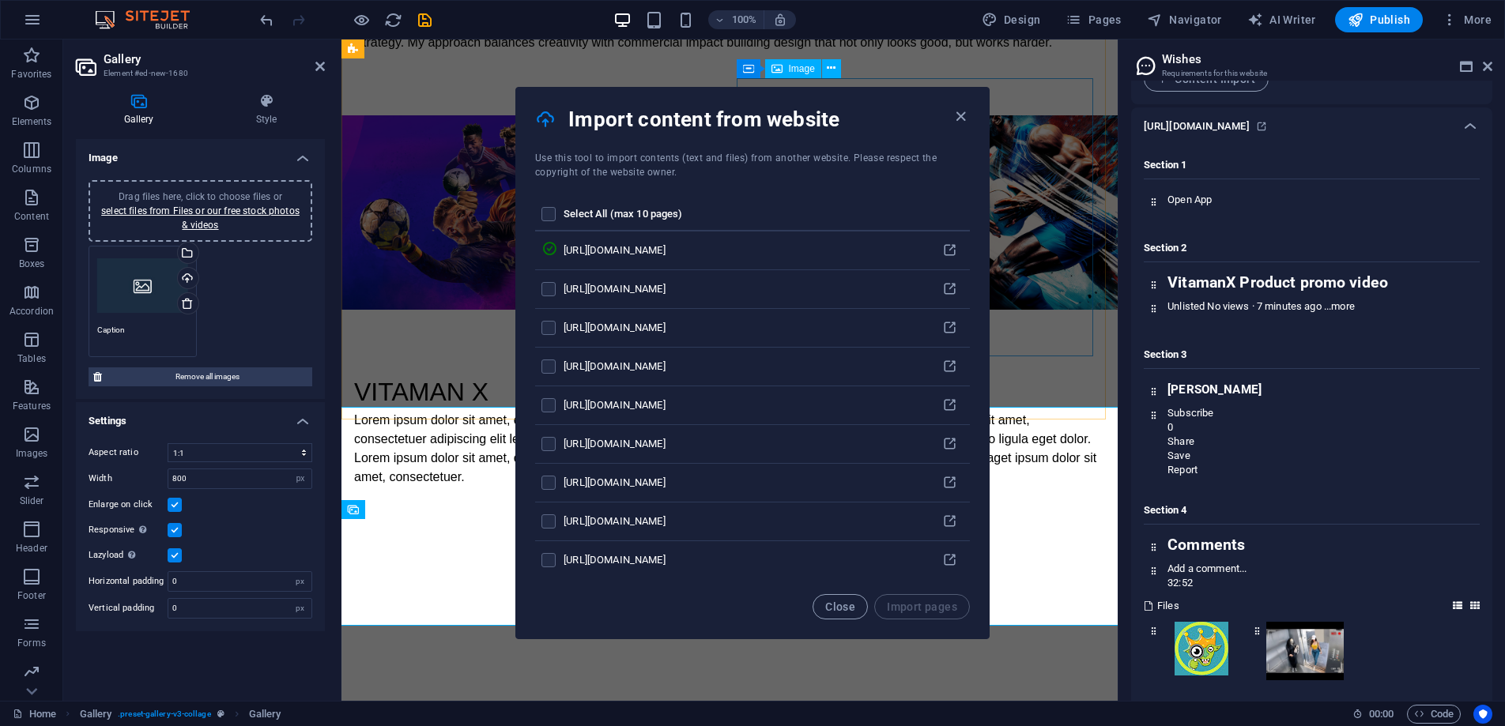
scroll to position [172, 0]
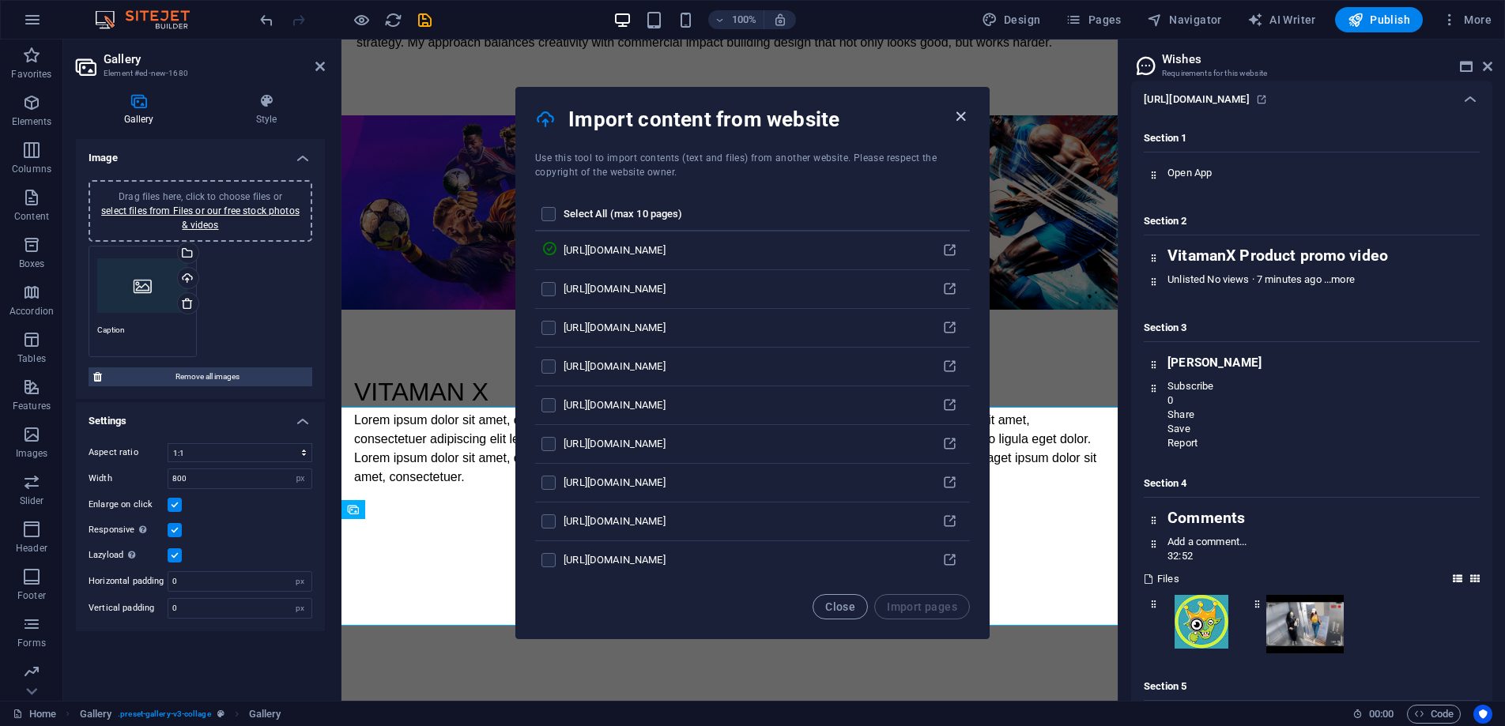
drag, startPoint x: 959, startPoint y: 114, endPoint x: 753, endPoint y: 189, distance: 219.5
click at [959, 114] on icon "button" at bounding box center [961, 116] width 18 height 18
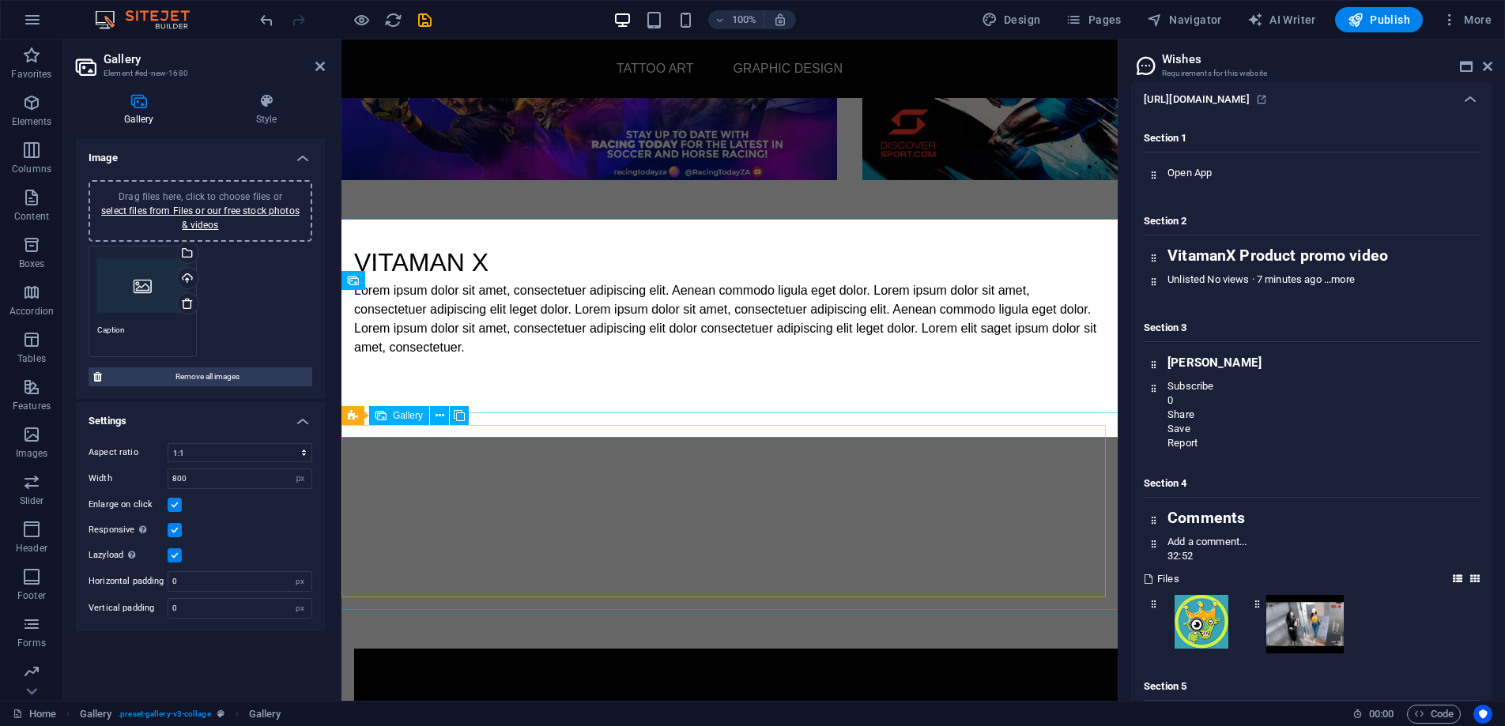
scroll to position [1205, 0]
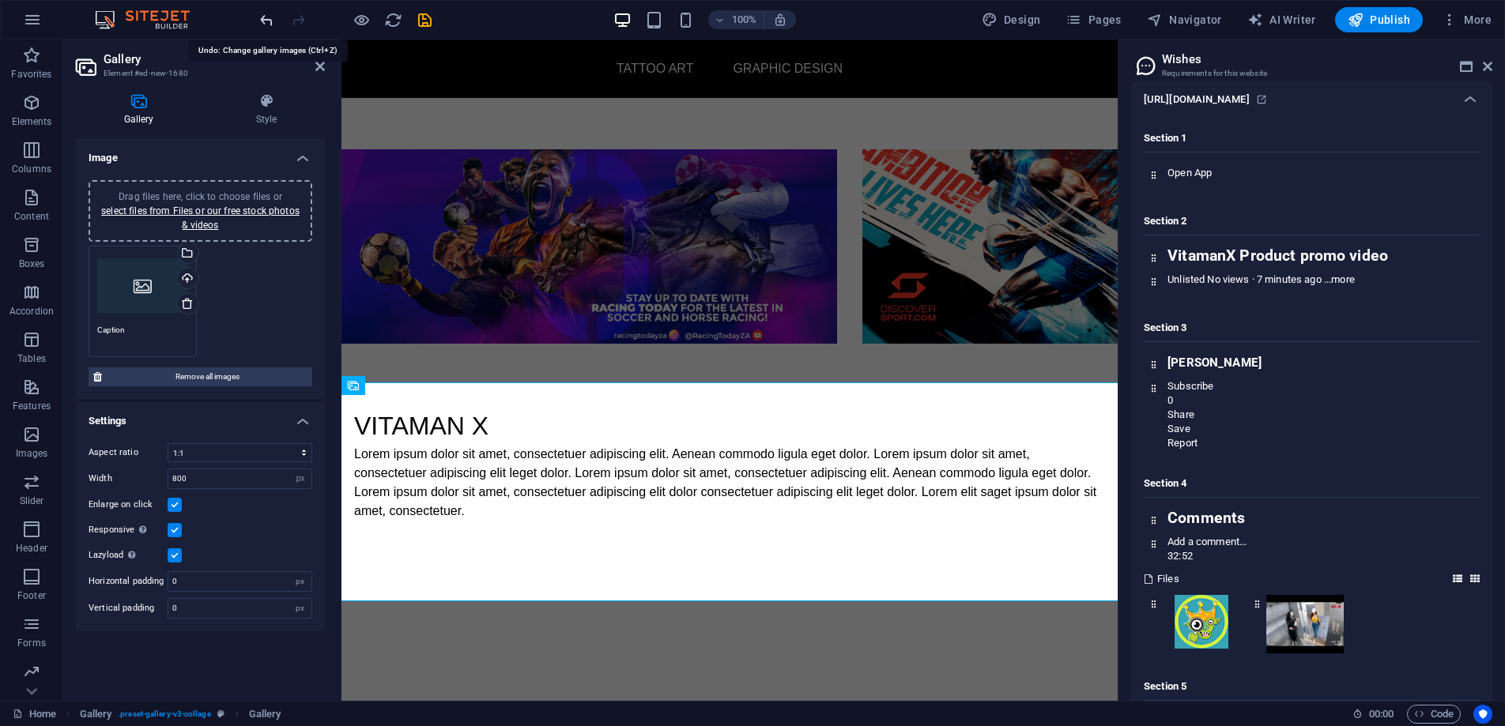
click at [264, 21] on icon "undo" at bounding box center [267, 20] width 18 height 18
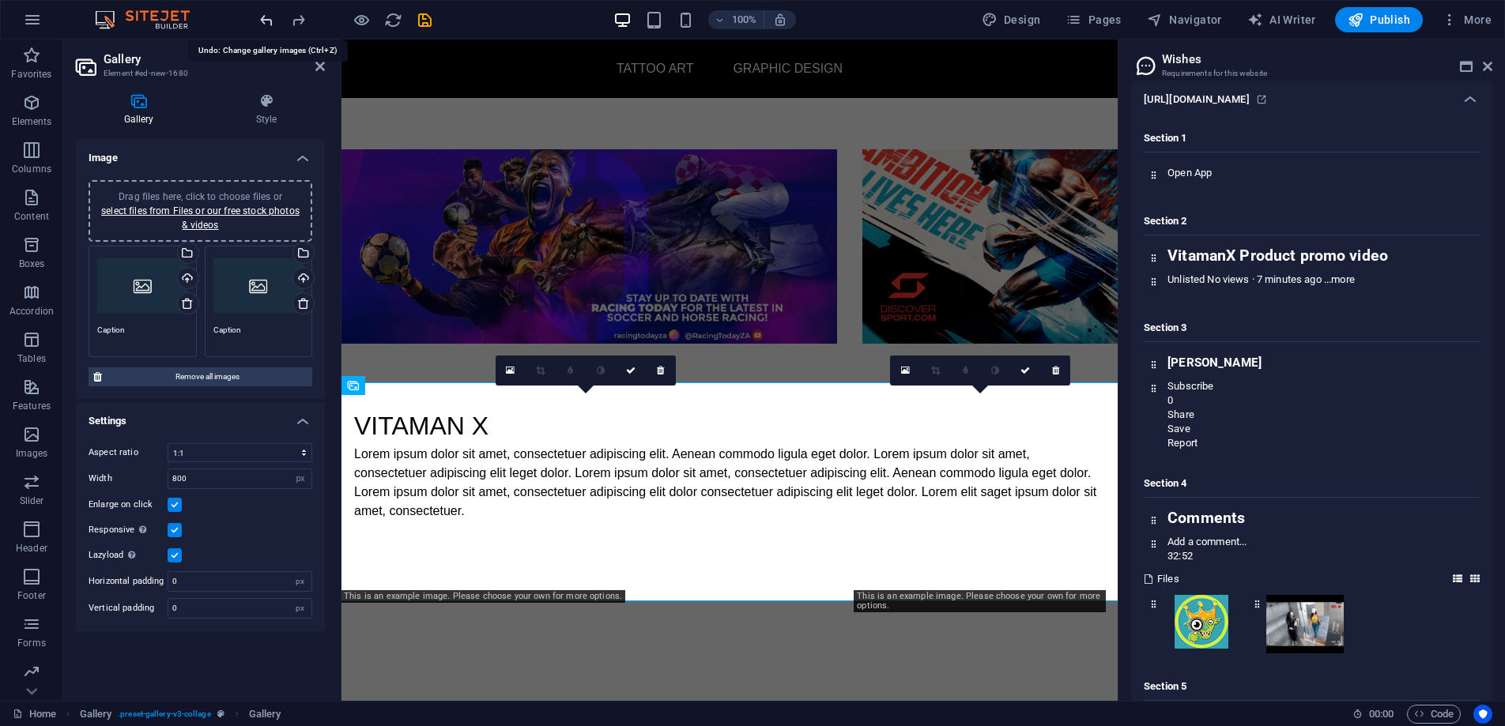
click at [262, 21] on icon "undo" at bounding box center [267, 20] width 18 height 18
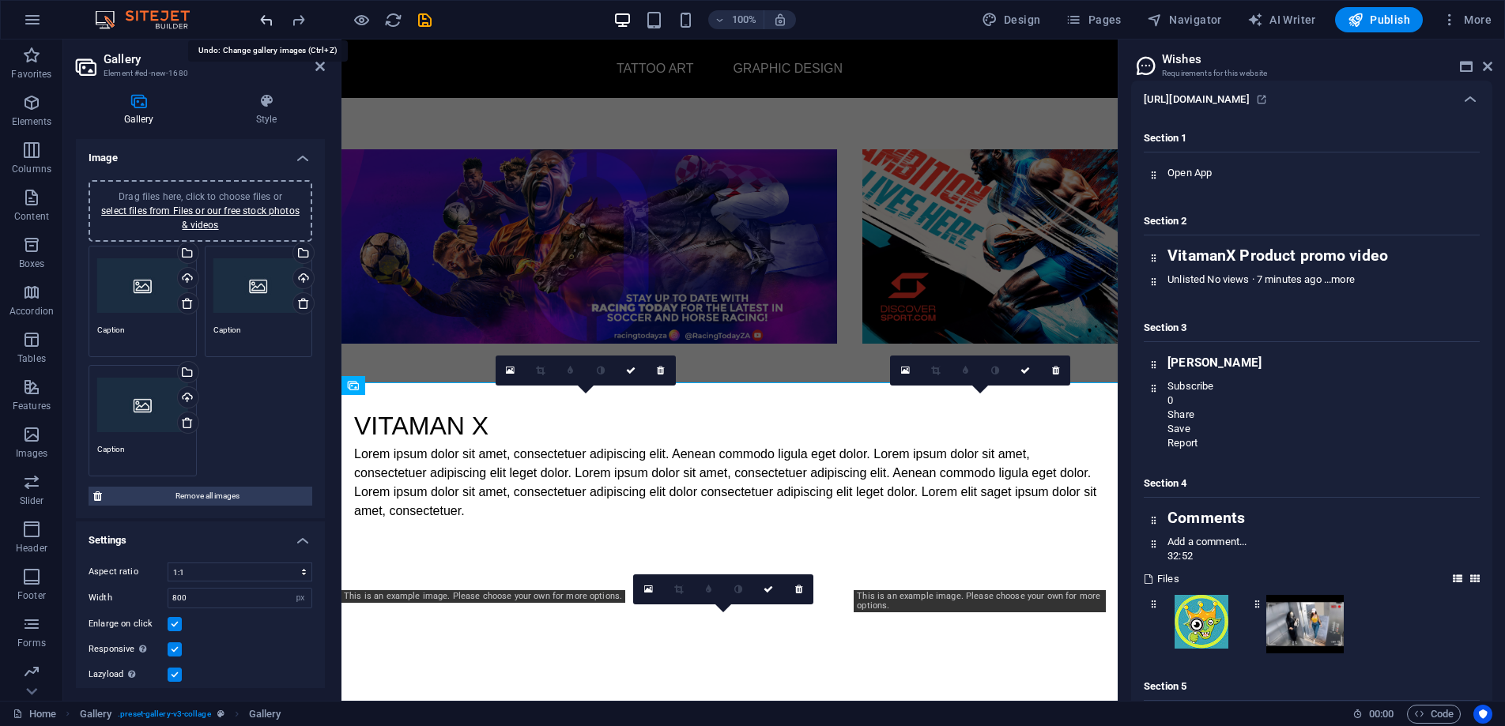
click at [265, 18] on icon "undo" at bounding box center [267, 20] width 18 height 18
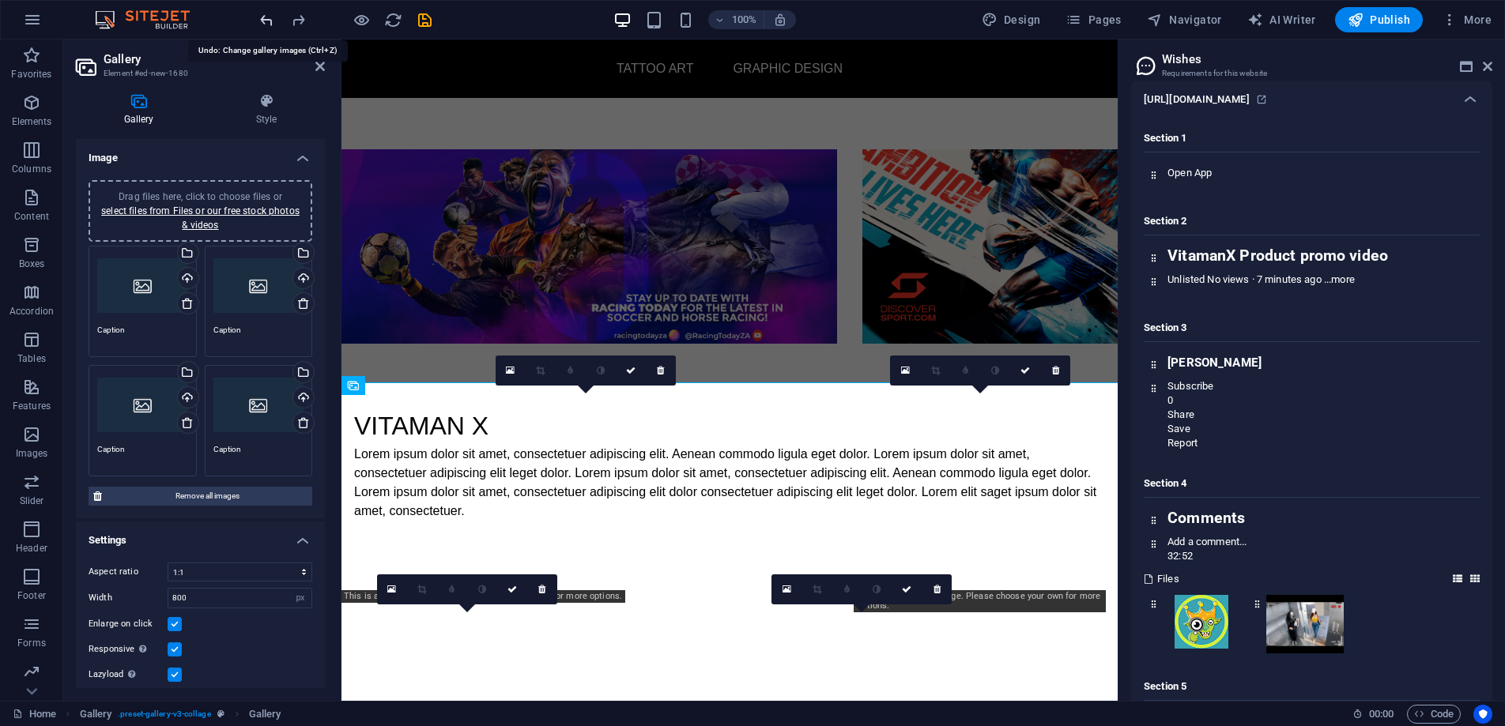
drag, startPoint x: 265, startPoint y: 18, endPoint x: 160, endPoint y: 2, distance: 106.3
click at [265, 18] on icon "undo" at bounding box center [267, 20] width 18 height 18
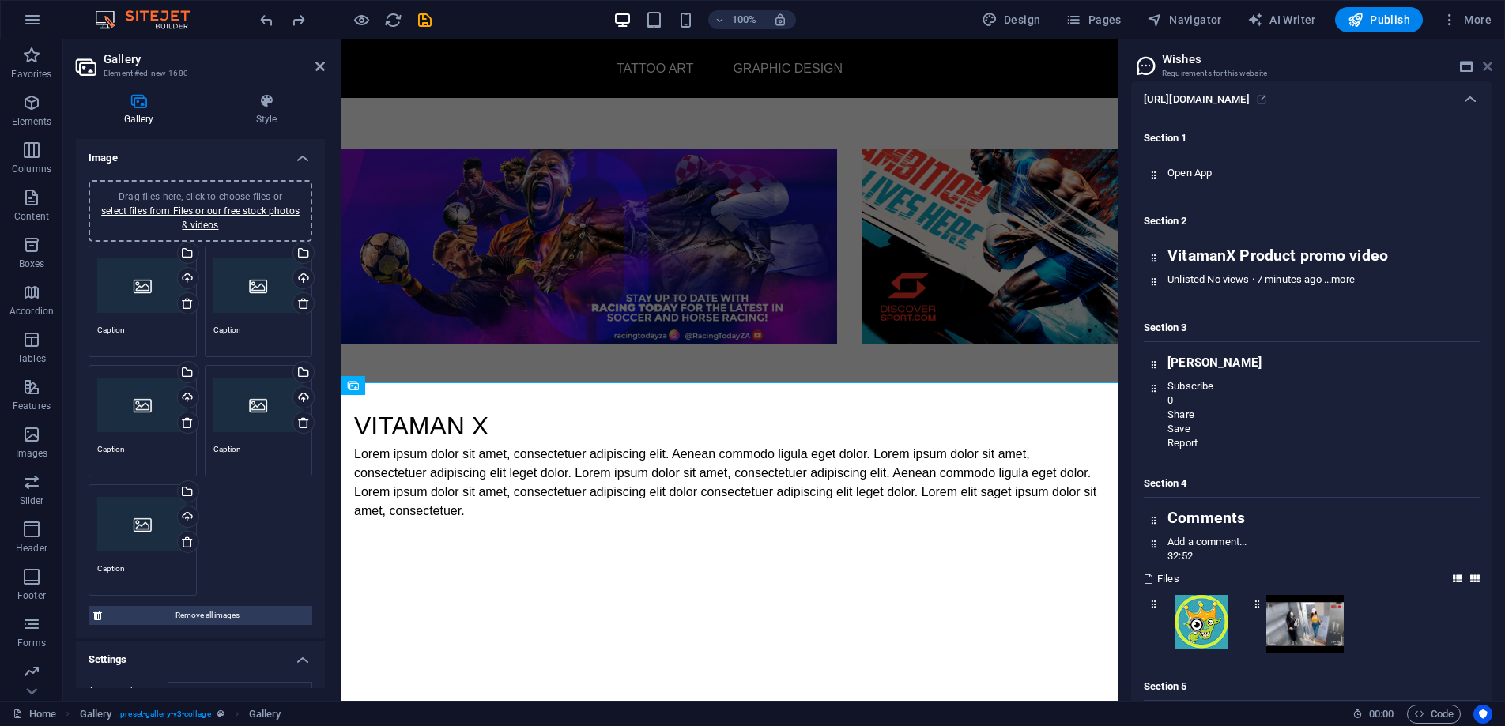
click at [1490, 65] on icon at bounding box center [1487, 66] width 9 height 13
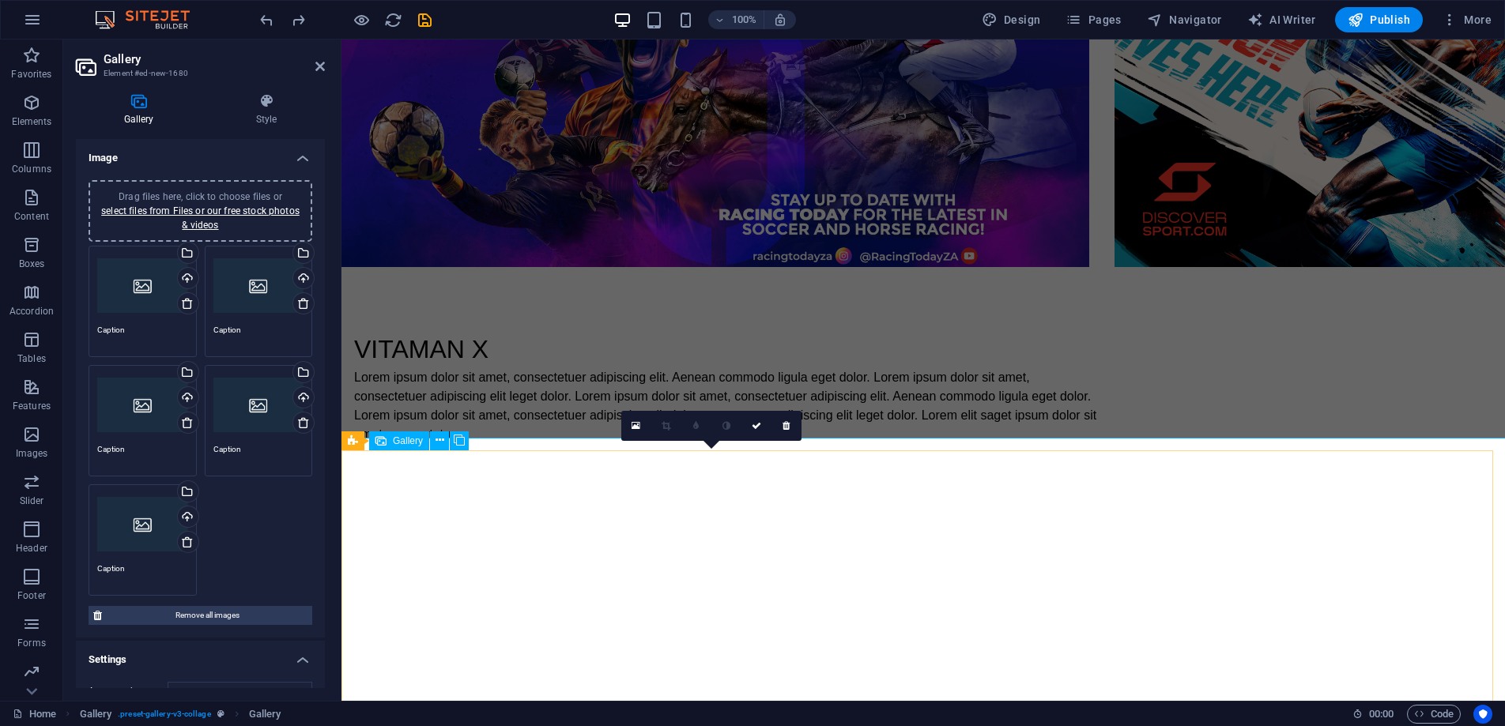
scroll to position [1621, 0]
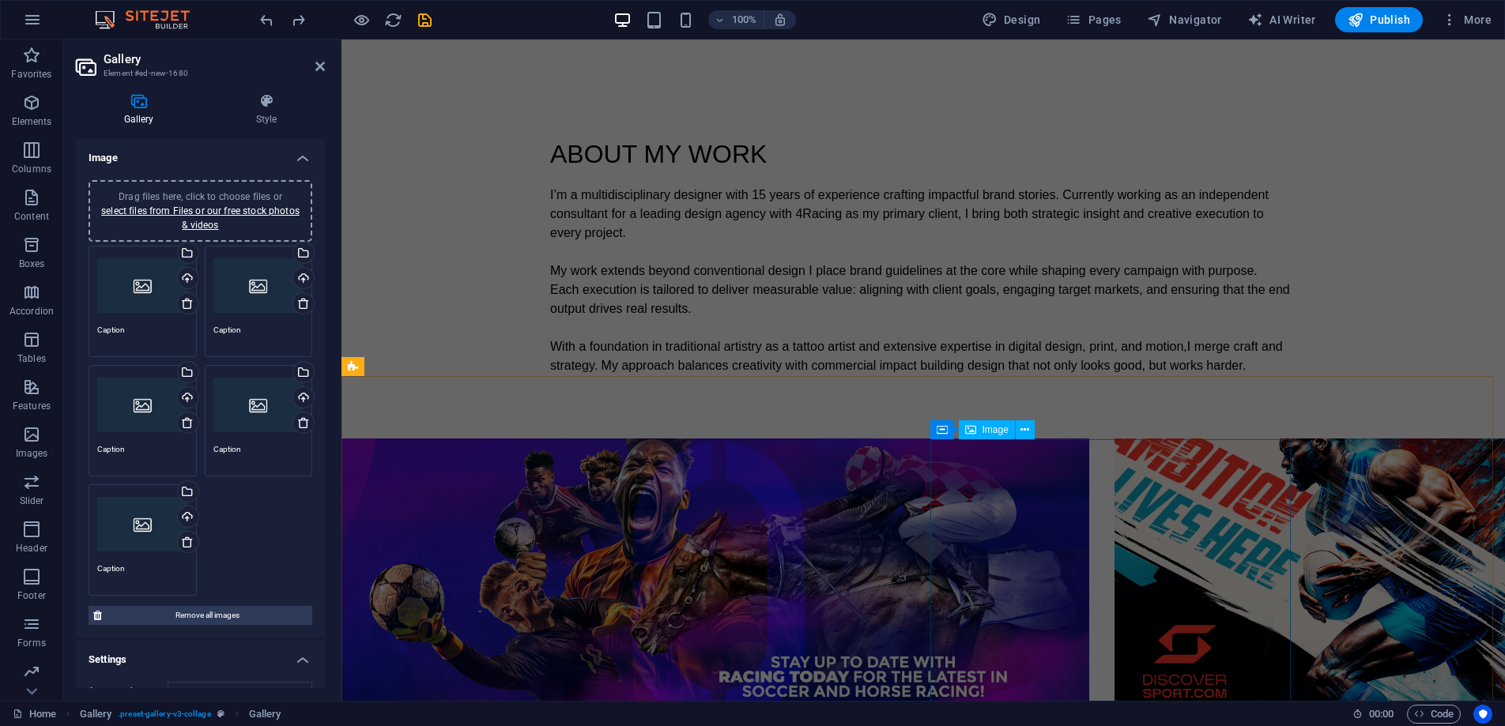
scroll to position [1268, 0]
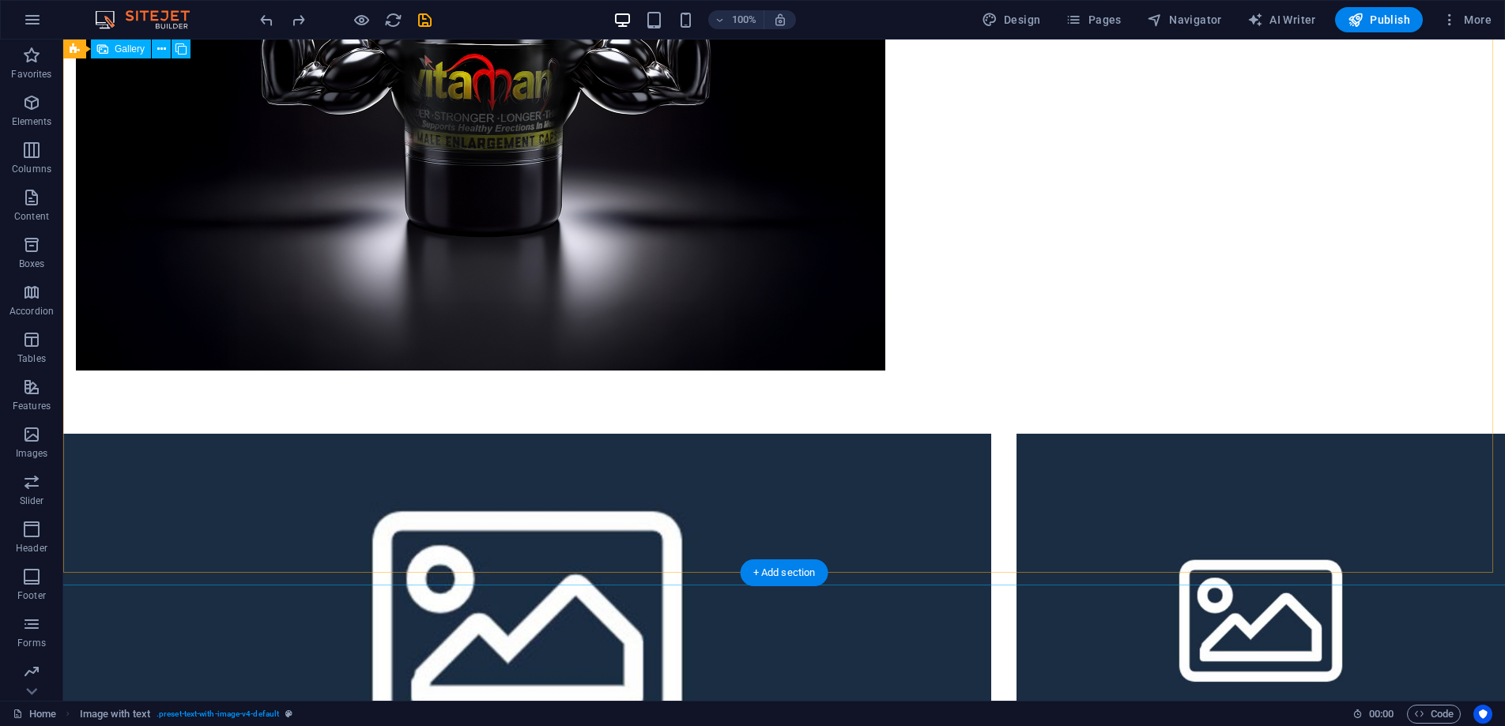
scroll to position [2503, 0]
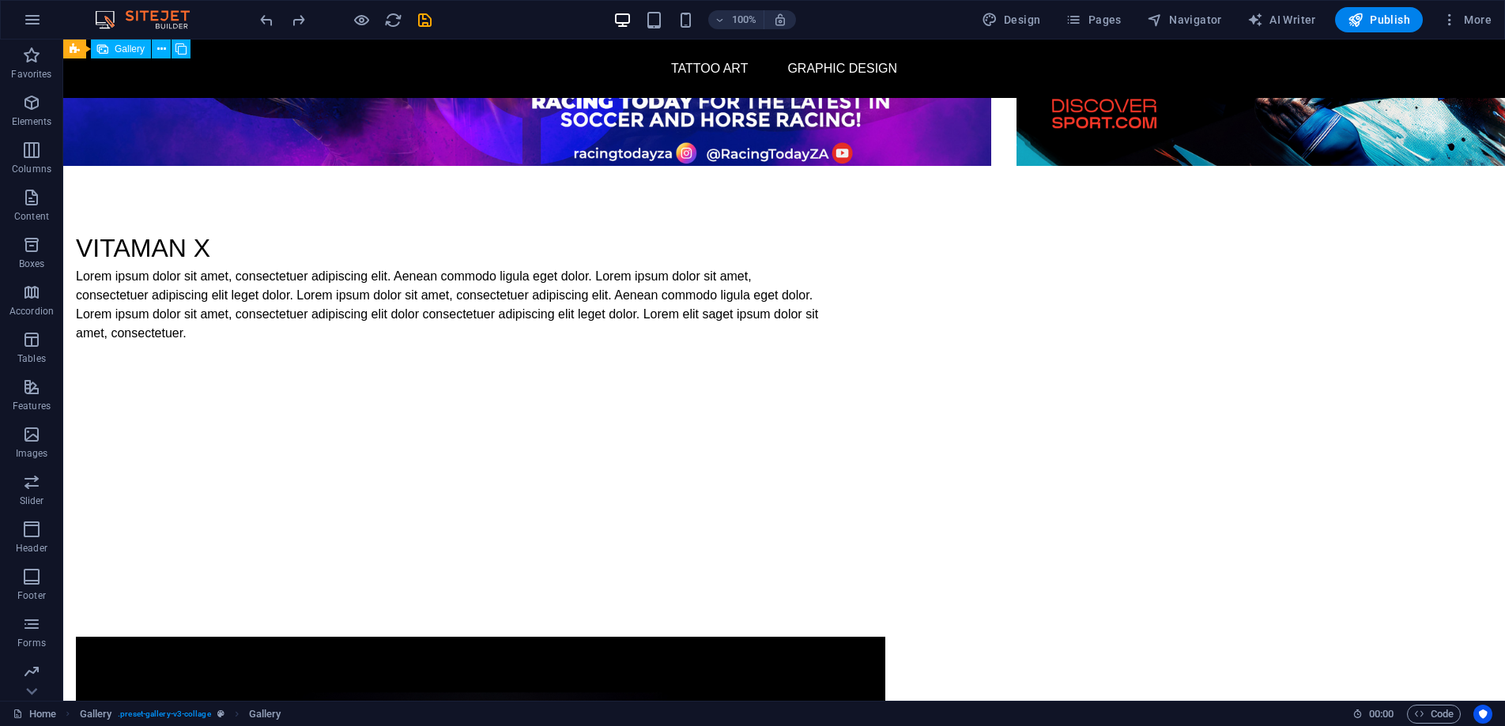
scroll to position [1474, 0]
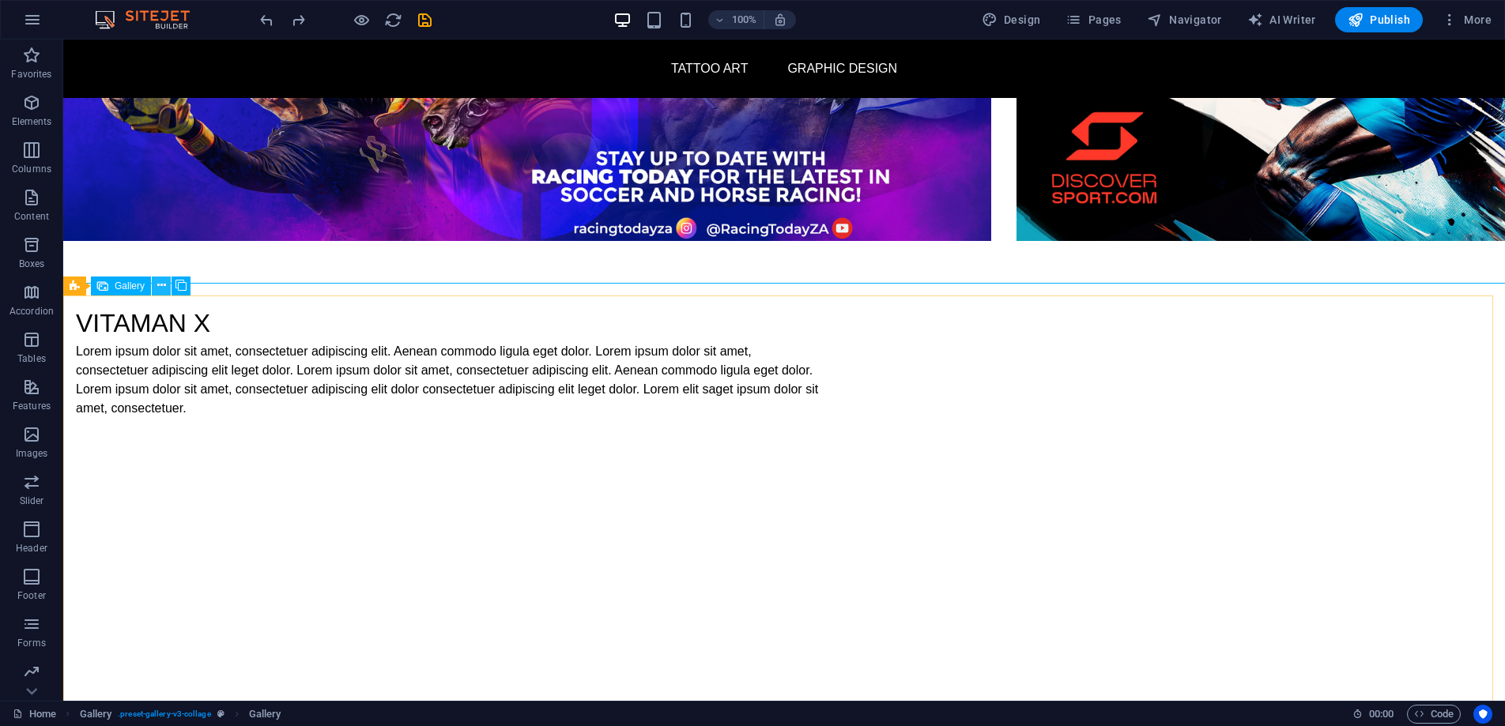
click at [159, 288] on icon at bounding box center [161, 285] width 9 height 17
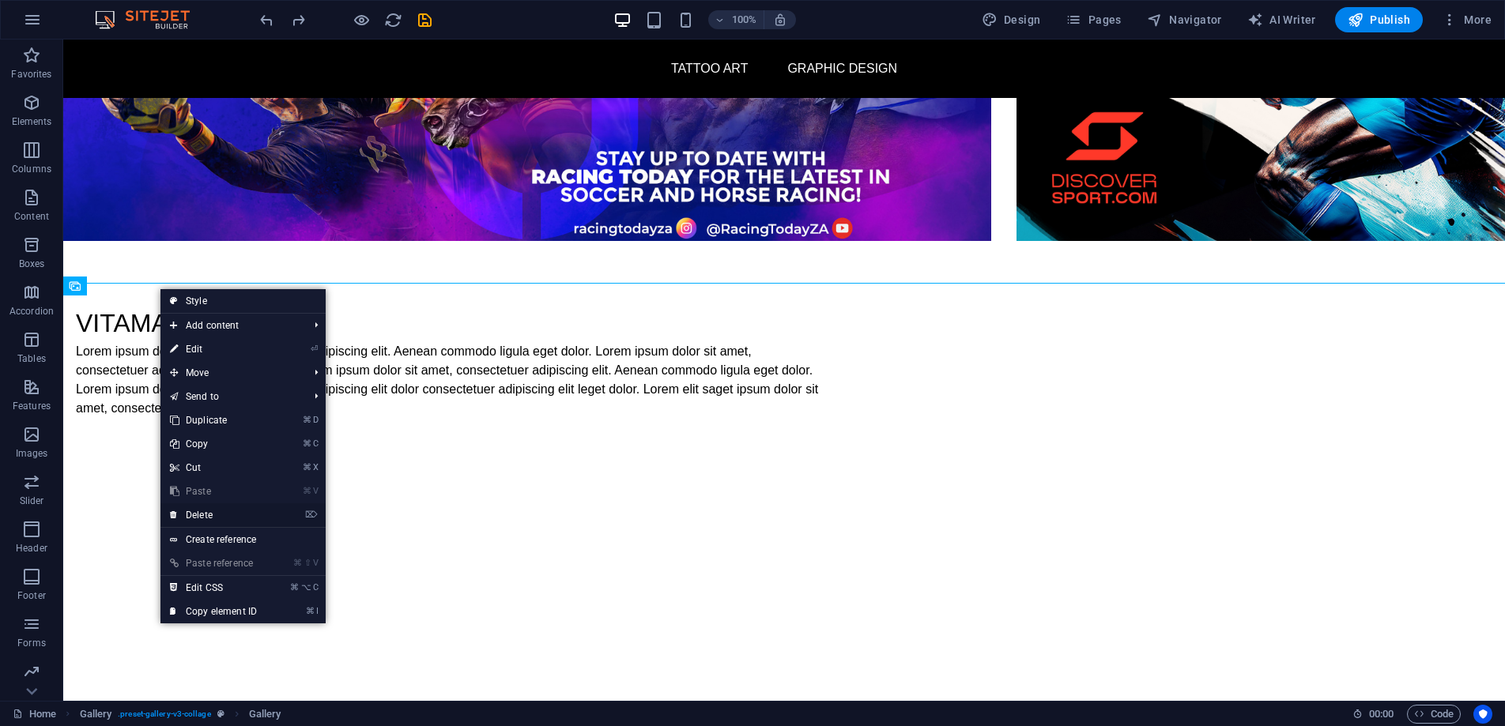
click at [239, 518] on link "⌦ Delete" at bounding box center [213, 515] width 106 height 24
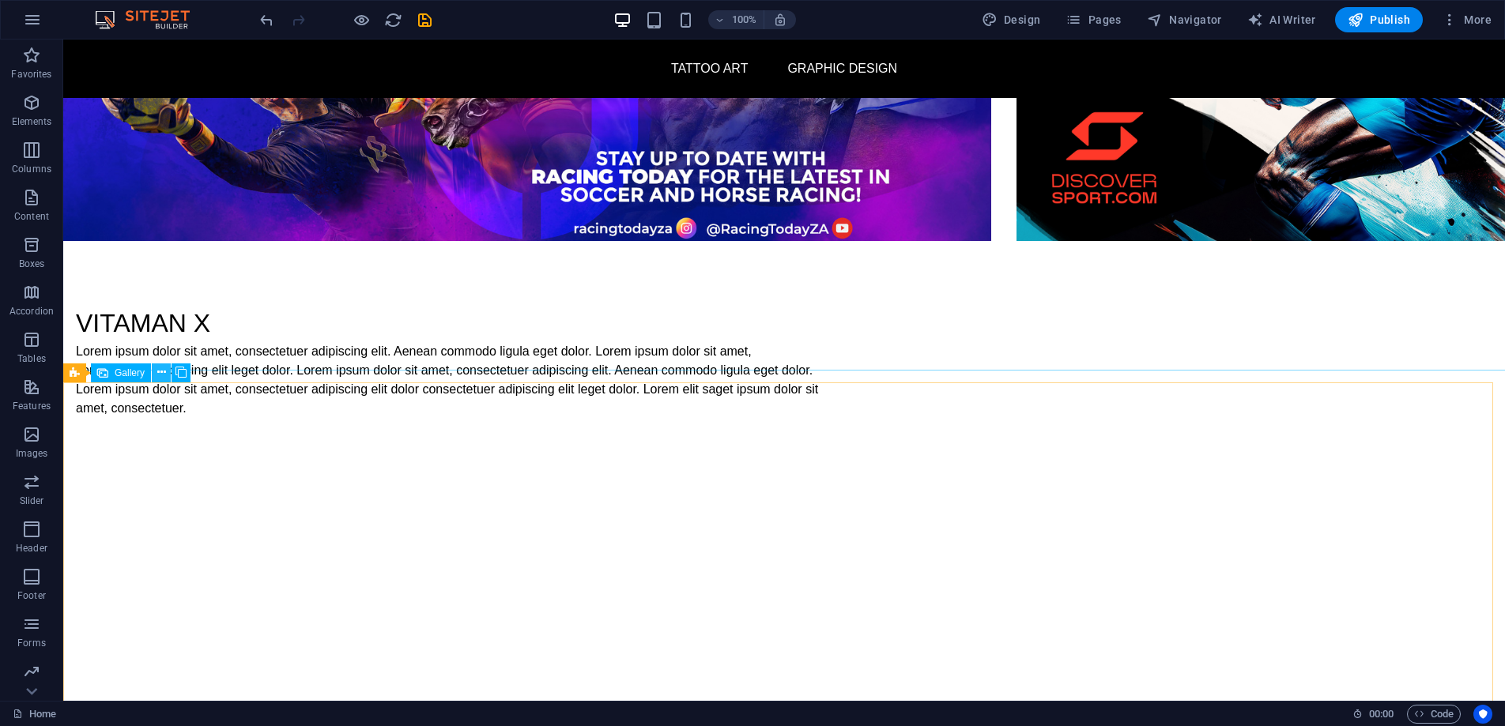
click at [157, 373] on icon at bounding box center [161, 372] width 9 height 17
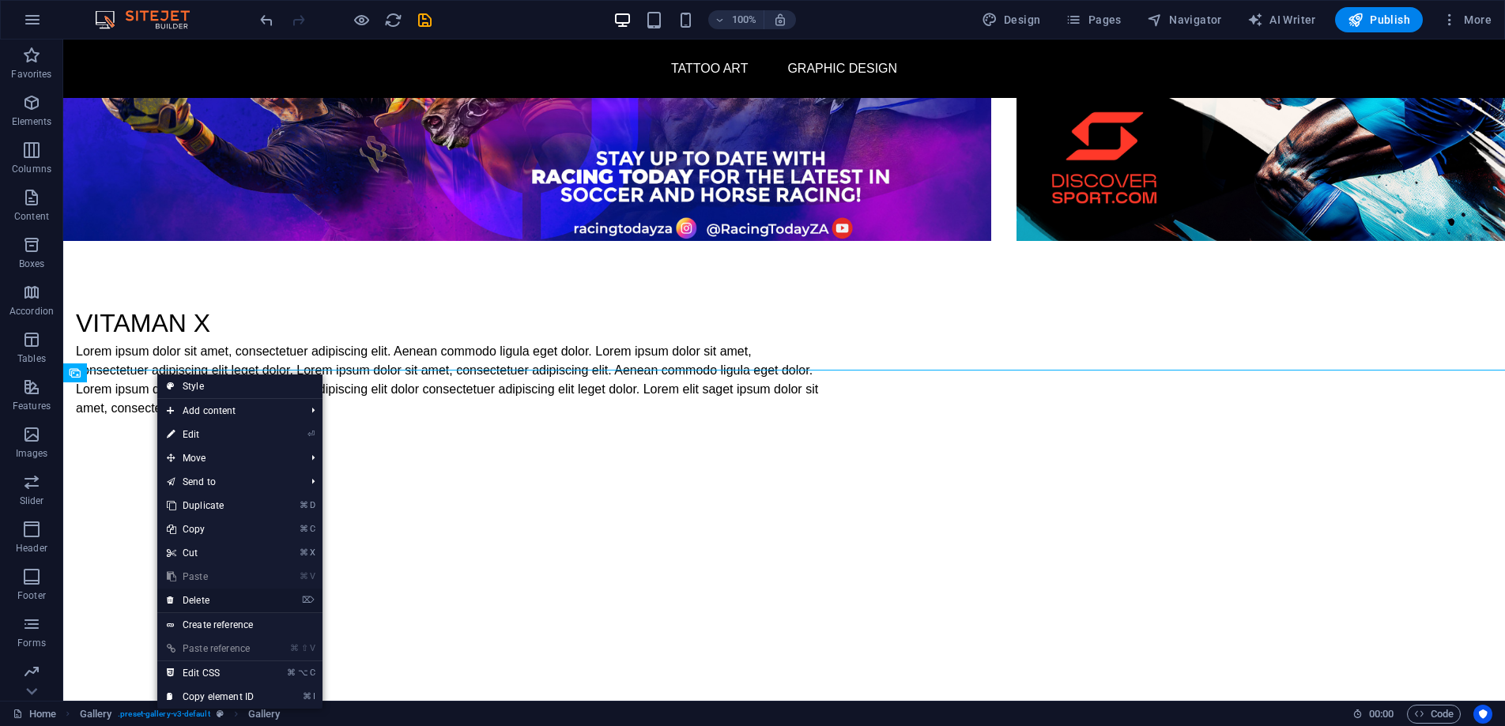
click at [213, 598] on link "⌦ Delete" at bounding box center [210, 601] width 106 height 24
